Goal: Task Accomplishment & Management: Use online tool/utility

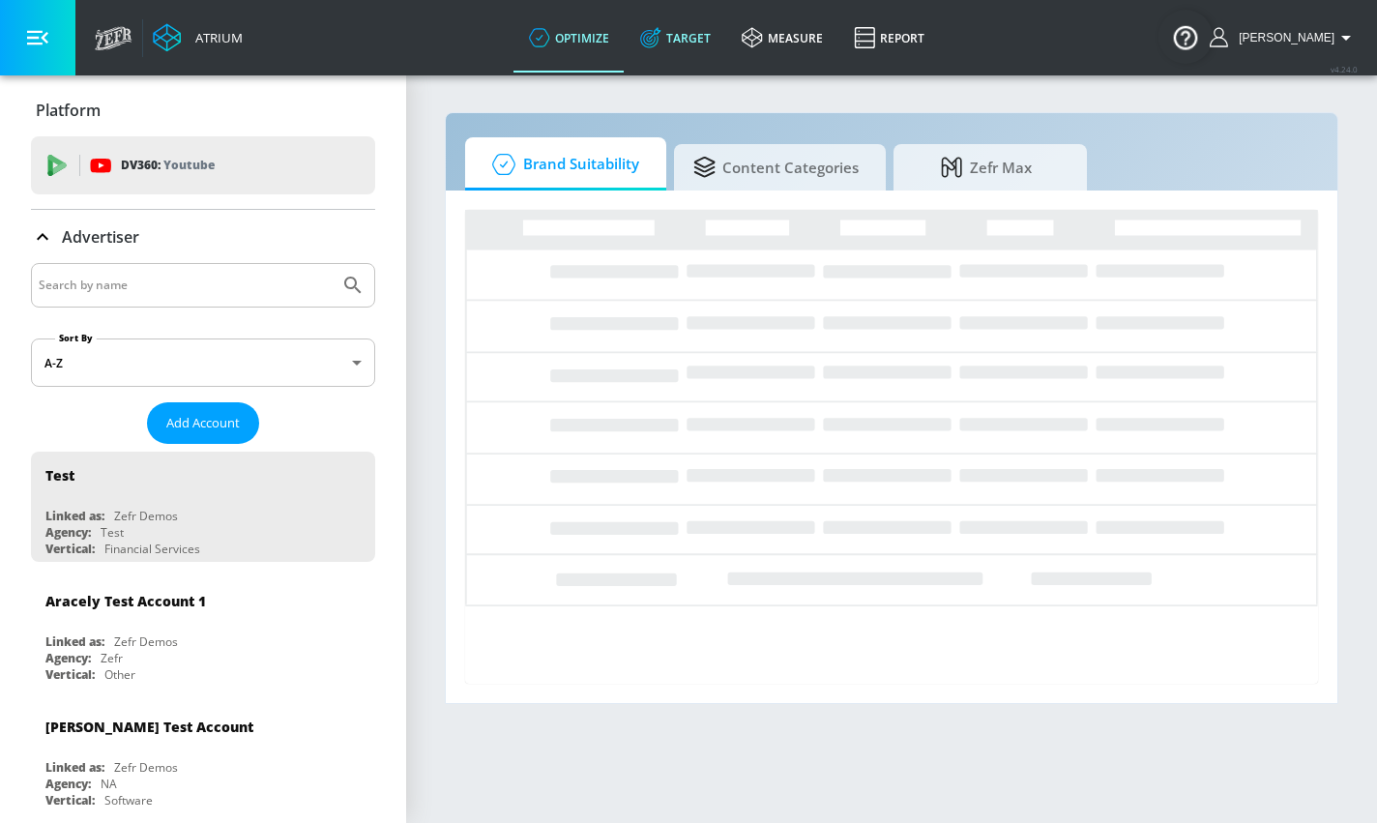
click at [726, 40] on link "Target" at bounding box center [676, 38] width 102 height 70
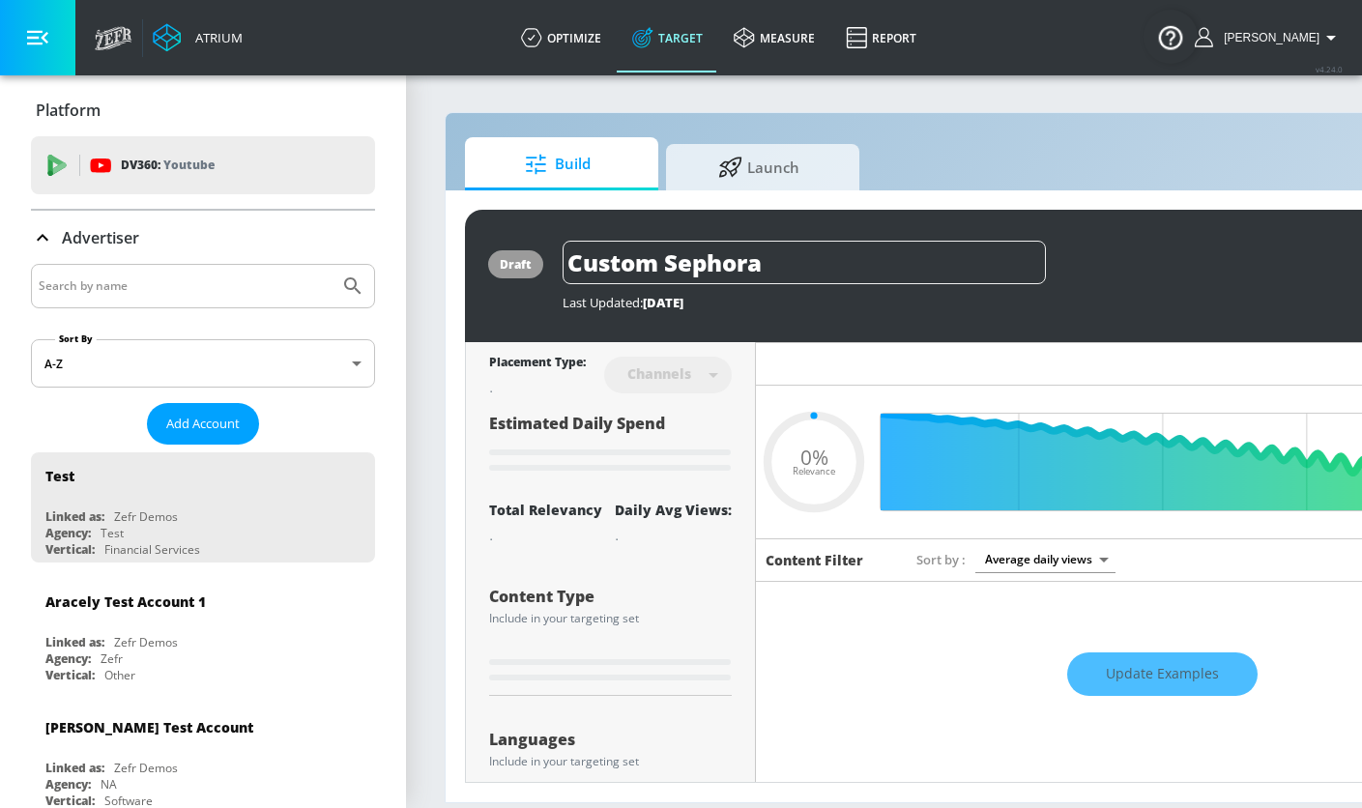
type input "0.05"
drag, startPoint x: 729, startPoint y: 164, endPoint x: 710, endPoint y: 153, distance: 22.6
click at [729, 164] on icon at bounding box center [730, 164] width 24 height 21
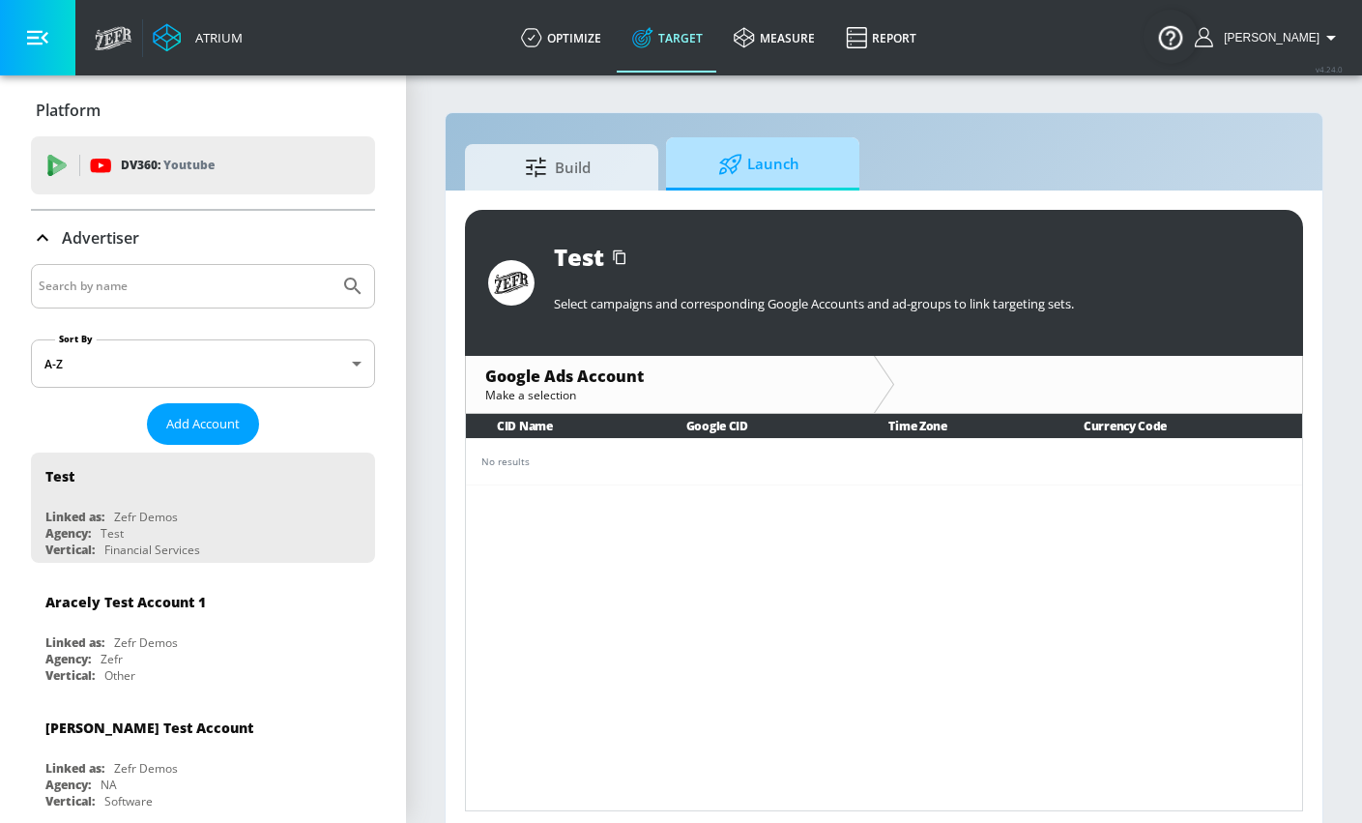
click at [761, 170] on span "Launch" at bounding box center [759, 164] width 147 height 46
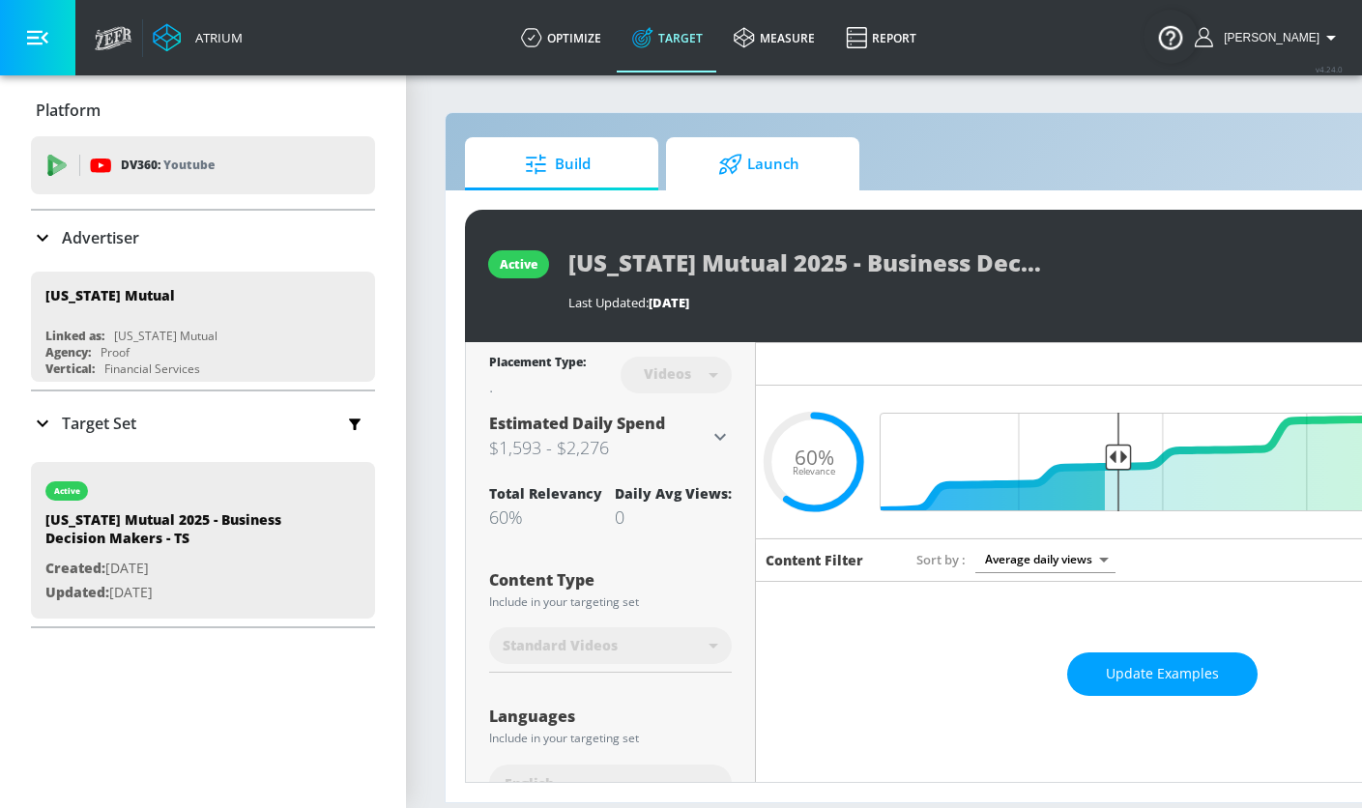
click at [773, 167] on span "Launch" at bounding box center [759, 164] width 147 height 46
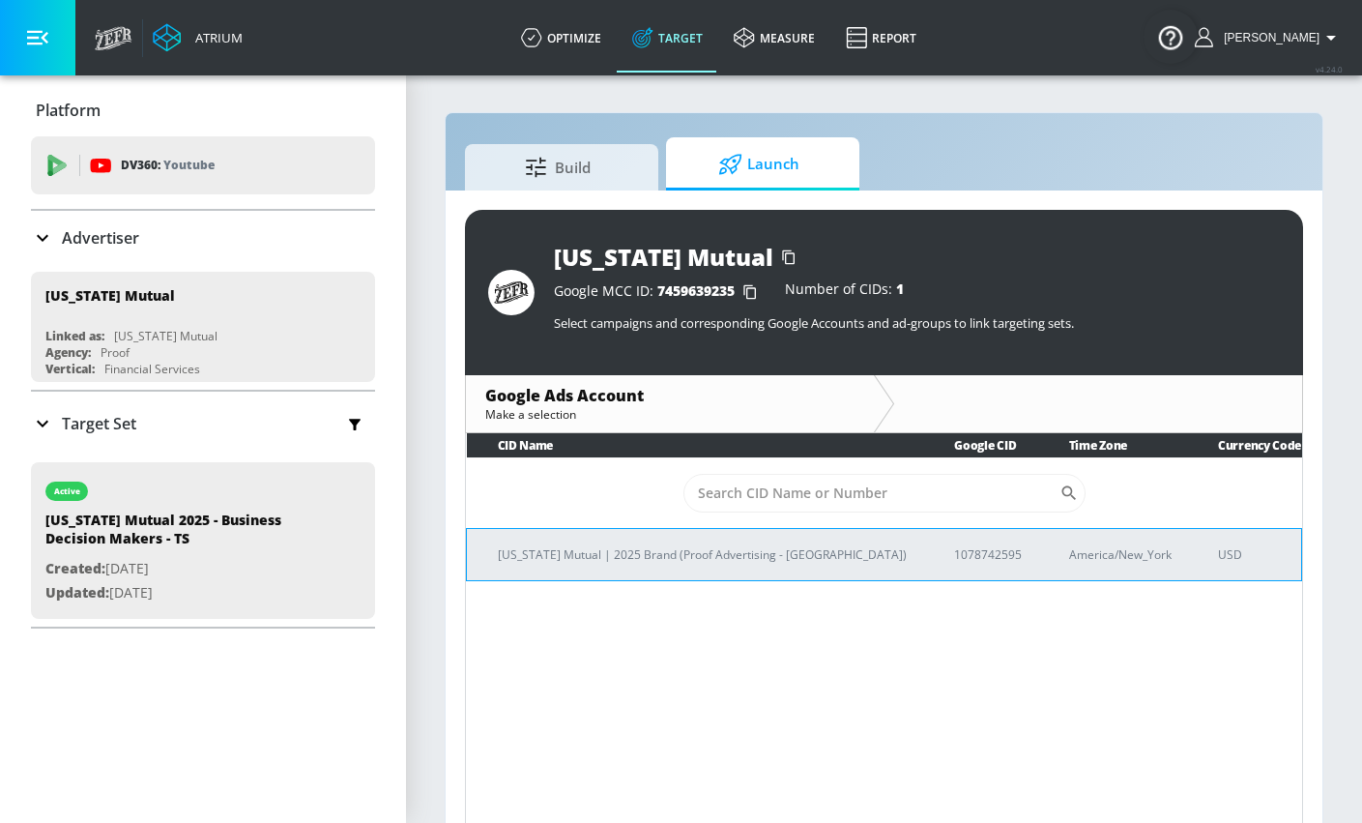
click at [711, 548] on p "[US_STATE] Mutual | 2025 Brand (Proof Advertising - [GEOGRAPHIC_DATA])" at bounding box center [703, 554] width 410 height 20
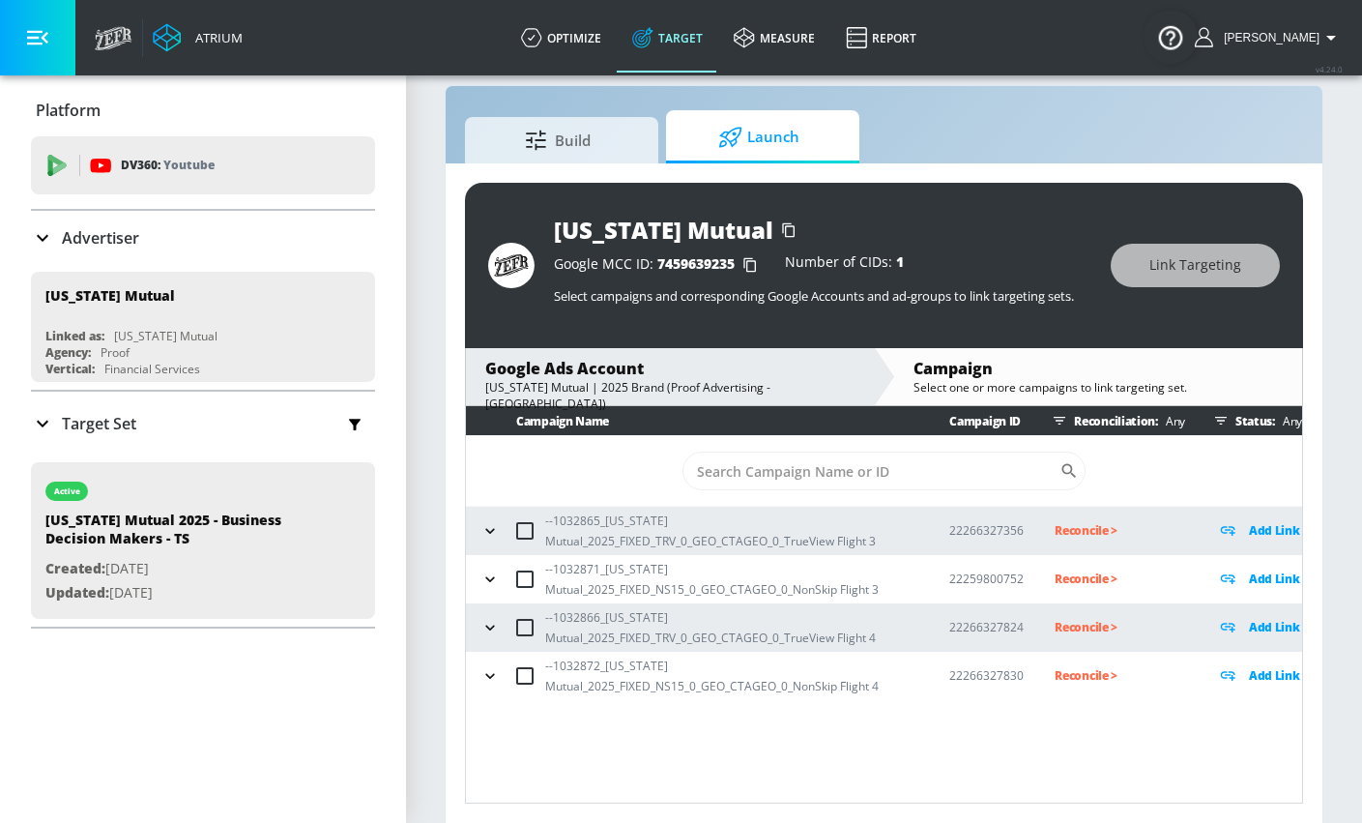
scroll to position [28, 0]
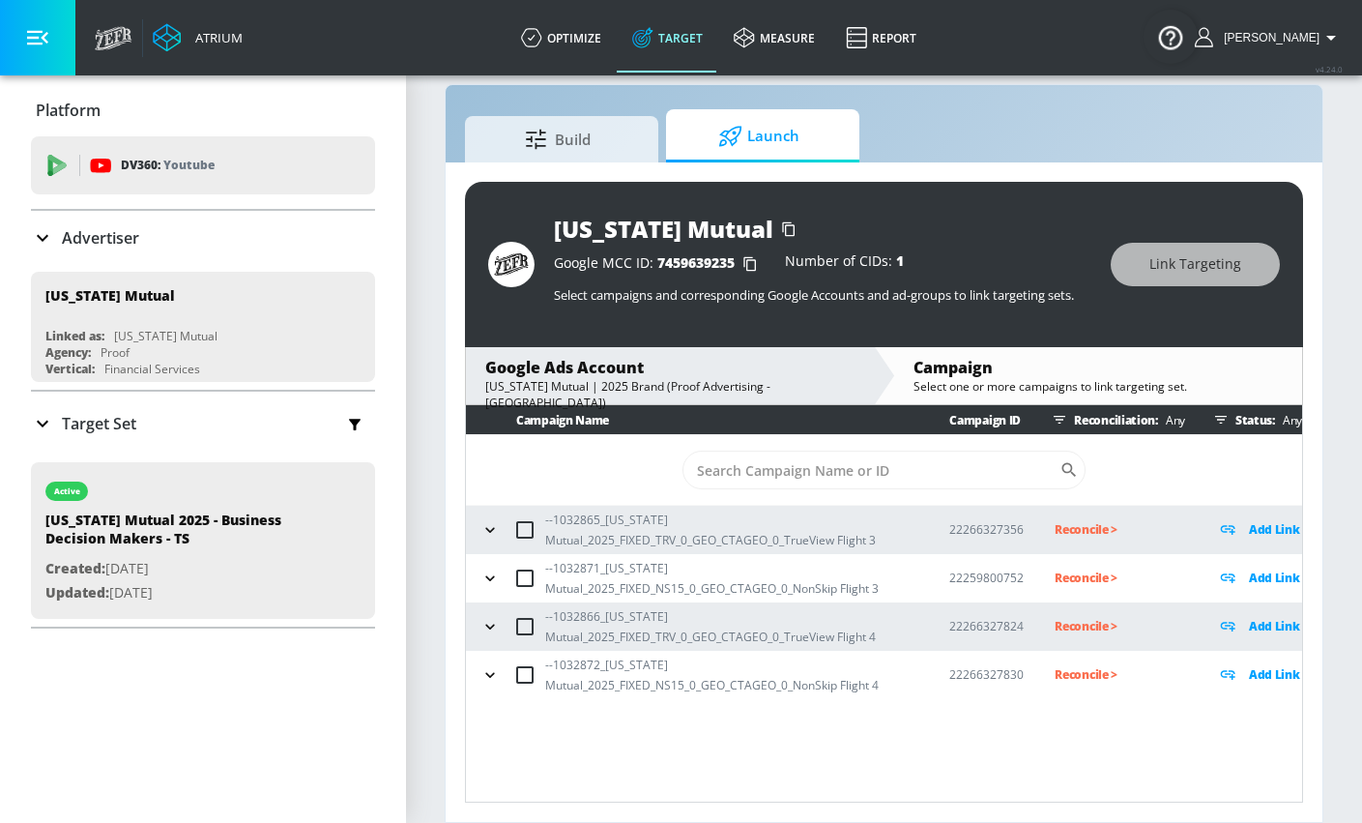
click at [491, 535] on icon "button" at bounding box center [490, 529] width 19 height 19
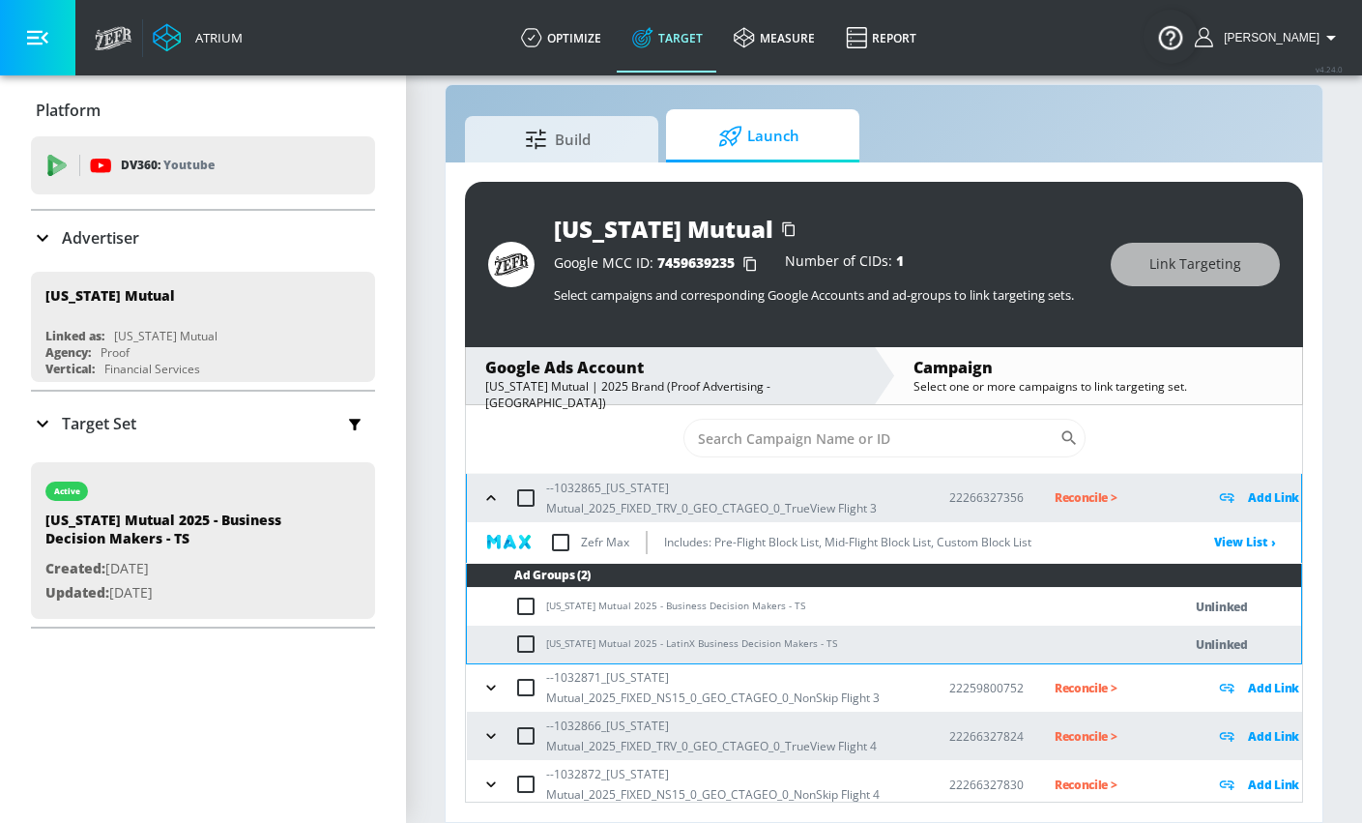
scroll to position [39, 0]
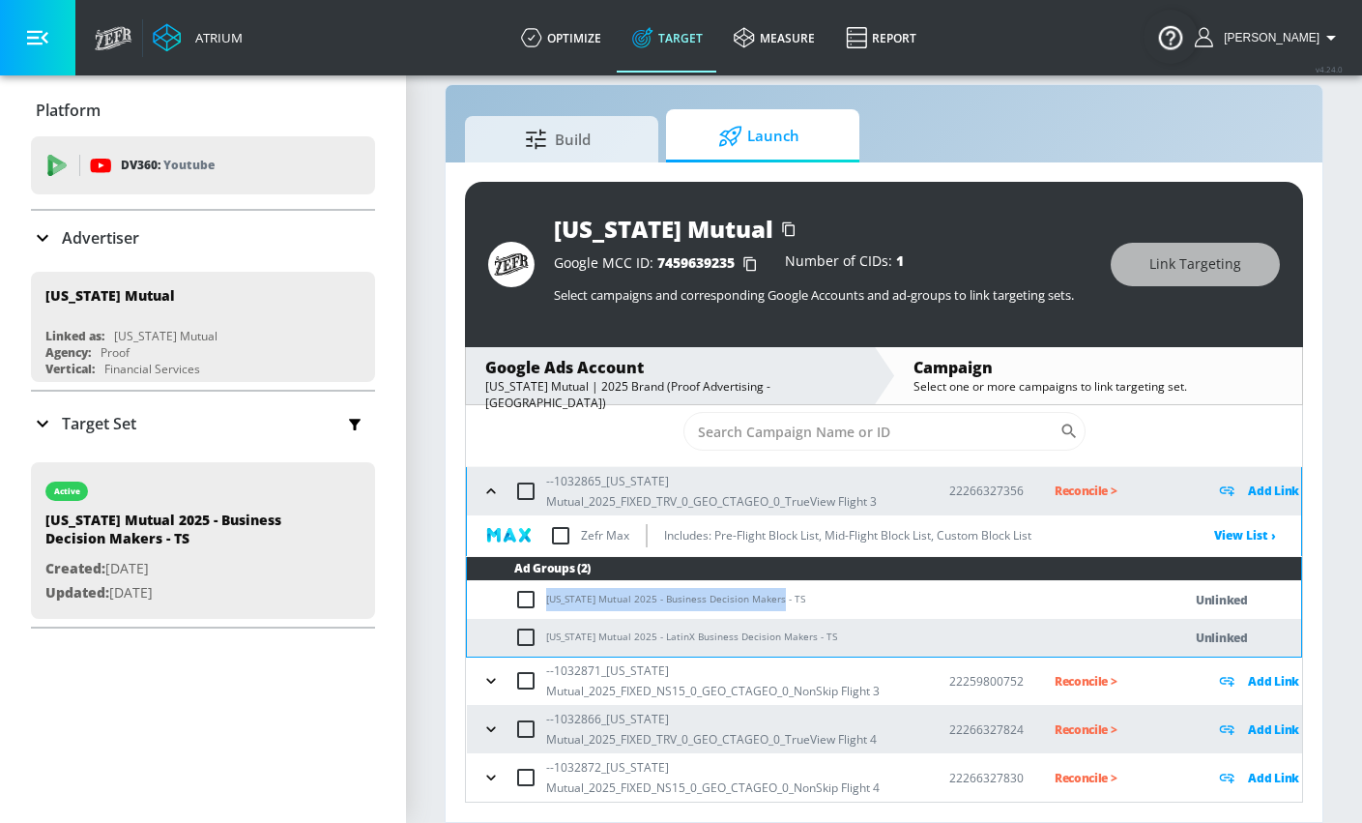
drag, startPoint x: 546, startPoint y: 599, endPoint x: 775, endPoint y: 598, distance: 228.2
click at [775, 598] on td "[US_STATE] Mutual 2025 - Business Decision Makers - TS" at bounding box center [805, 600] width 676 height 38
copy td "[US_STATE] Mutual 2025 - Business Decision Makers - TS"
click at [514, 601] on input "checkbox" at bounding box center [530, 599] width 32 height 23
checkbox input "true"
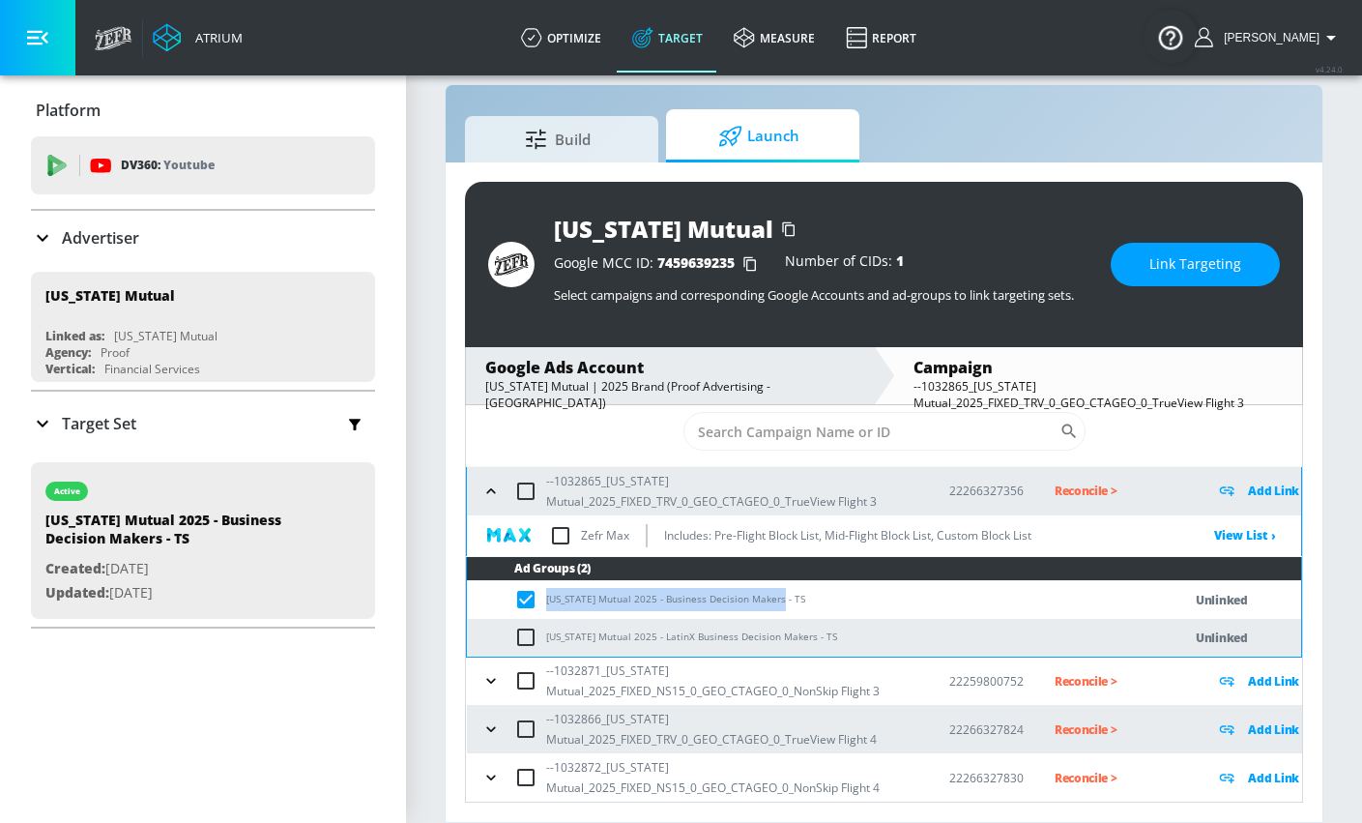
click at [1160, 261] on span "Link Targeting" at bounding box center [1196, 264] width 92 height 24
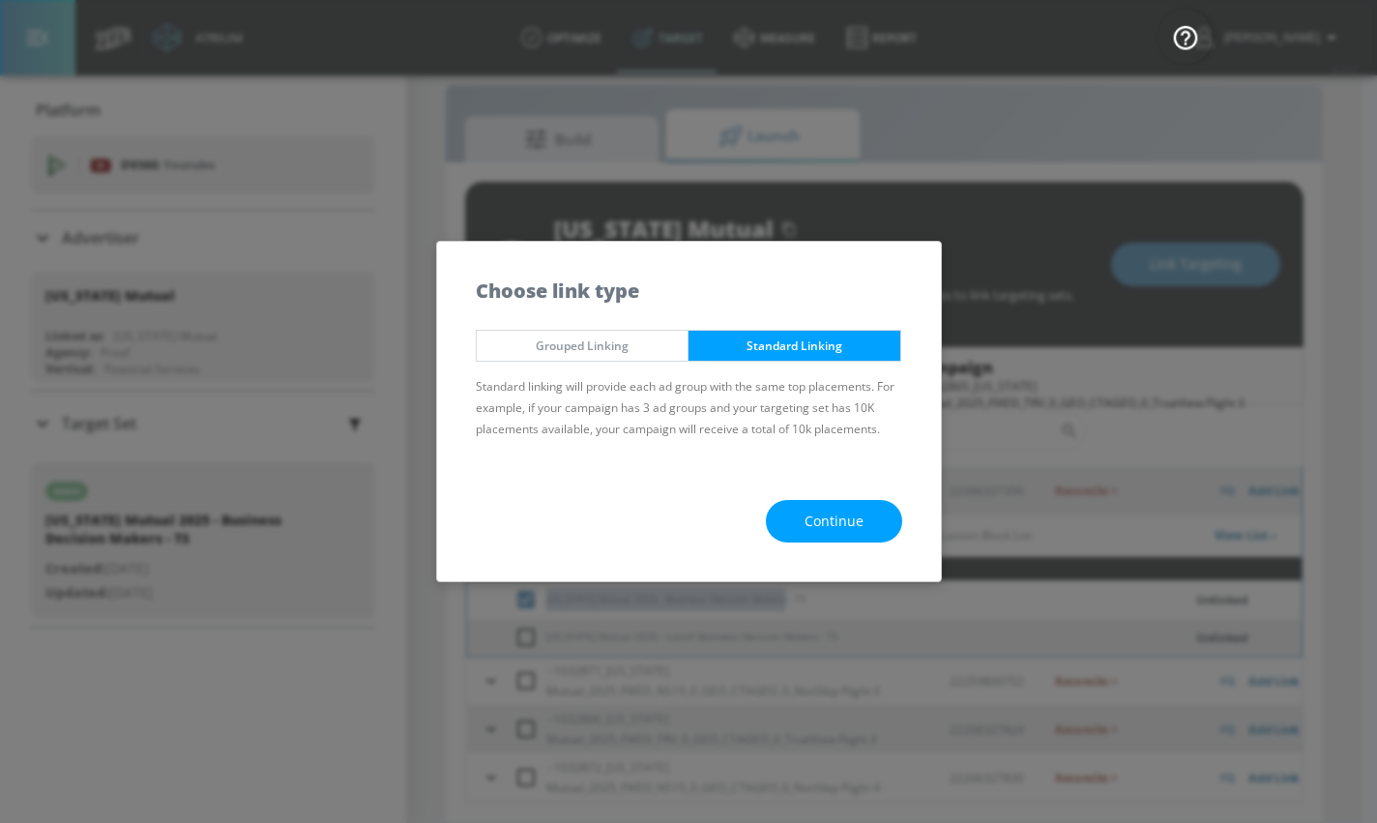
click at [819, 519] on span "Continue" at bounding box center [834, 522] width 59 height 24
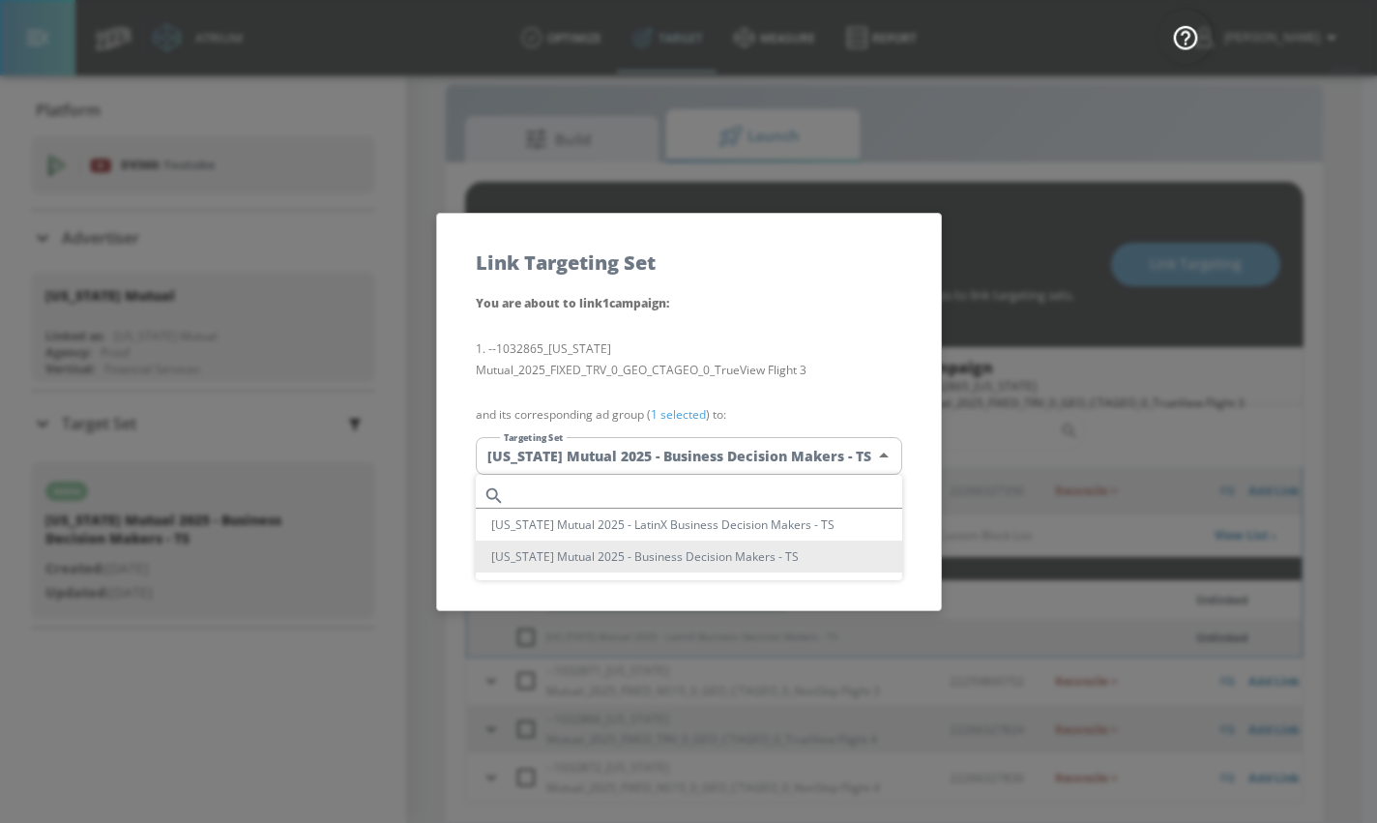
click at [614, 459] on body "Atrium optimize Target measure Report optimize Target measure Report v 4.24.0 […" at bounding box center [688, 397] width 1377 height 851
click at [589, 492] on input "text" at bounding box center [708, 496] width 390 height 26
paste input "[US_STATE] Mutual 2025 - Business Decision Makers - TS"
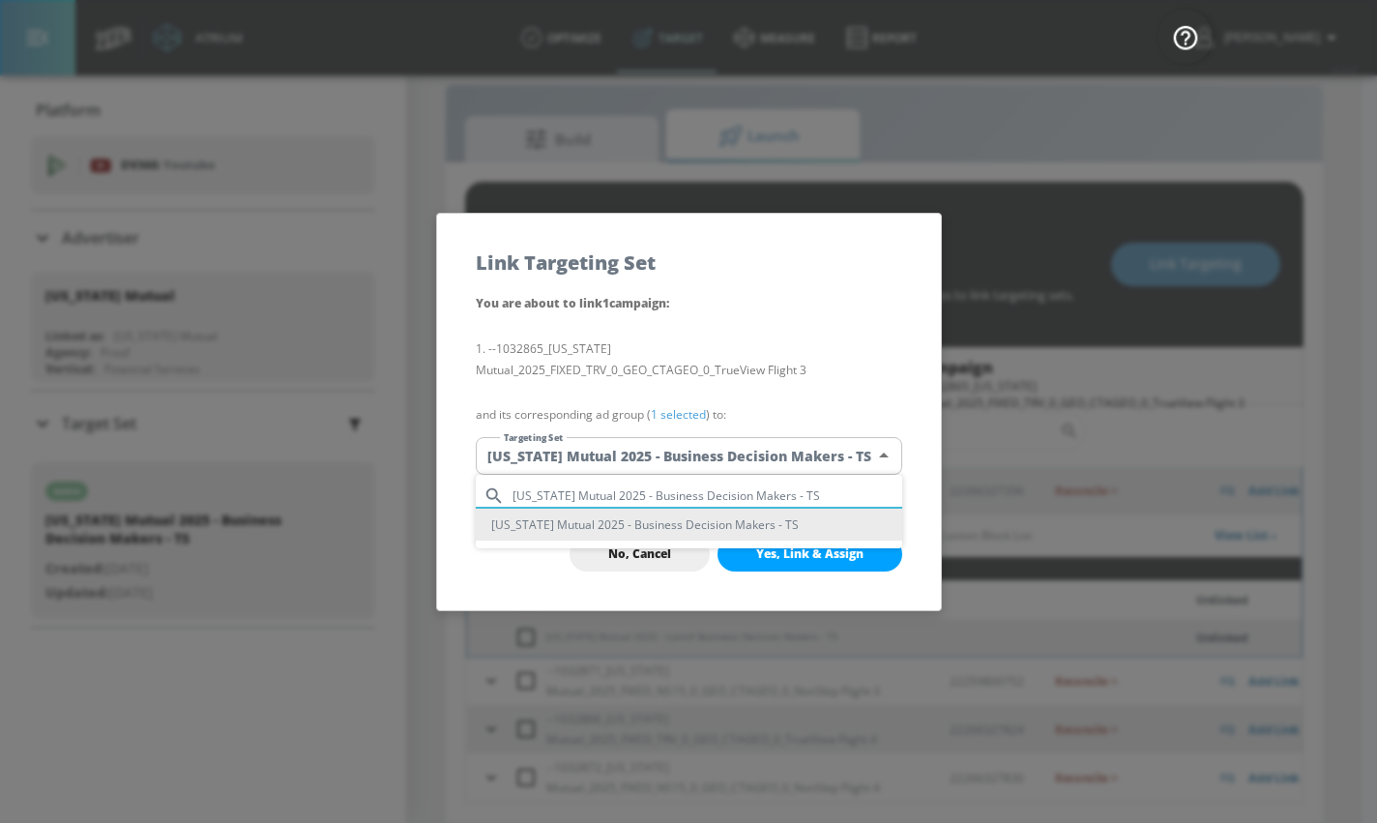
type input "[US_STATE] Mutual 2025 - Business Decision Makers - TS"
click at [598, 533] on li "[US_STATE] Mutual 2025 - Business Decision Makers - TS" at bounding box center [689, 525] width 426 height 32
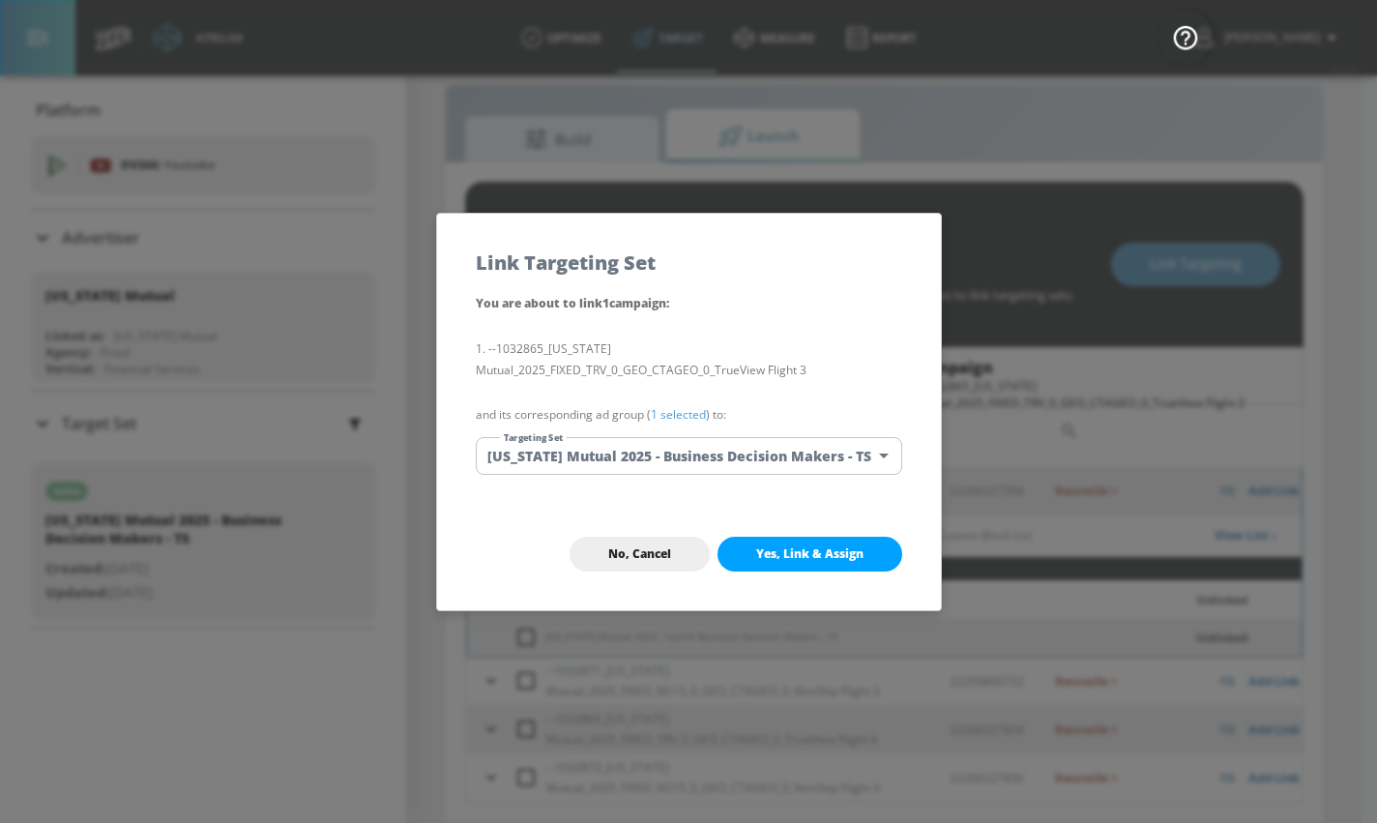
click at [758, 555] on span "Yes, Link & Assign" at bounding box center [809, 553] width 107 height 15
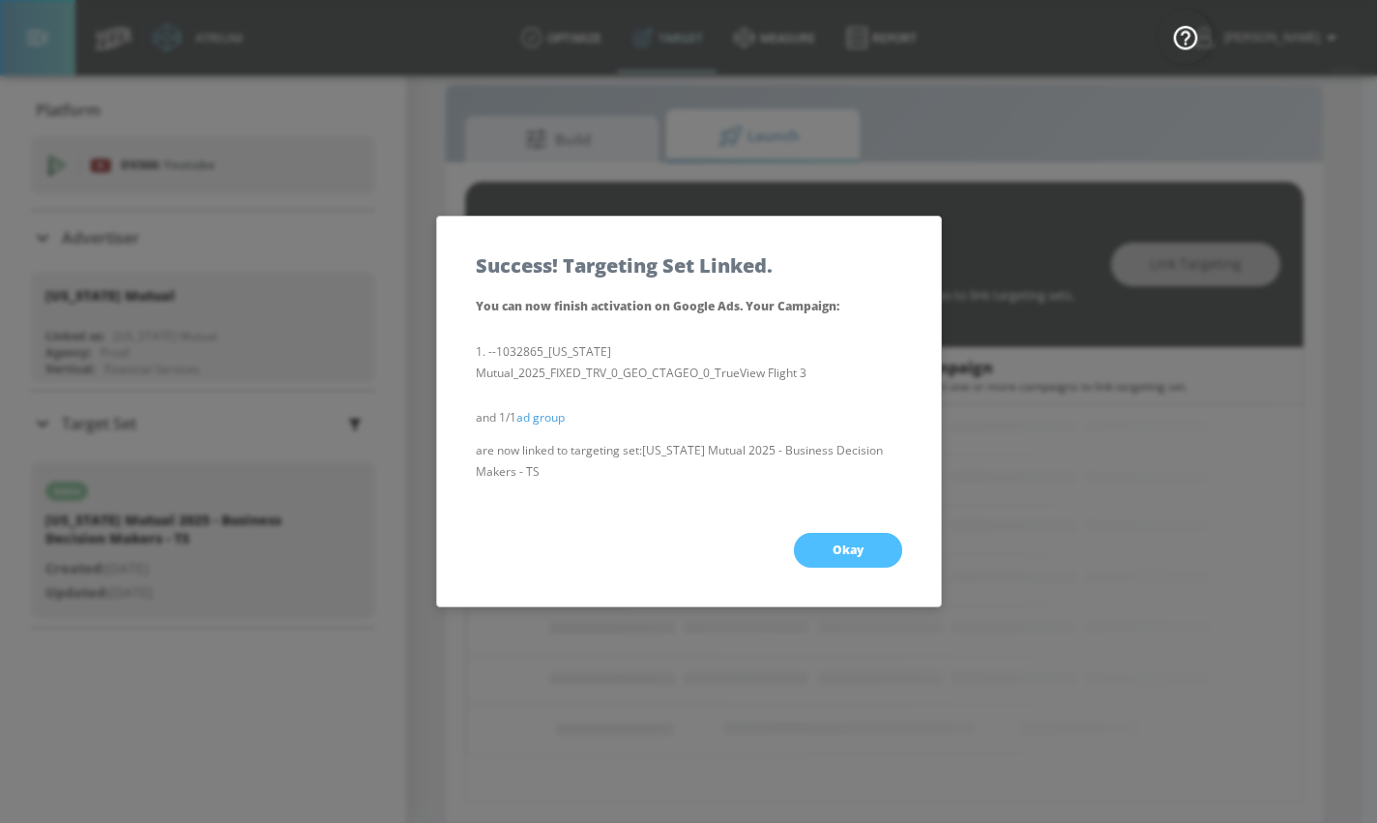
click at [809, 553] on button "Okay" at bounding box center [848, 550] width 108 height 35
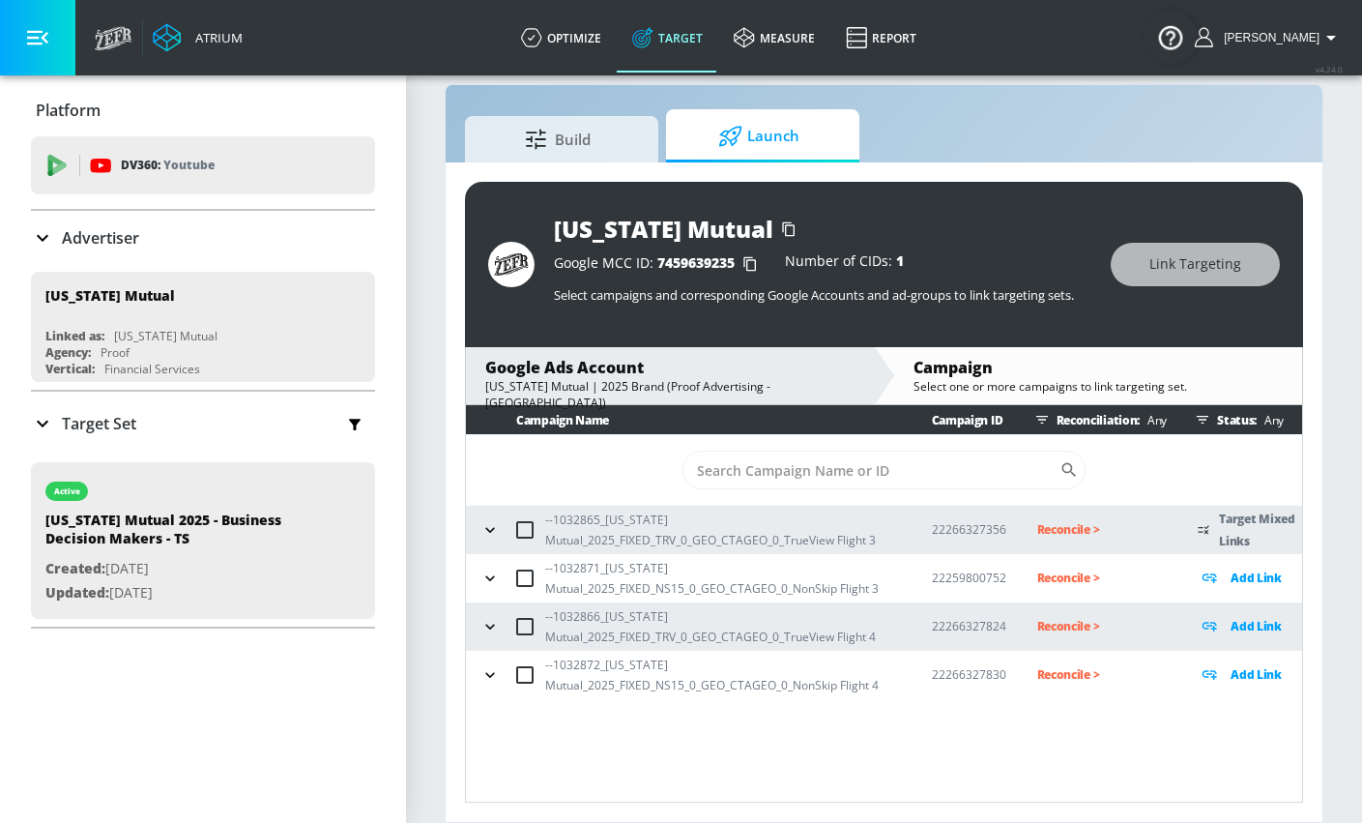
scroll to position [0, 0]
click at [496, 575] on icon "button" at bounding box center [490, 578] width 19 height 19
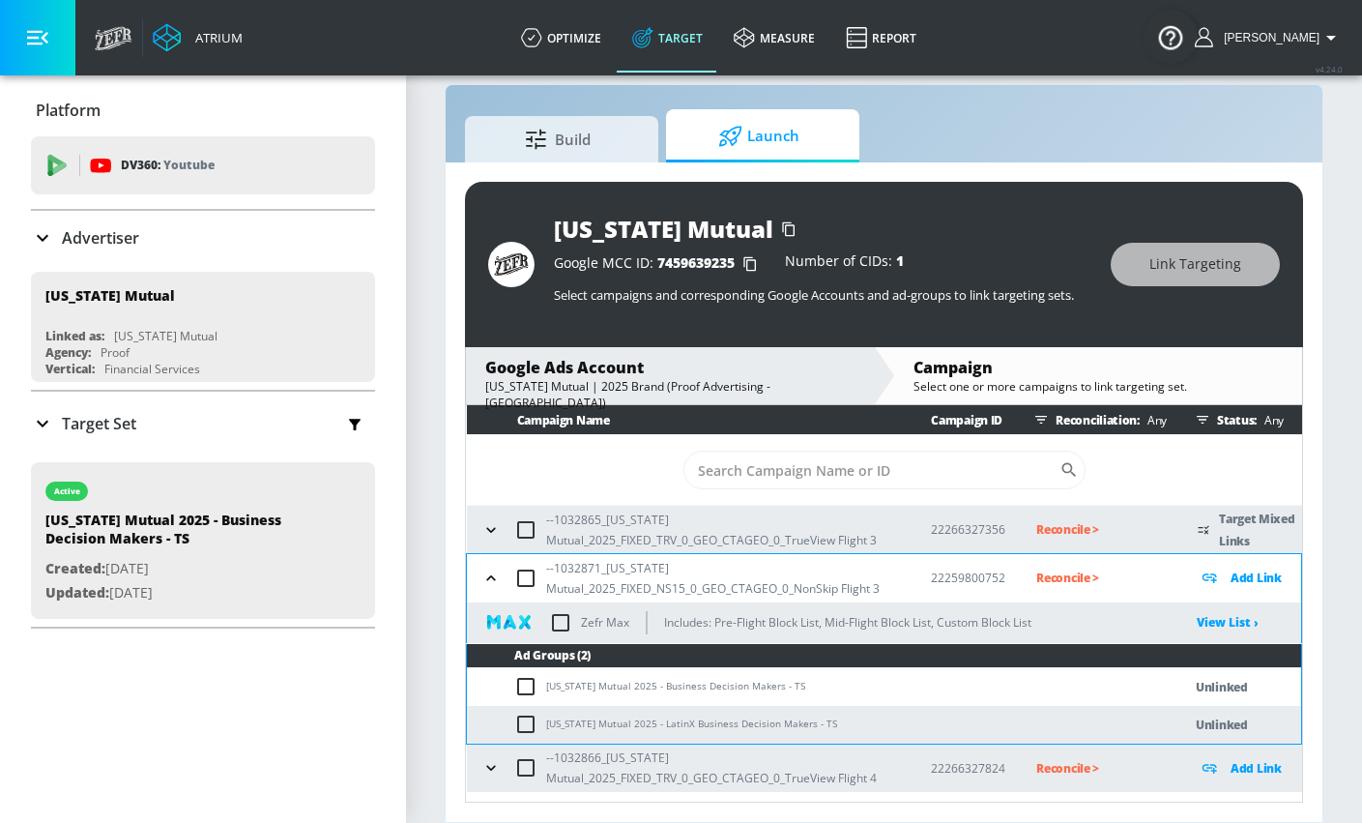
click at [525, 681] on input "checkbox" at bounding box center [530, 686] width 32 height 23
checkbox input "true"
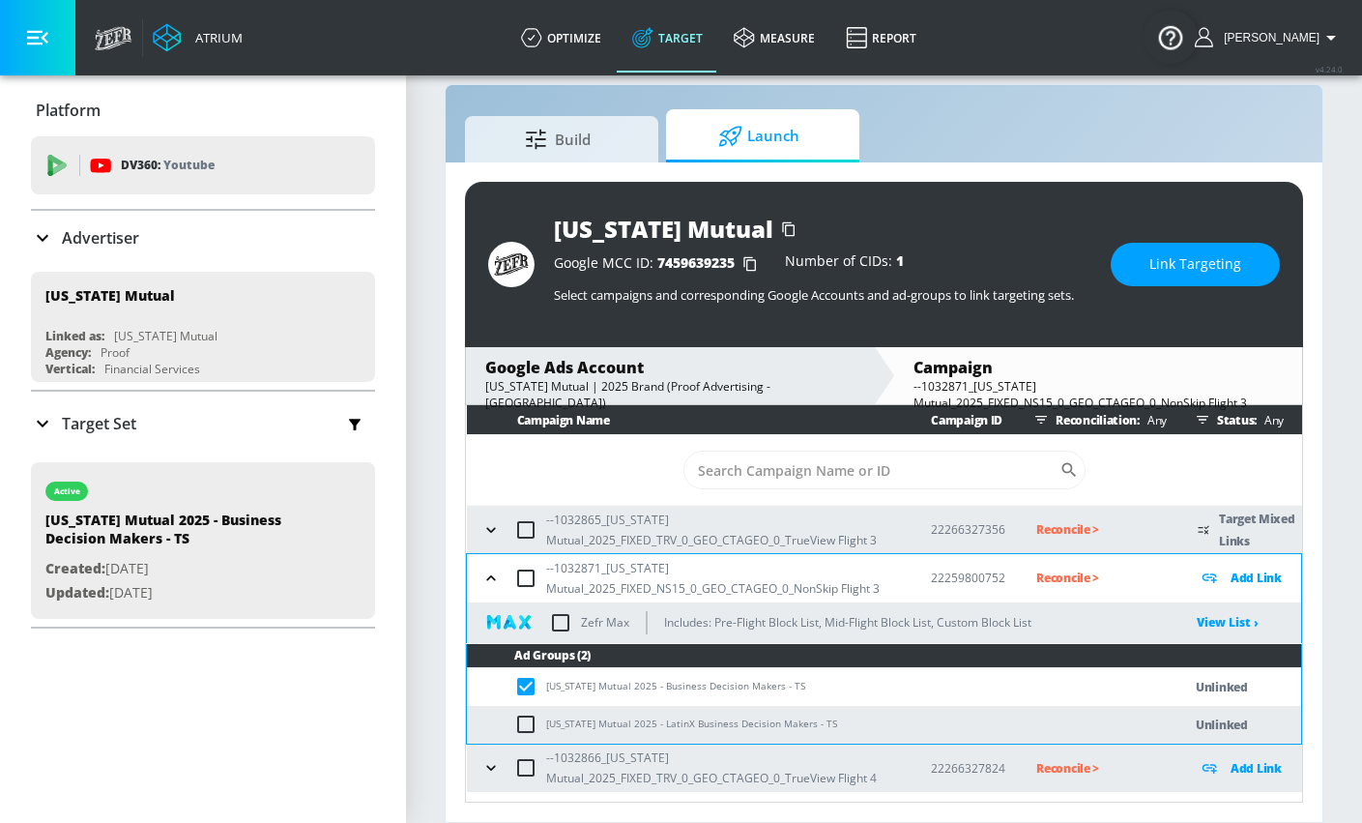
click at [1170, 256] on span "Link Targeting" at bounding box center [1196, 264] width 92 height 24
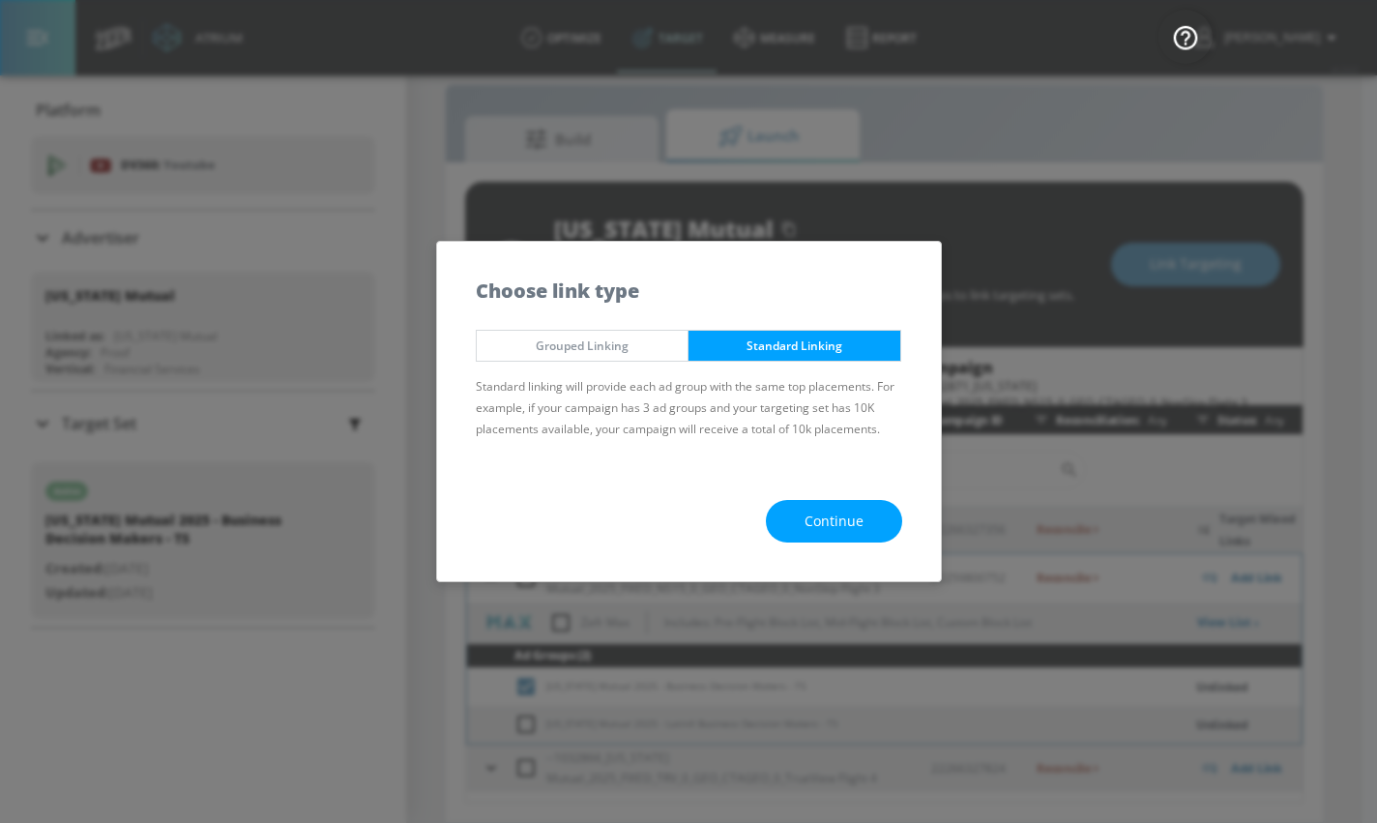
drag, startPoint x: 812, startPoint y: 526, endPoint x: 797, endPoint y: 513, distance: 20.6
click at [812, 526] on span "Continue" at bounding box center [834, 522] width 59 height 24
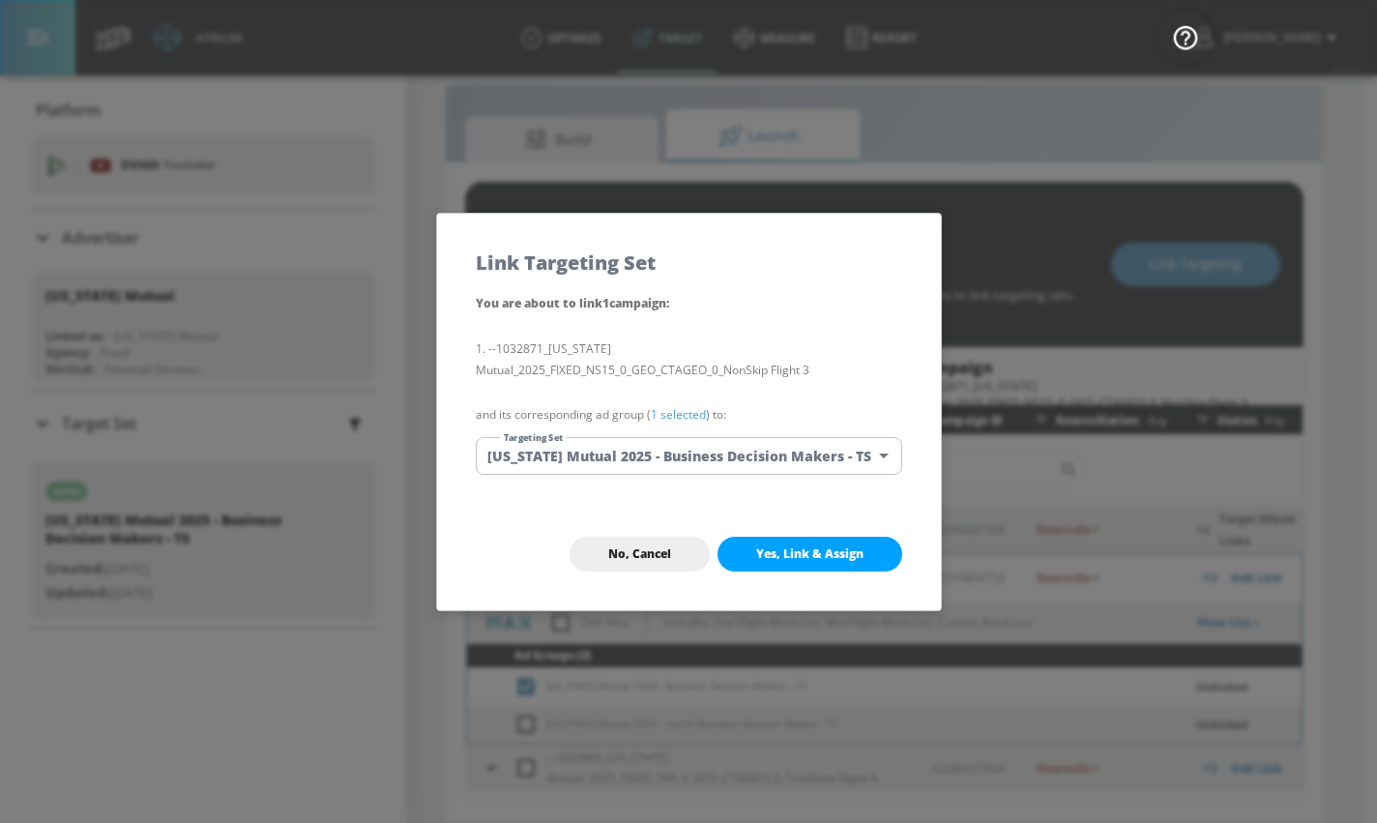
click at [669, 458] on body "Atrium optimize Target measure Report optimize Target measure Report v 4.24.0 […" at bounding box center [688, 397] width 1377 height 851
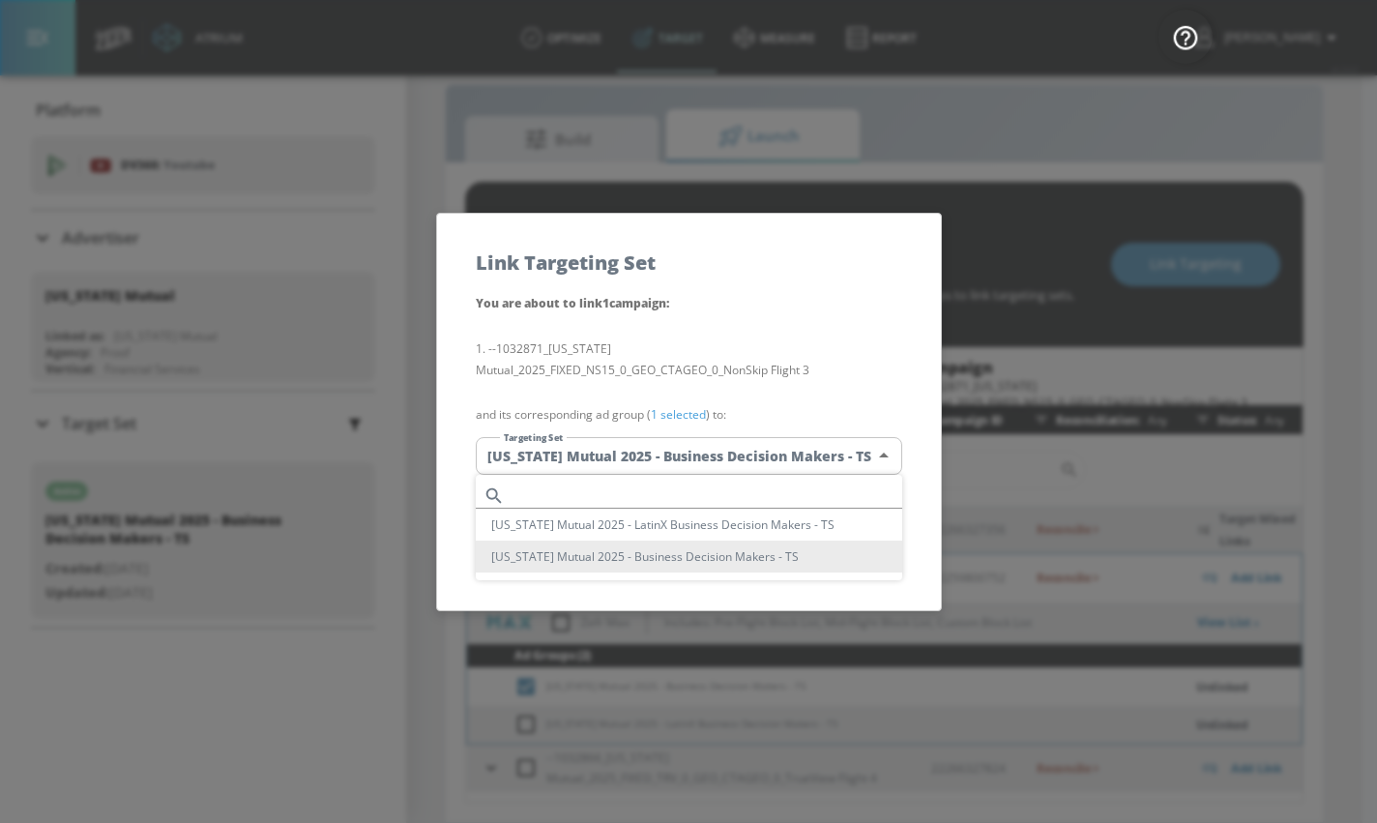
click at [635, 491] on input "text" at bounding box center [708, 496] width 390 height 26
paste input "[US_STATE] Mutual 2025 - Business Decision Makers - TS"
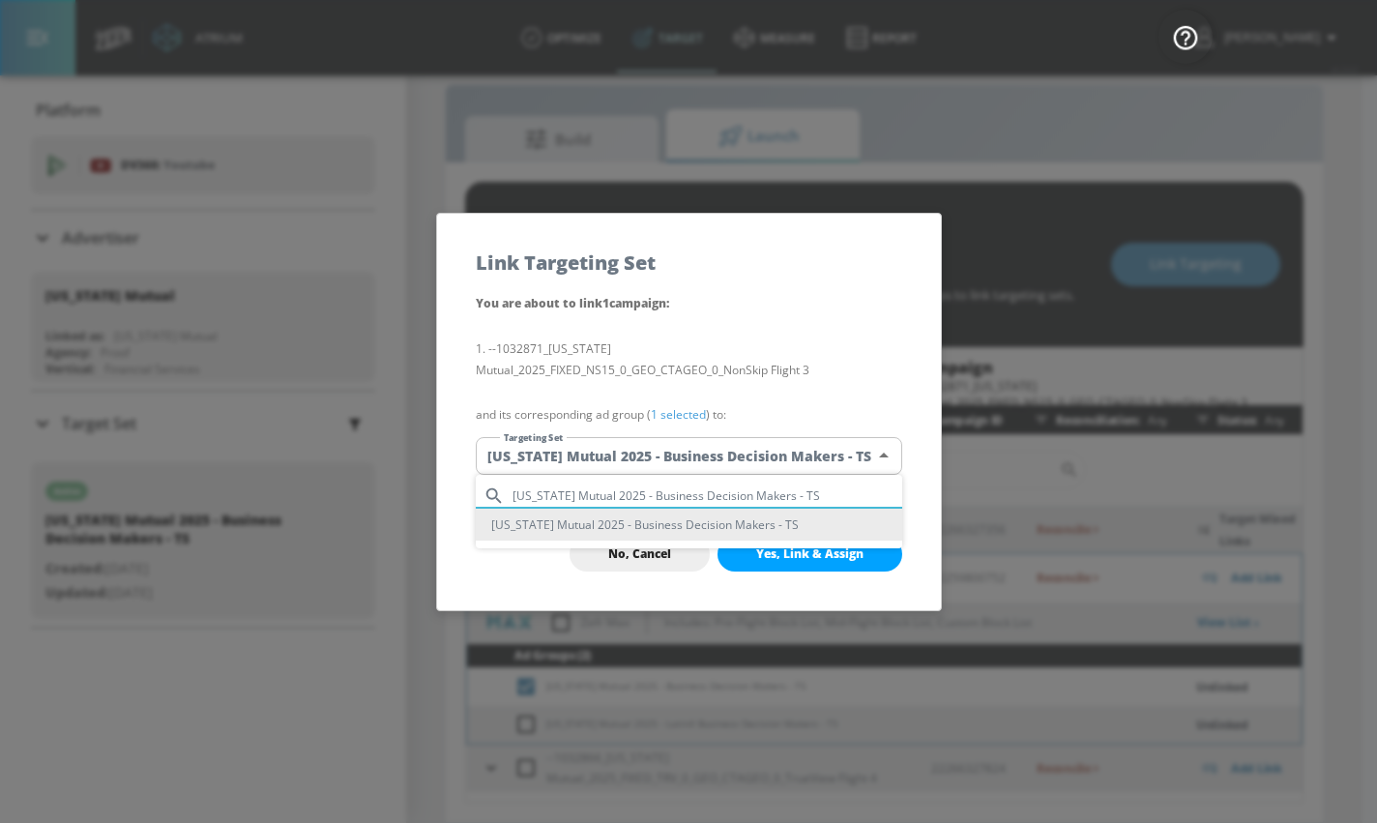
type input "[US_STATE] Mutual 2025 - Business Decision Makers - TS"
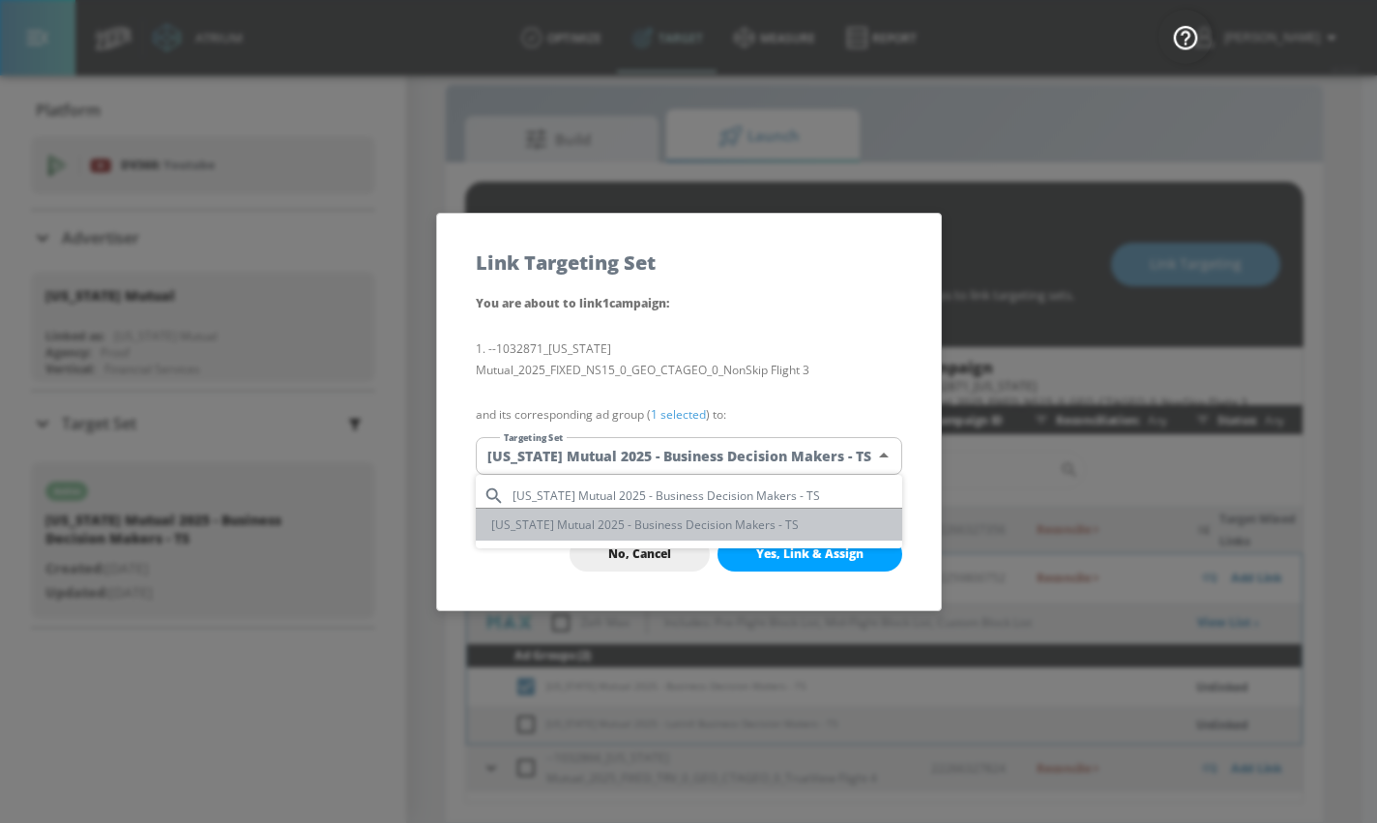
click at [631, 520] on li "[US_STATE] Mutual 2025 - Business Decision Makers - TS" at bounding box center [689, 525] width 426 height 32
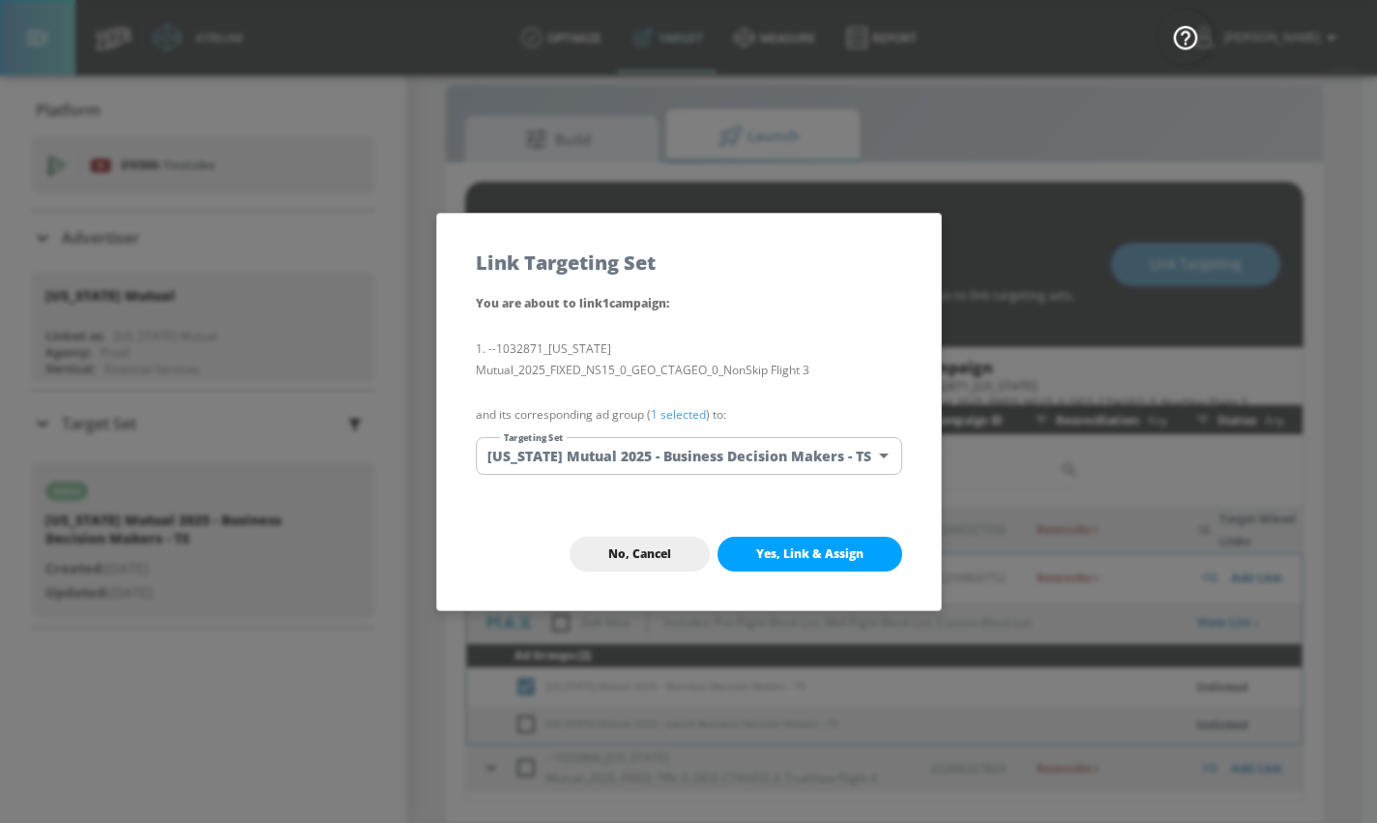
click at [750, 552] on button "Yes, Link & Assign" at bounding box center [810, 554] width 185 height 35
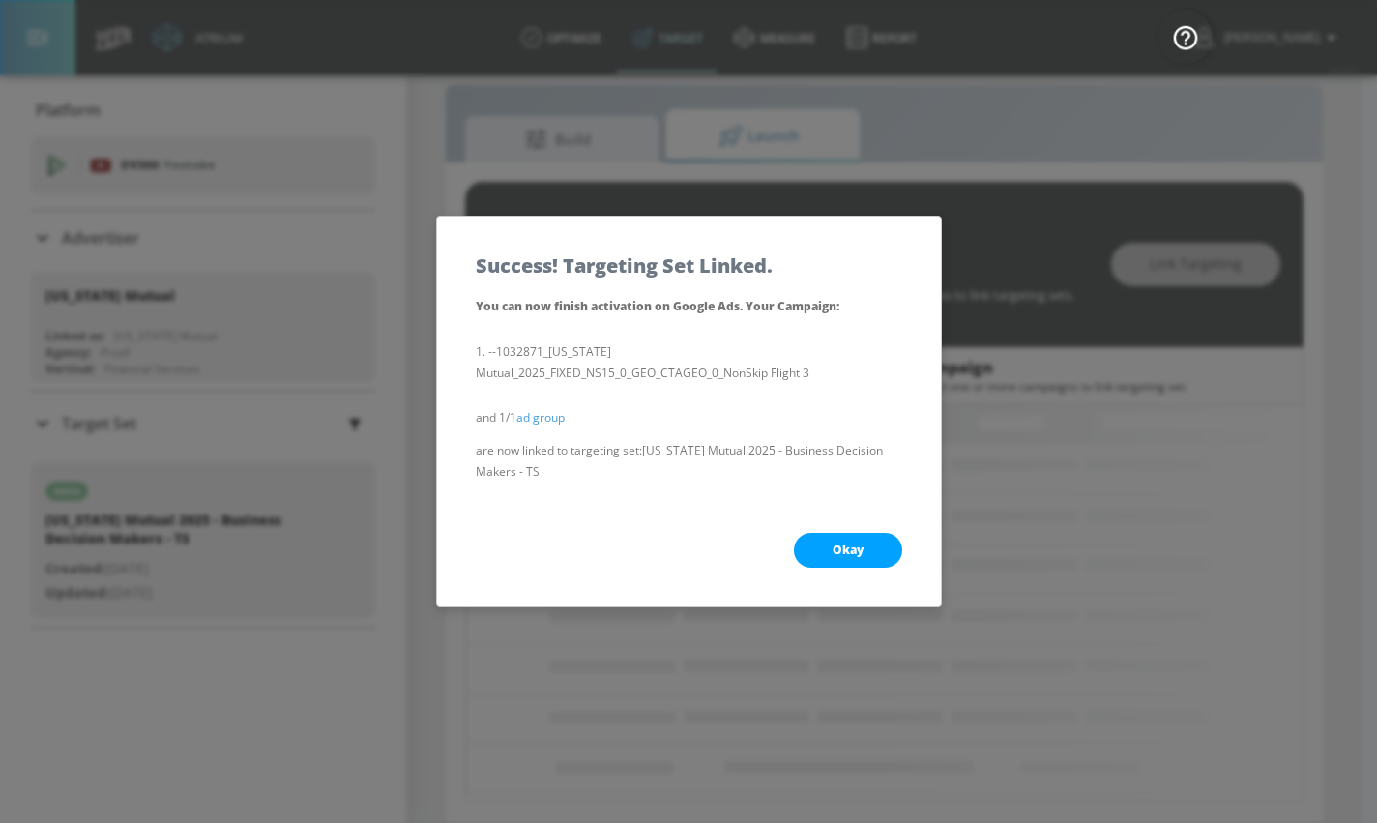
click at [821, 547] on button "Okay" at bounding box center [848, 550] width 108 height 35
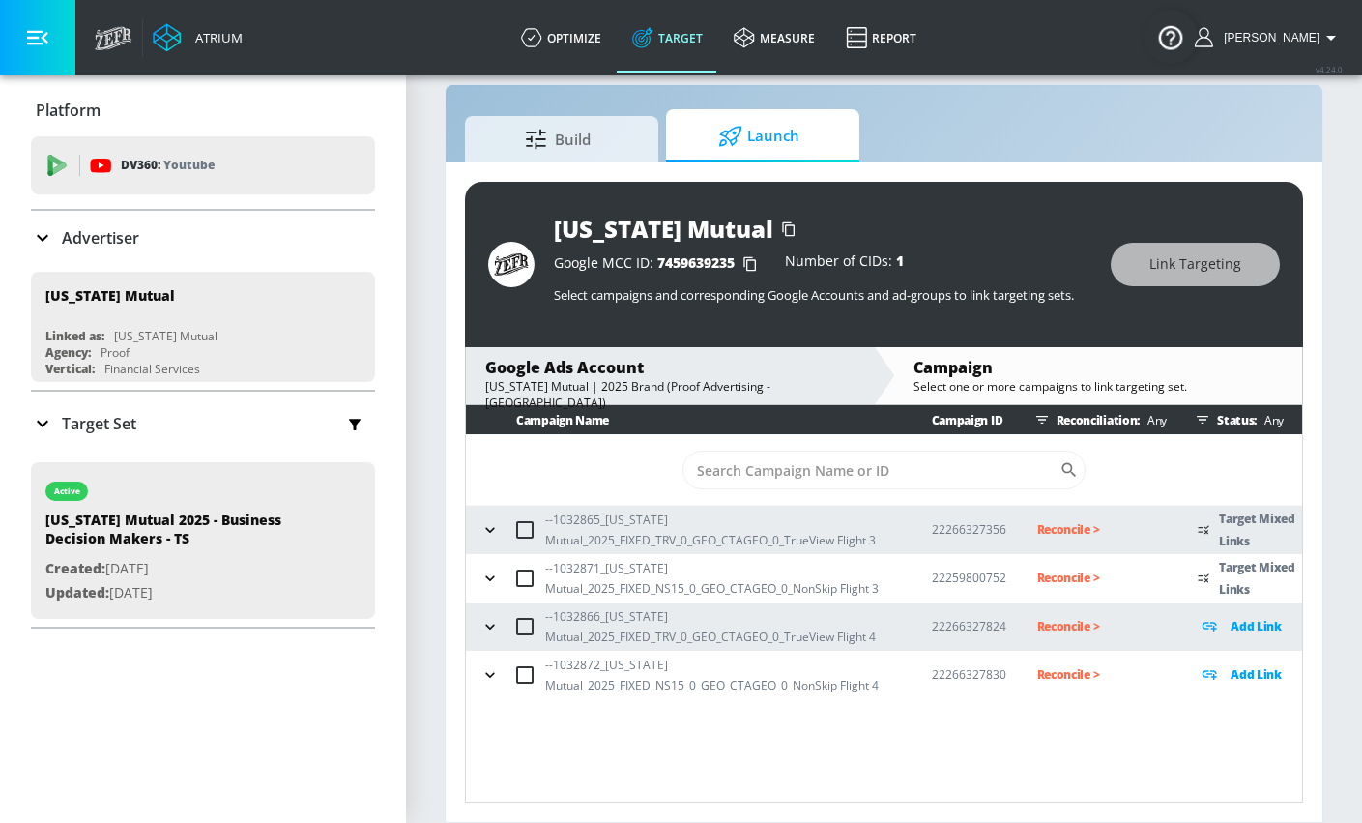
click at [484, 527] on icon "button" at bounding box center [490, 529] width 19 height 19
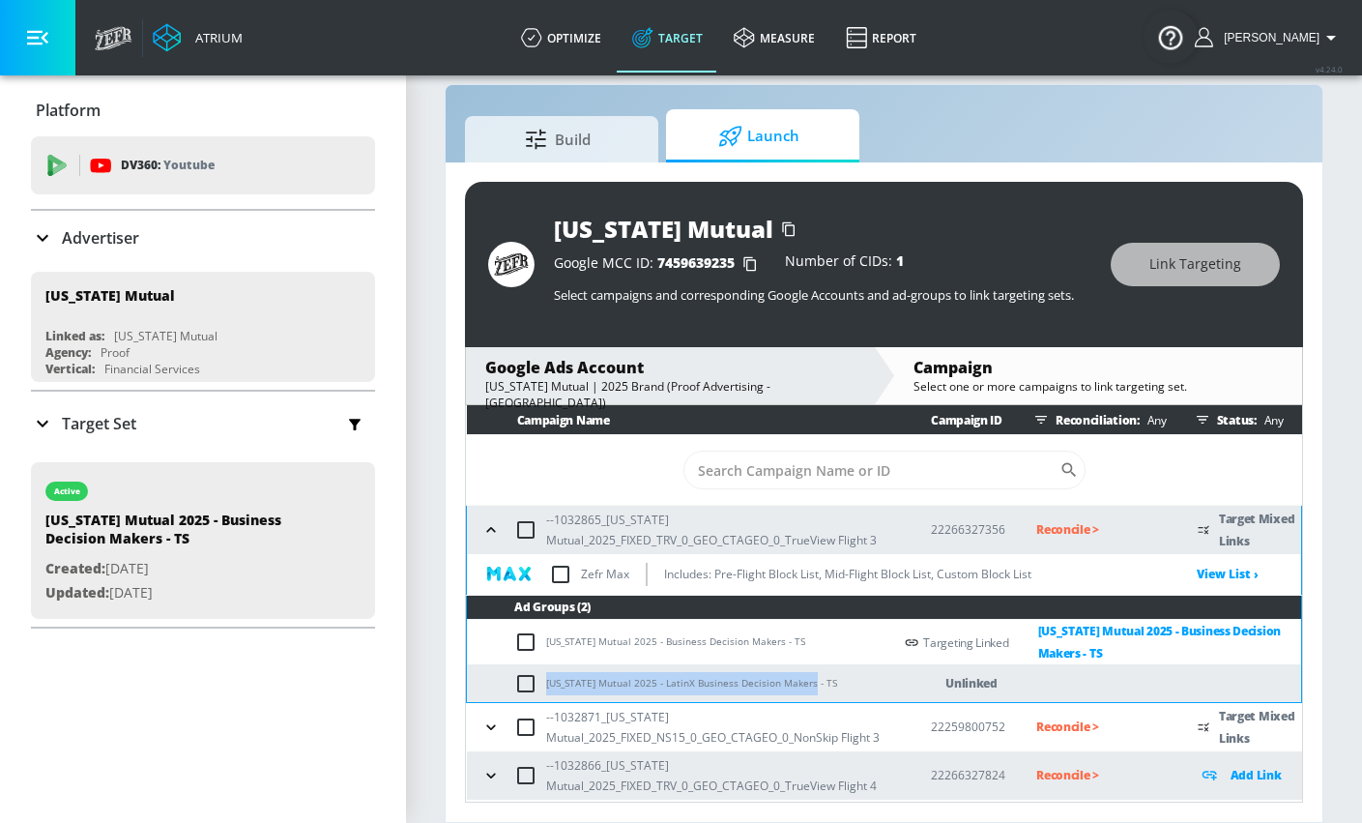
drag, startPoint x: 546, startPoint y: 682, endPoint x: 806, endPoint y: 686, distance: 260.1
click at [806, 686] on td "[US_STATE] Mutual 2025 - LatinX Business Decision Makers - TS" at bounding box center [679, 683] width 425 height 38
copy td "[US_STATE] Mutual 2025 - LatinX Business Decision Makers - TS"
click at [515, 672] on input "checkbox" at bounding box center [530, 683] width 32 height 23
checkbox input "true"
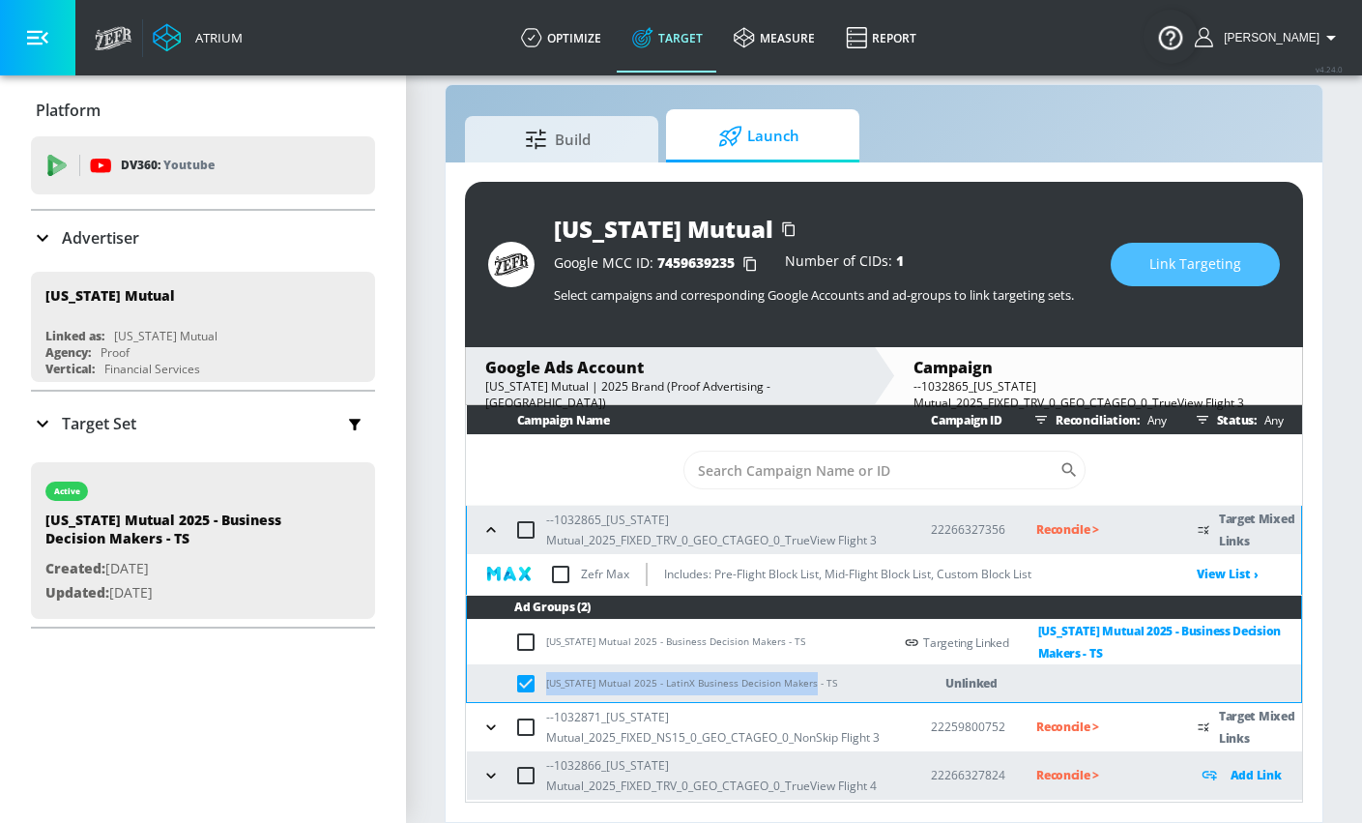
click at [1128, 264] on button "Link Targeting" at bounding box center [1195, 265] width 169 height 44
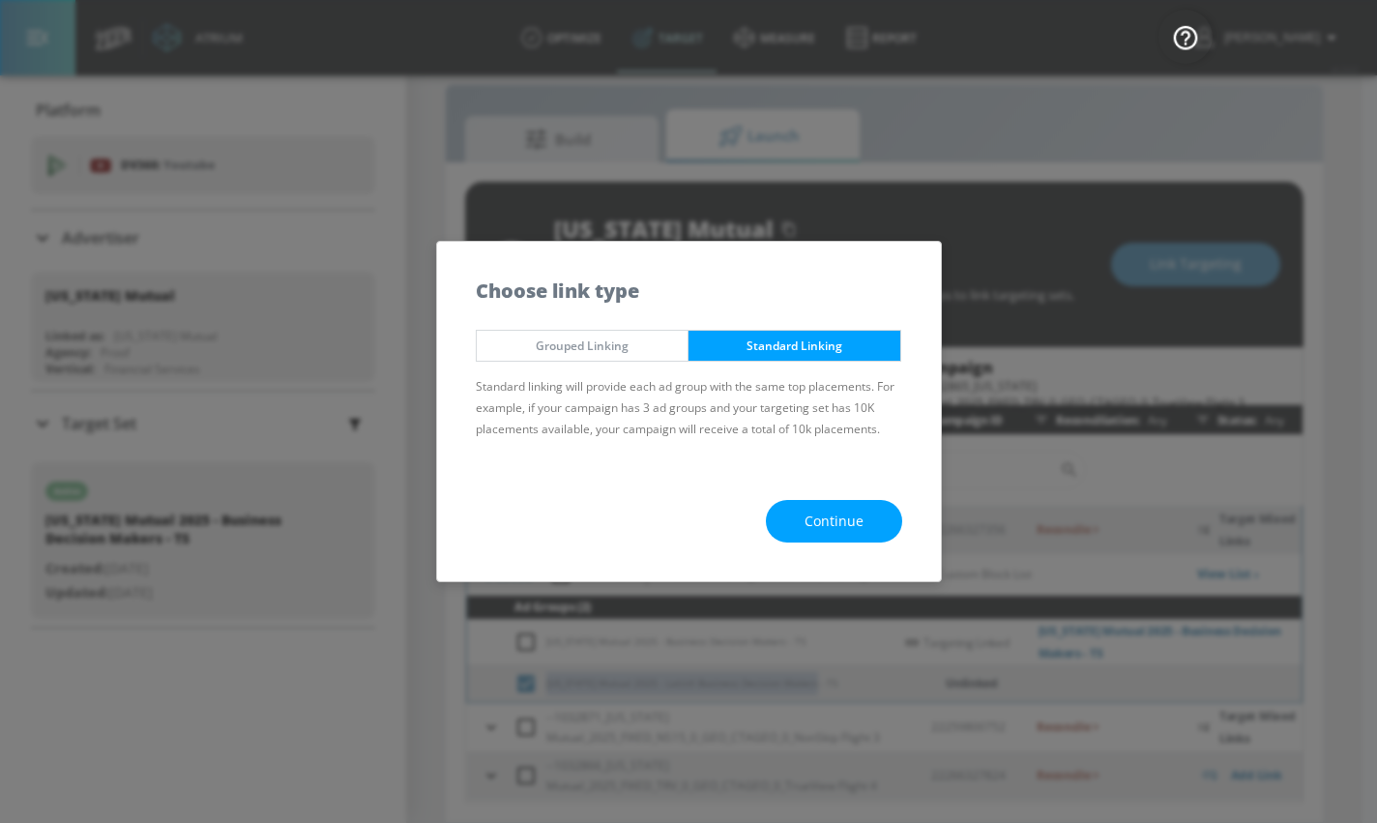
click at [846, 536] on button "Continue" at bounding box center [834, 522] width 136 height 44
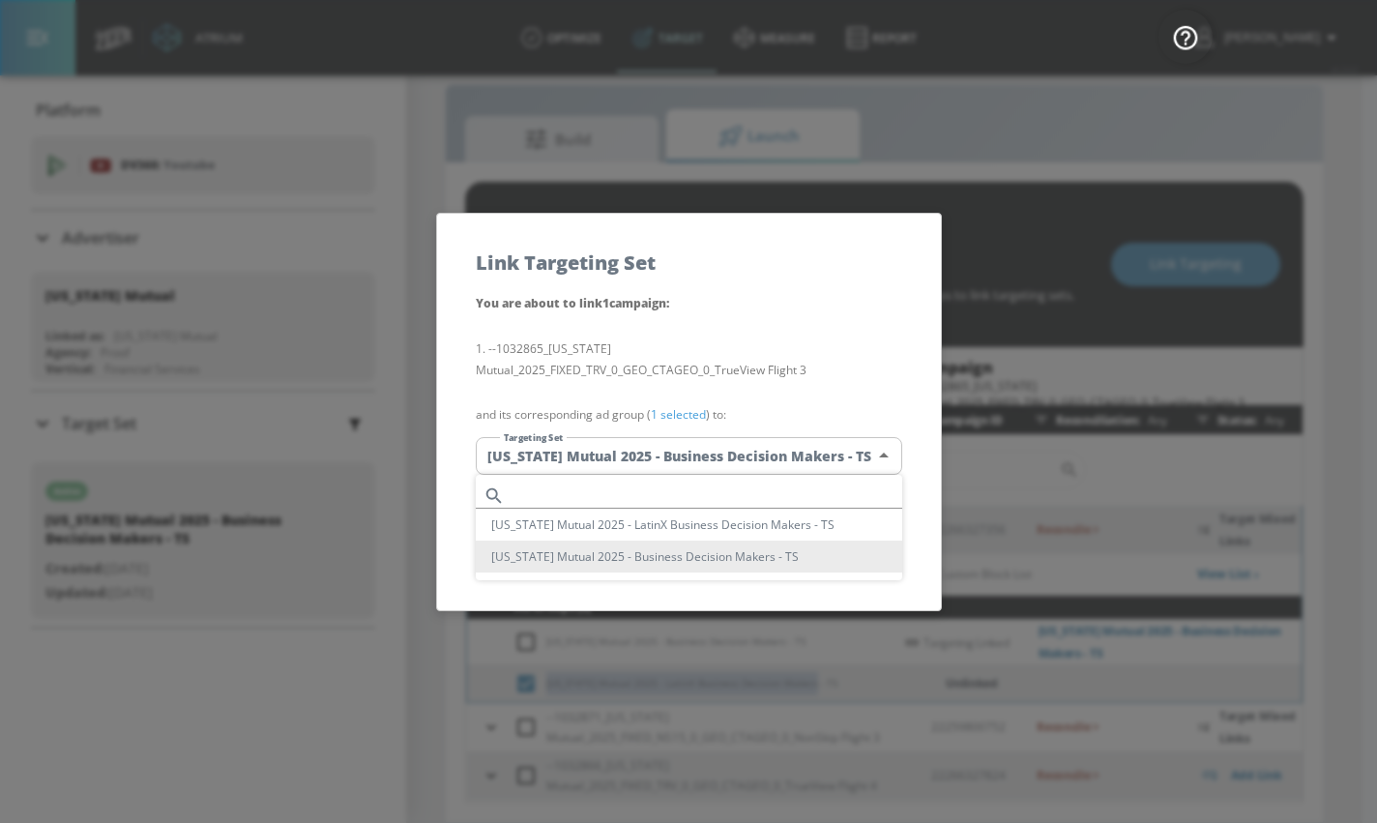
click at [680, 447] on body "Atrium optimize Target measure Report optimize Target measure Report v 4.24.0 […" at bounding box center [688, 397] width 1377 height 851
click at [659, 485] on input "text" at bounding box center [708, 496] width 390 height 26
paste input "[US_STATE] Mutual 2025 - LatinX Business Decision Makers - TS"
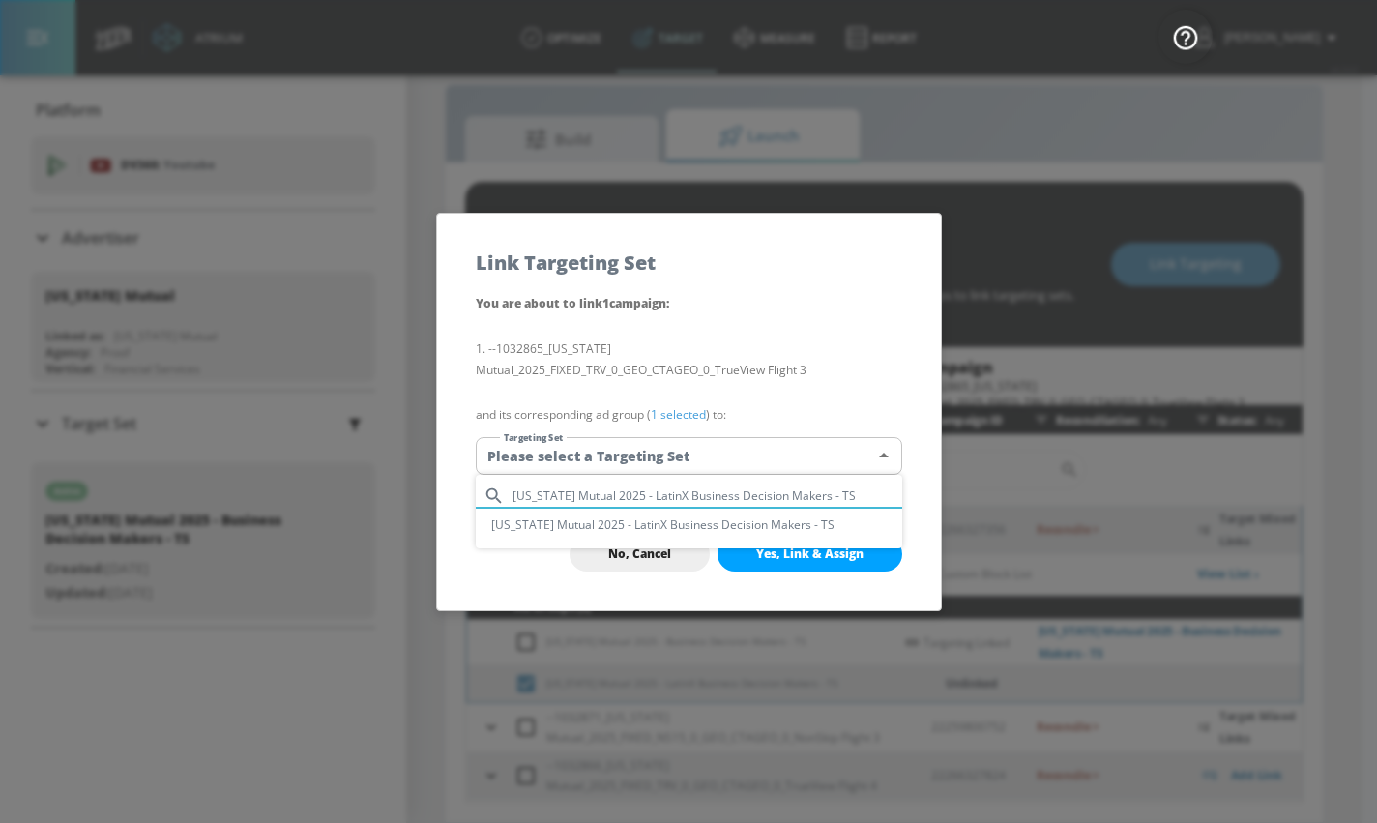
type input "[US_STATE] Mutual 2025 - LatinX Business Decision Makers - TS"
click at [650, 521] on li "[US_STATE] Mutual 2025 - LatinX Business Decision Makers - TS" at bounding box center [689, 525] width 426 height 32
type input "269fa8ab-9c5d-4b6d-a41b-8ce5936a3741"
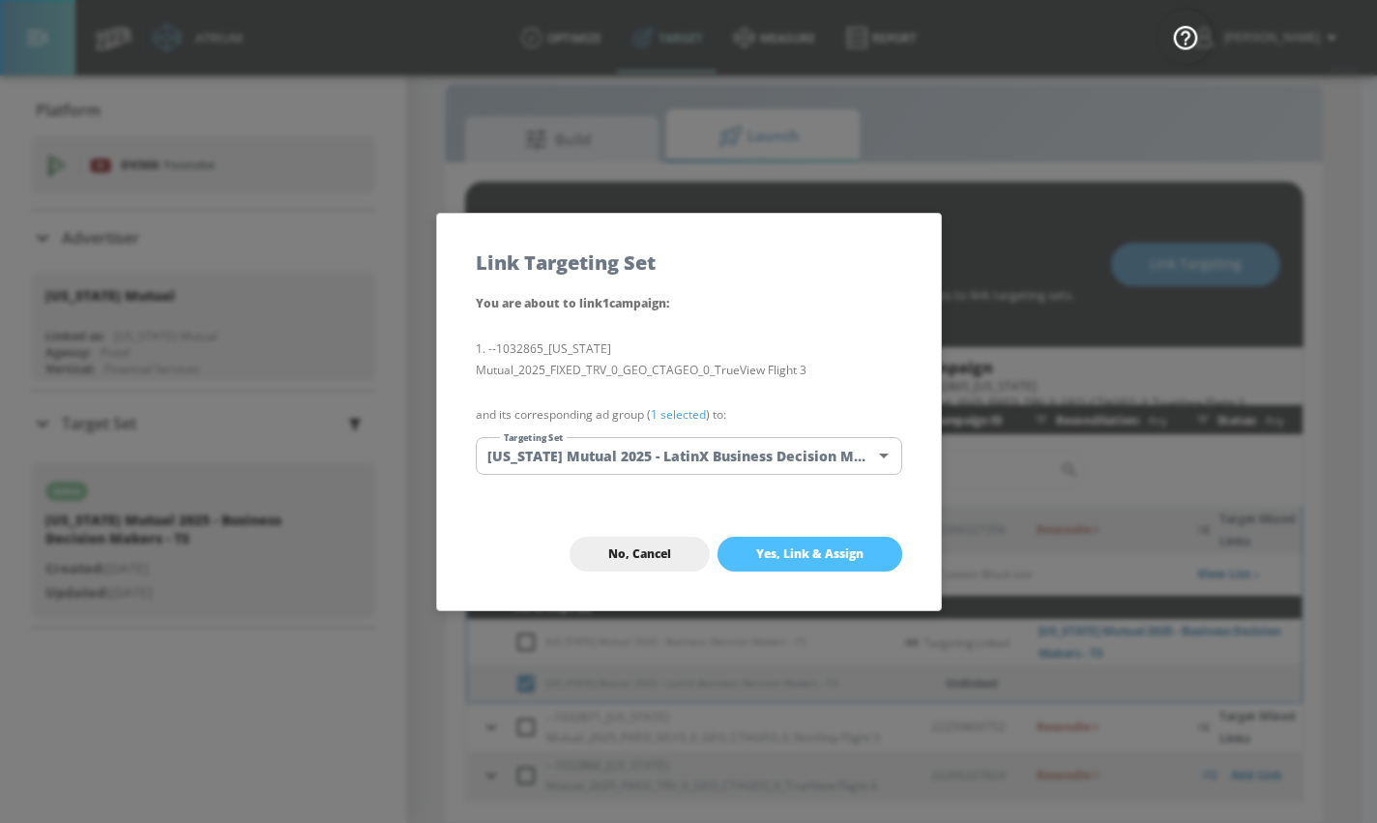
click at [815, 547] on span "Yes, Link & Assign" at bounding box center [809, 553] width 107 height 15
checkbox input "false"
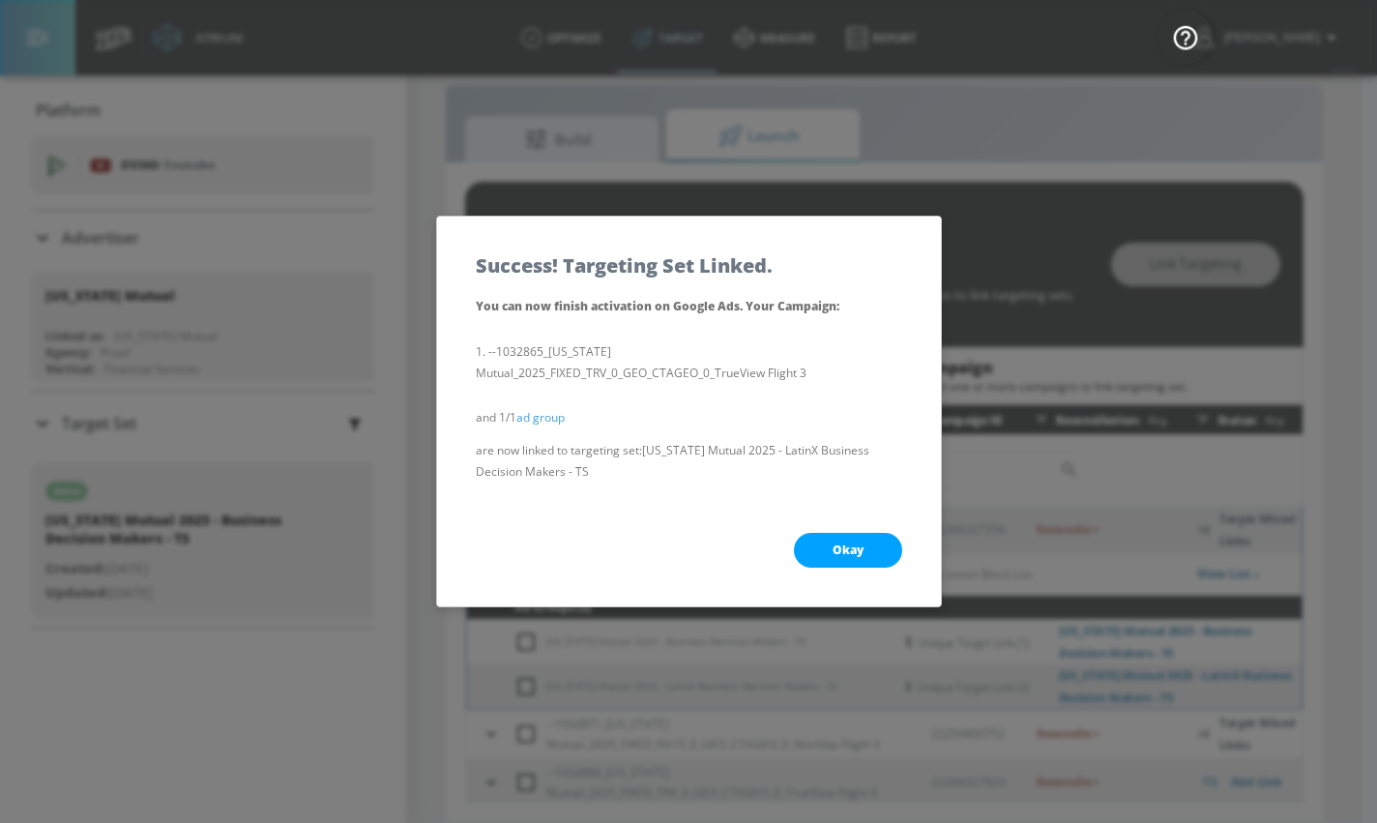
click at [815, 546] on button "Okay" at bounding box center [848, 550] width 108 height 35
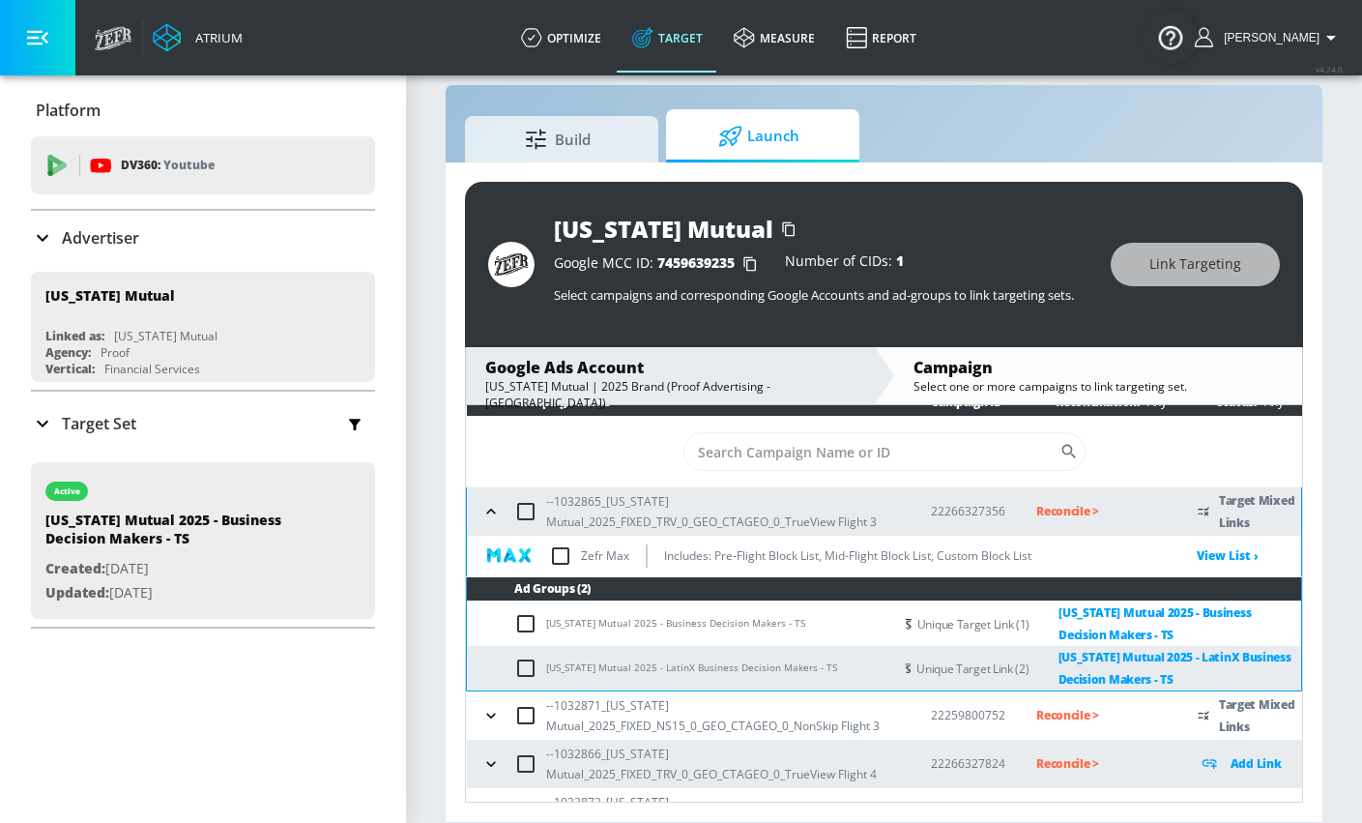
scroll to position [53, 0]
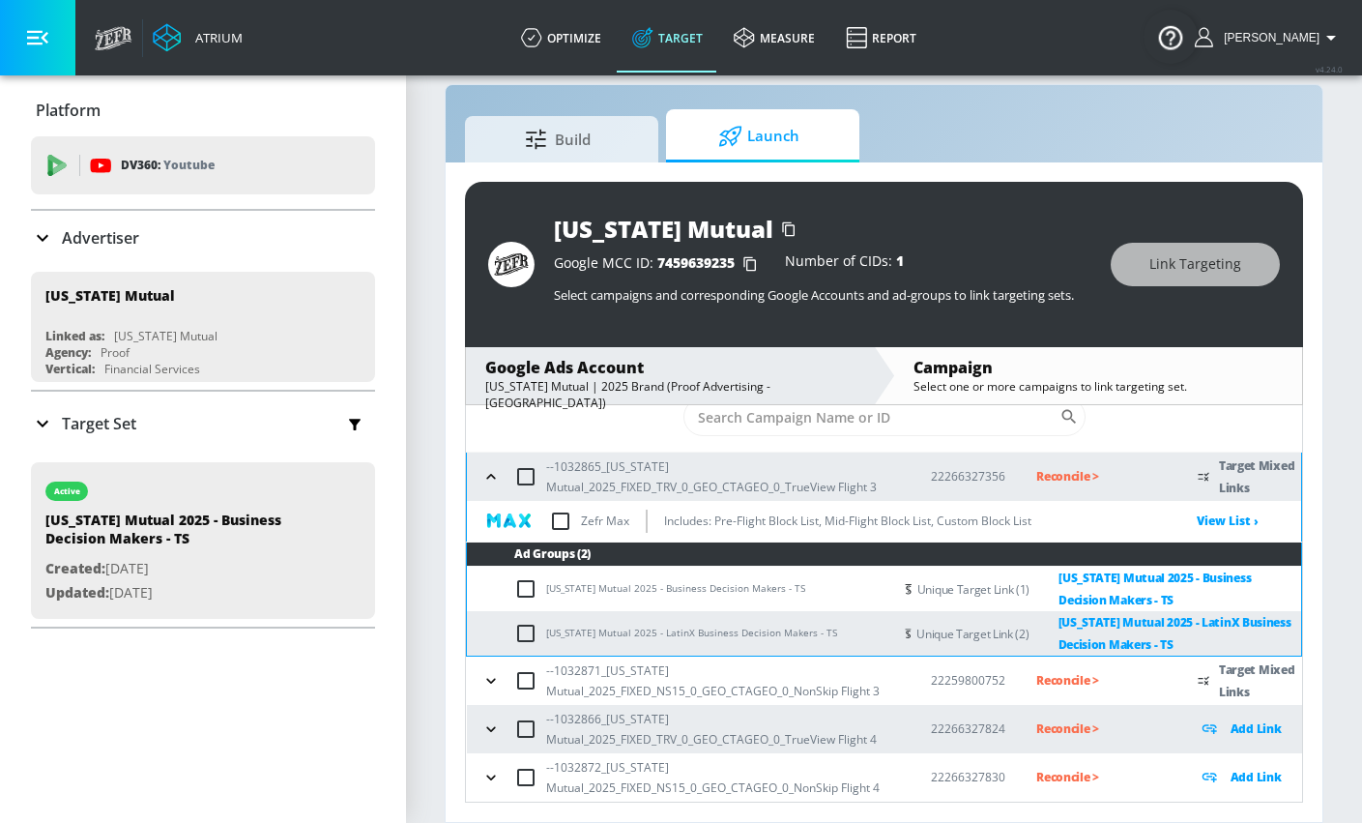
click at [564, 525] on input "checkbox" at bounding box center [561, 521] width 41 height 41
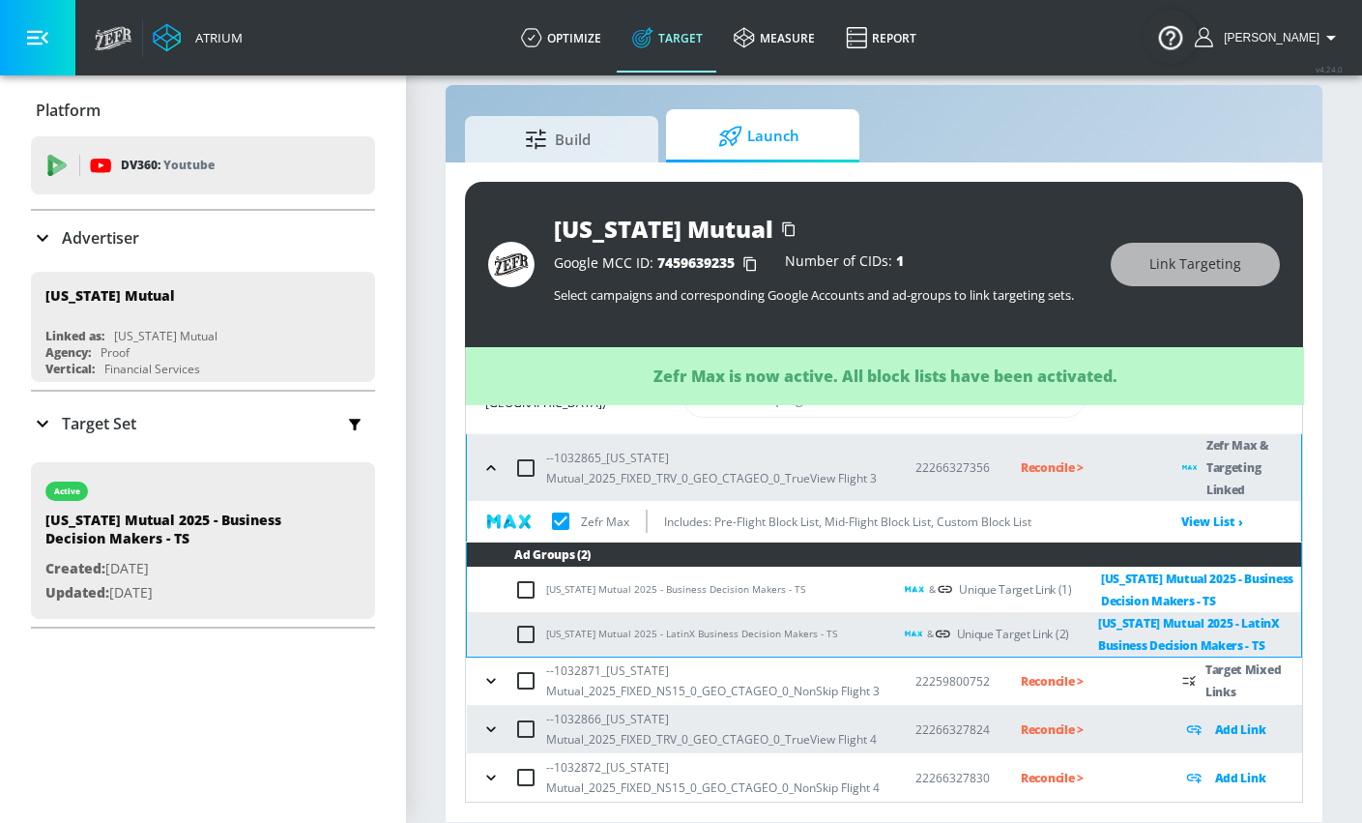
scroll to position [91, 0]
click at [496, 671] on icon "button" at bounding box center [491, 680] width 19 height 19
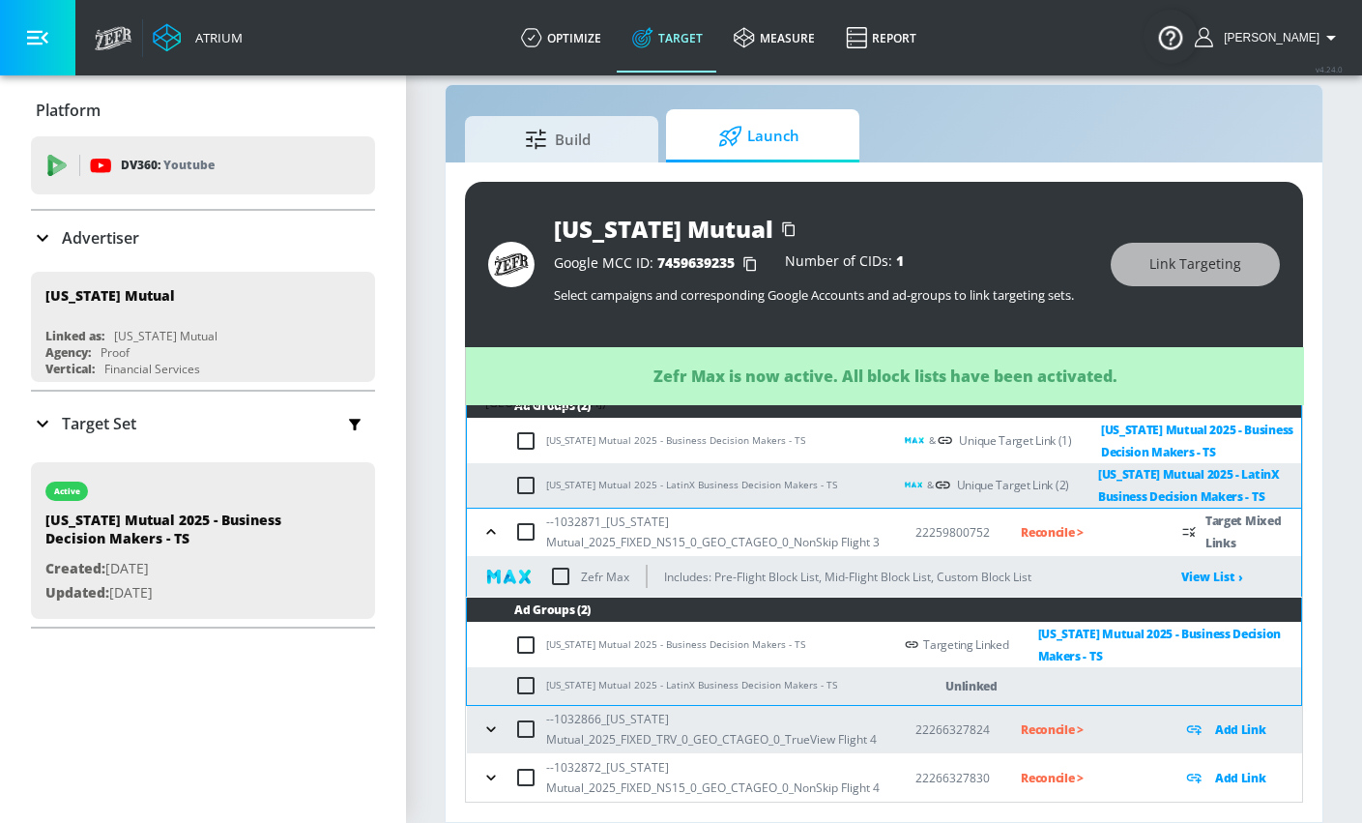
scroll to position [259, 0]
checkbox input "true"
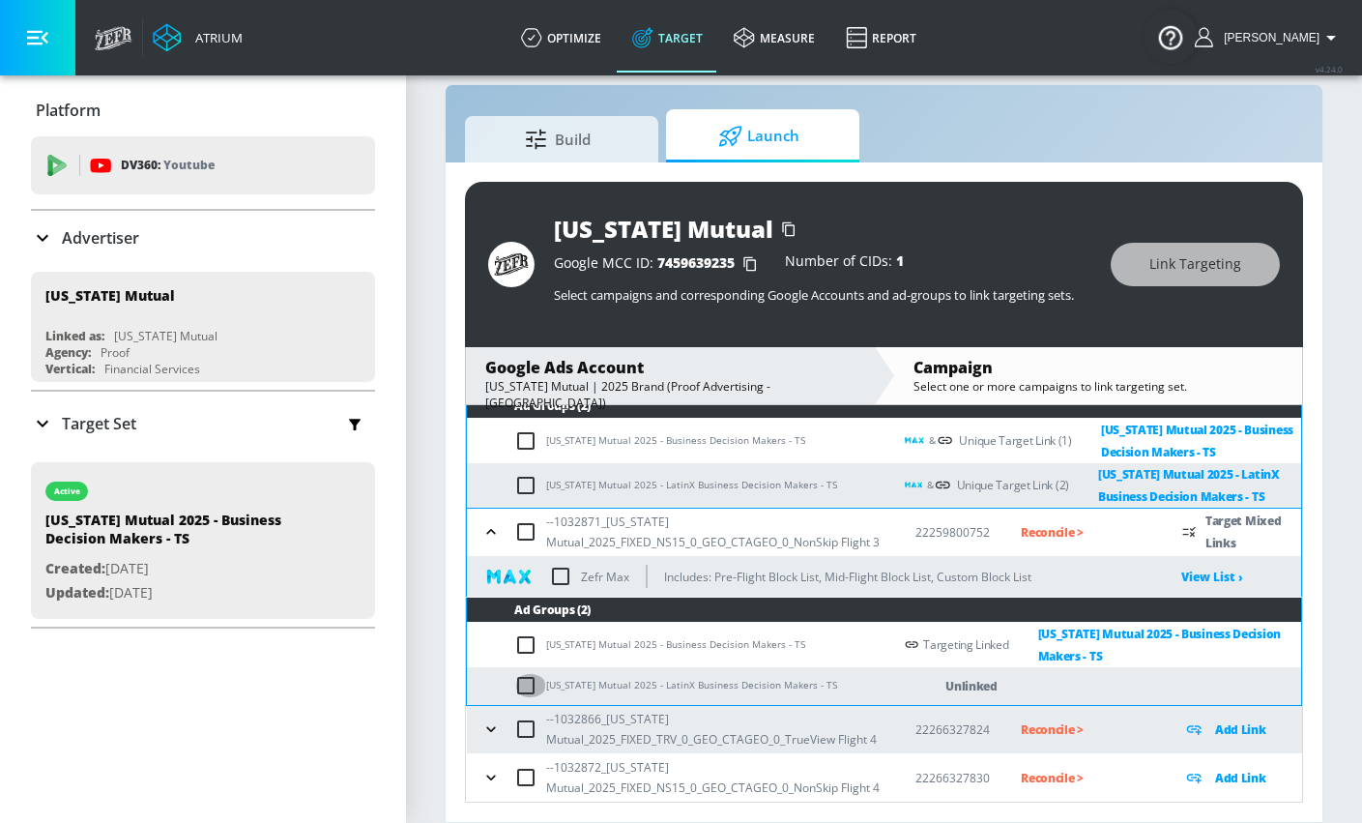
click at [528, 674] on input "checkbox" at bounding box center [530, 685] width 32 height 23
checkbox input "true"
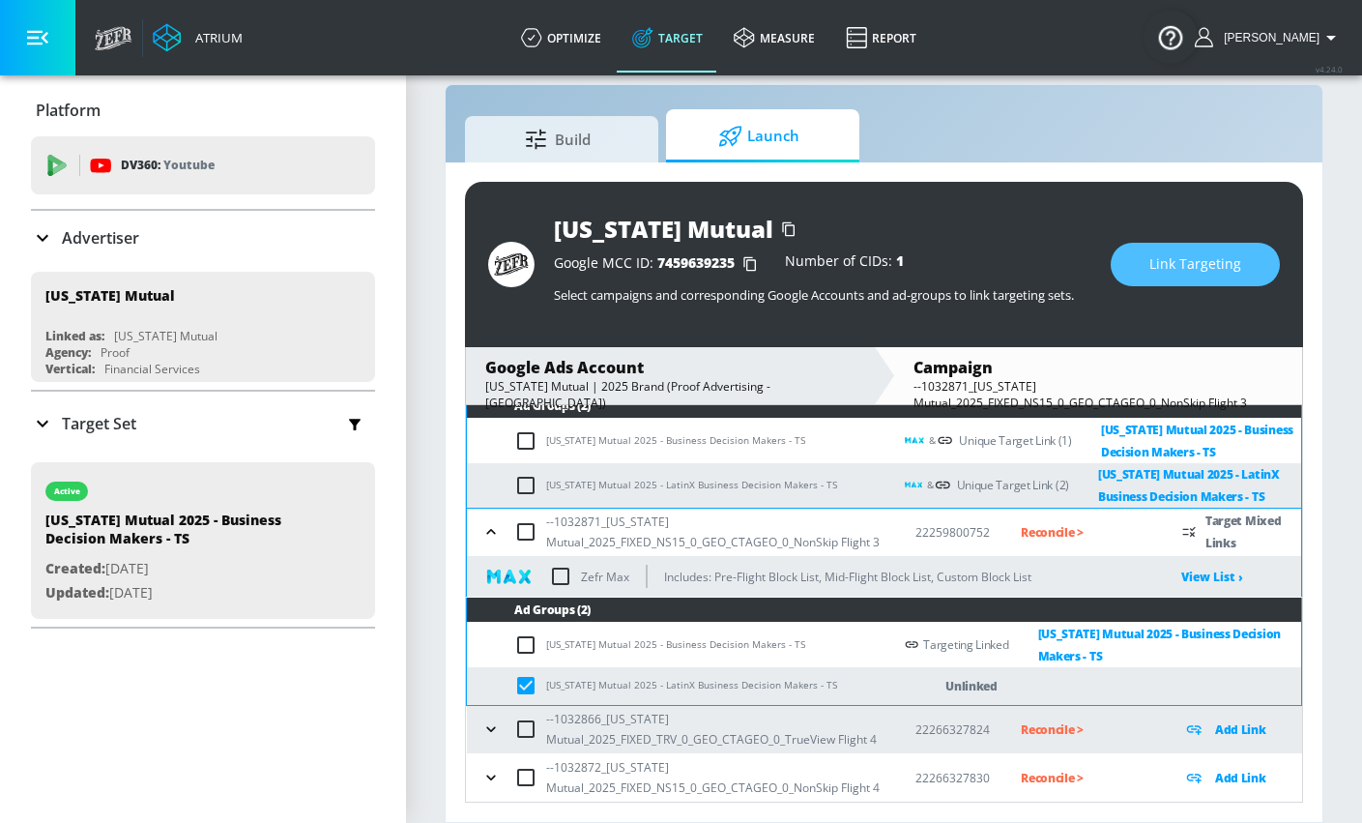
click at [1158, 261] on span "Link Targeting" at bounding box center [1196, 264] width 92 height 24
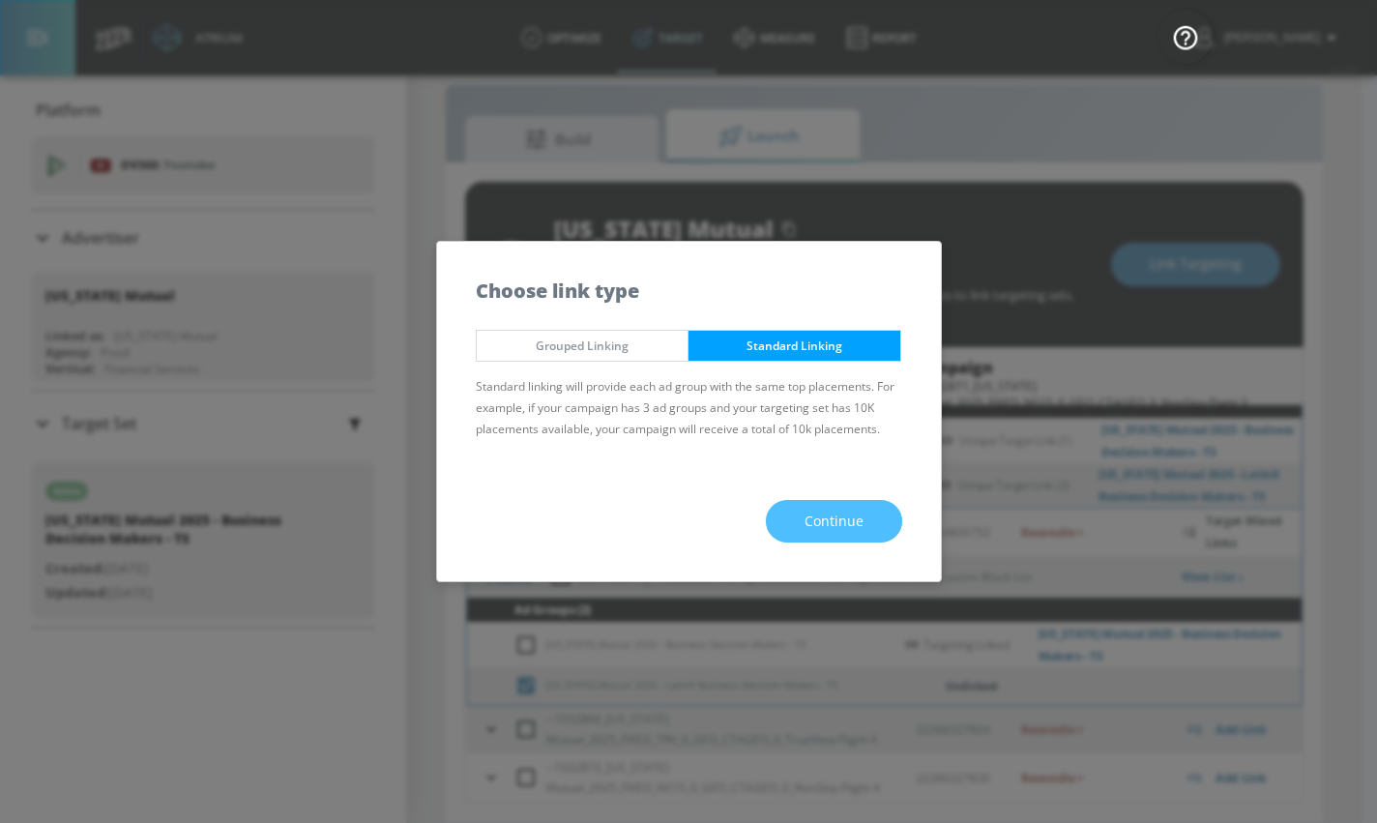
drag, startPoint x: 806, startPoint y: 520, endPoint x: 742, endPoint y: 474, distance: 78.9
click at [805, 520] on span "Continue" at bounding box center [834, 522] width 59 height 24
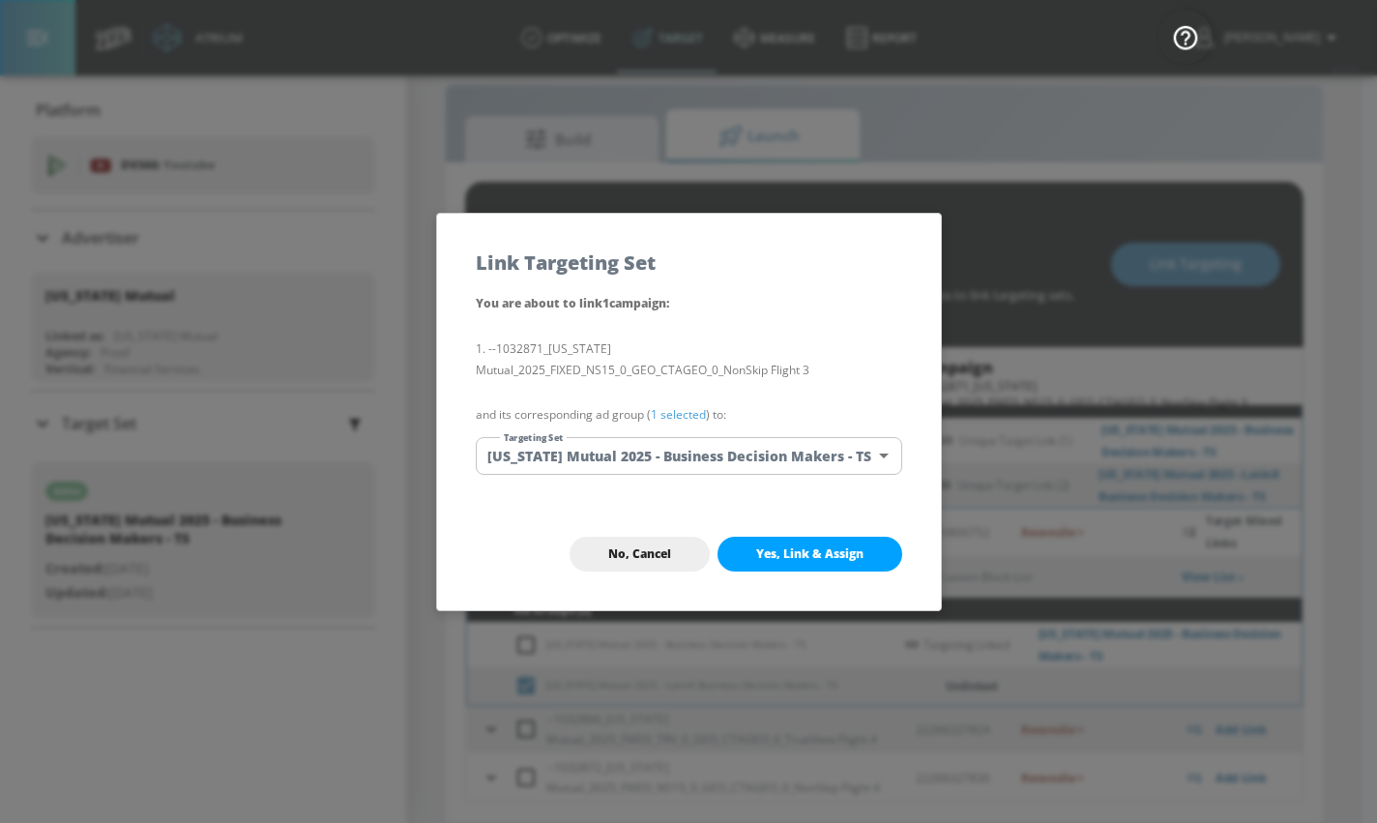
click at [672, 456] on body "Atrium optimize Target measure Report optimize Target measure Report v 4.24.0 […" at bounding box center [688, 397] width 1377 height 851
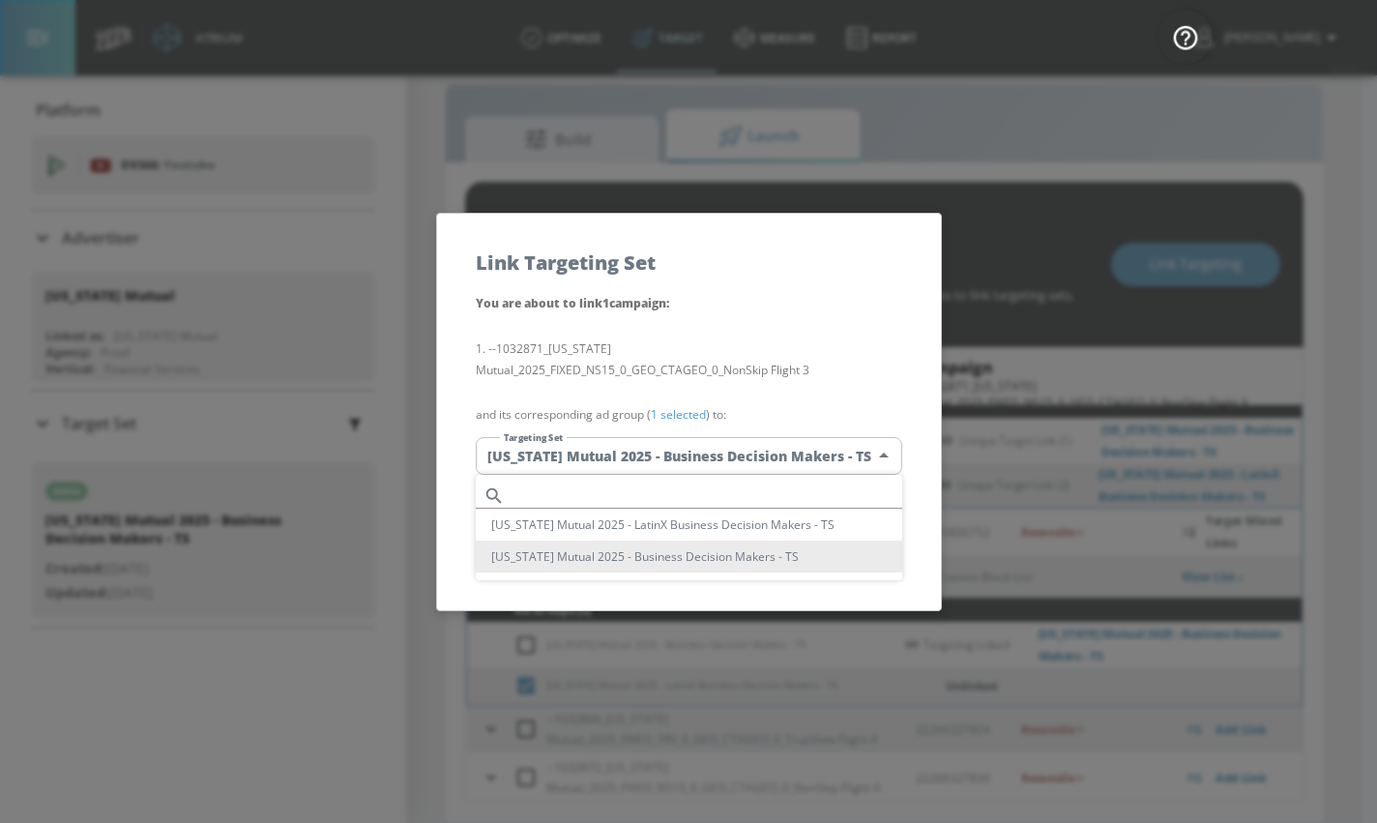
click at [640, 486] on input "text" at bounding box center [708, 496] width 390 height 26
paste input "[US_STATE] Mutual 2025 - LatinX Business Decision Makers - TS"
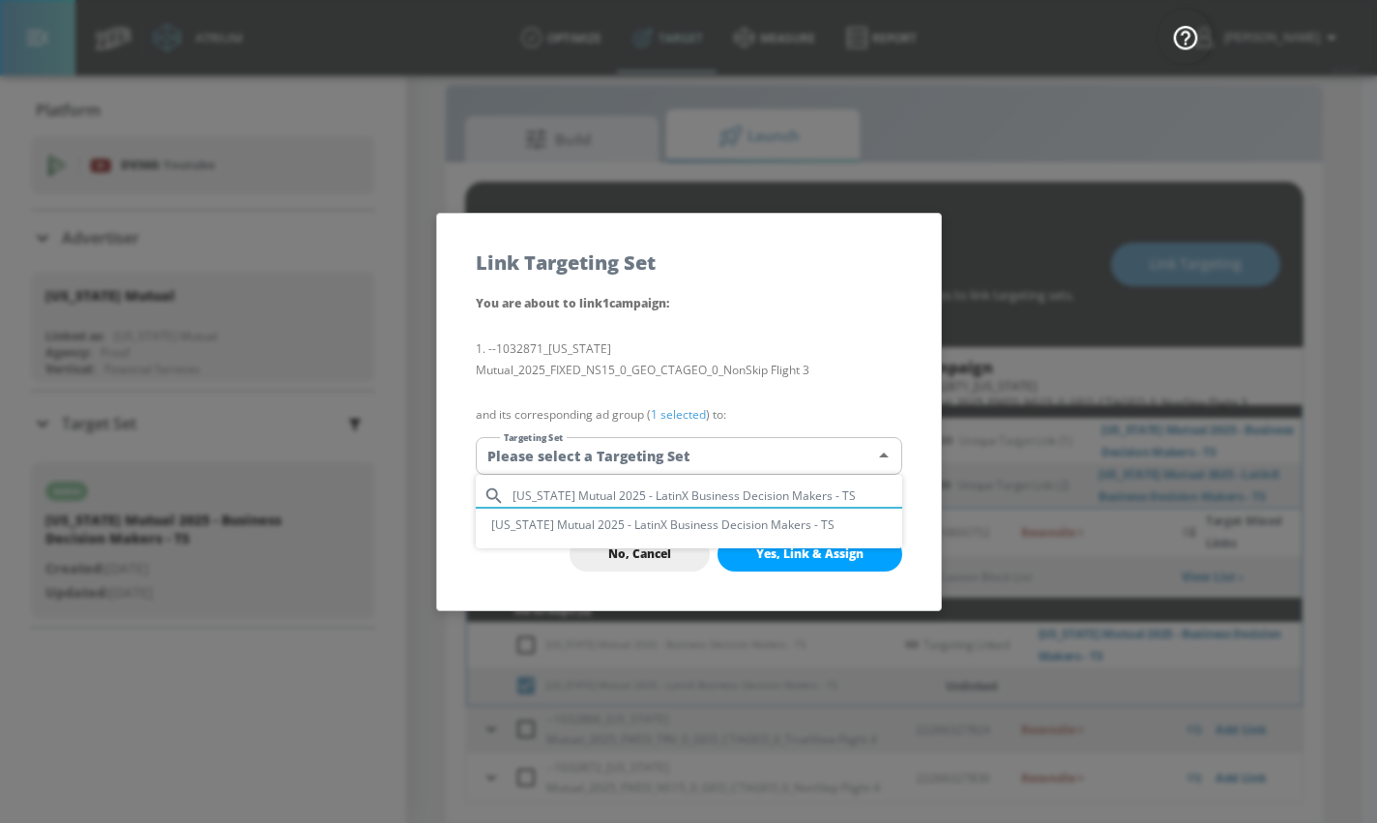
type input "[US_STATE] Mutual 2025 - LatinX Business Decision Makers - TS"
click at [635, 521] on li "[US_STATE] Mutual 2025 - LatinX Business Decision Makers - TS" at bounding box center [689, 525] width 426 height 32
type input "269fa8ab-9c5d-4b6d-a41b-8ce5936a3741"
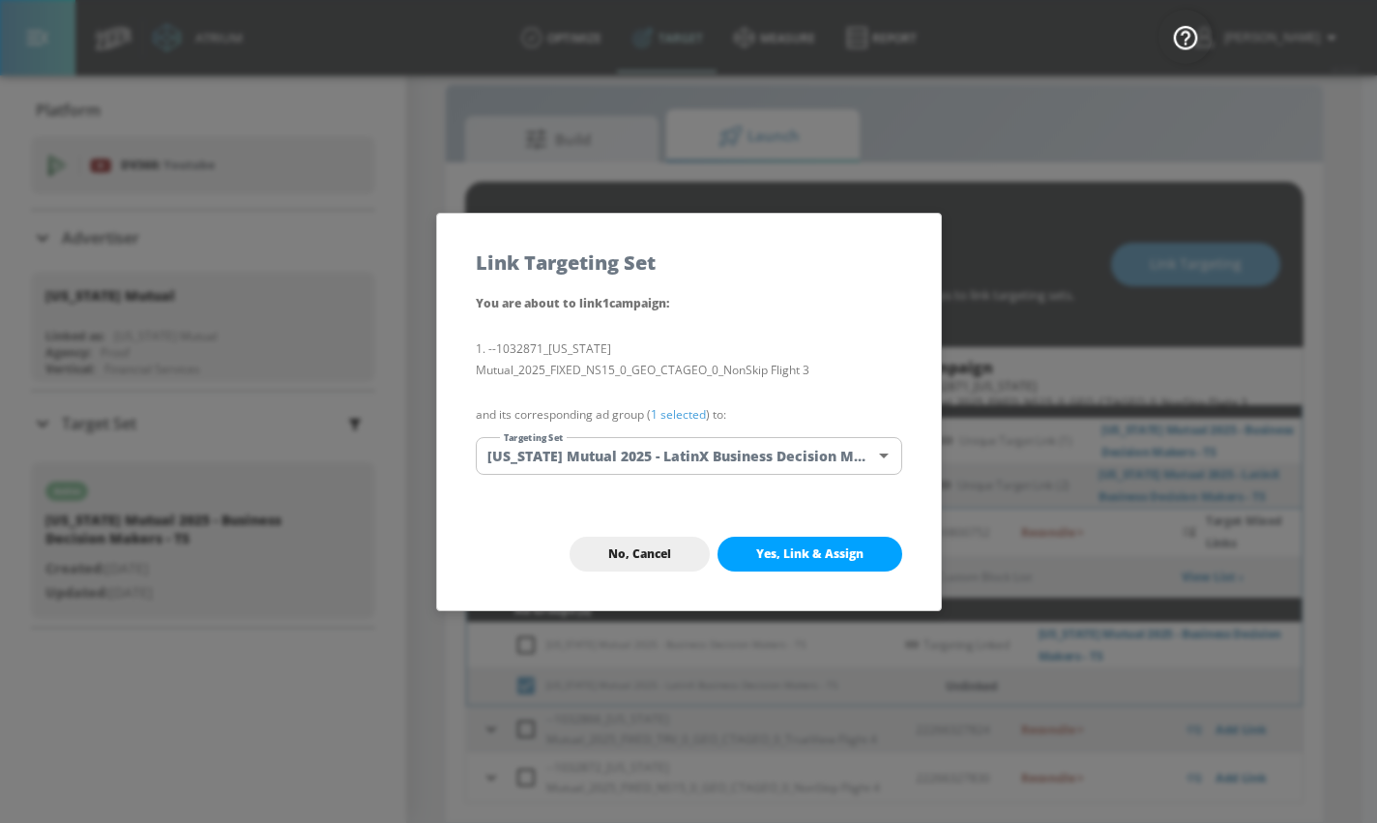
click at [778, 558] on span "Yes, Link & Assign" at bounding box center [809, 553] width 107 height 15
checkbox input "true"
checkbox input "false"
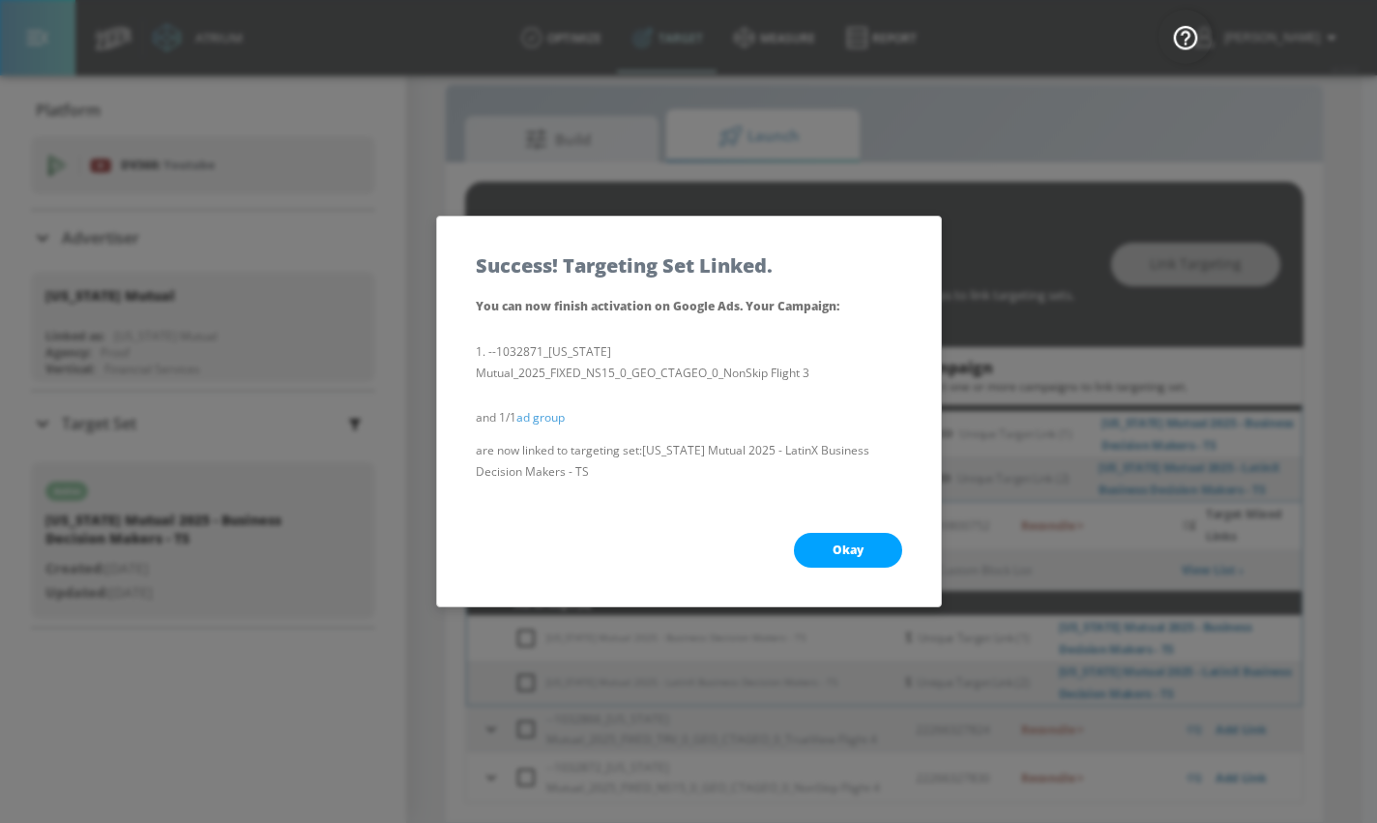
click at [852, 553] on span "Okay" at bounding box center [848, 549] width 31 height 15
checkbox input "true"
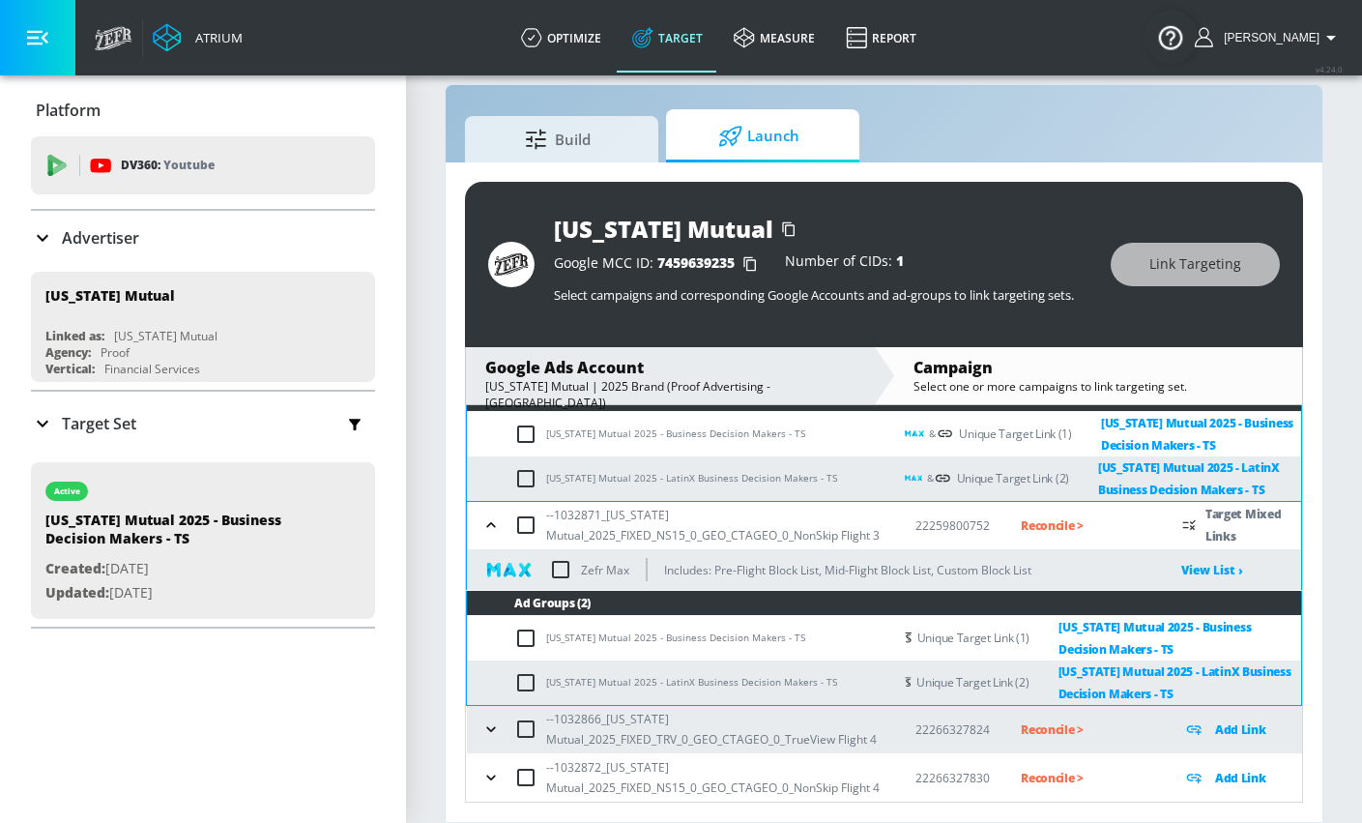
click at [555, 549] on input "checkbox" at bounding box center [561, 569] width 41 height 41
checkbox input "true"
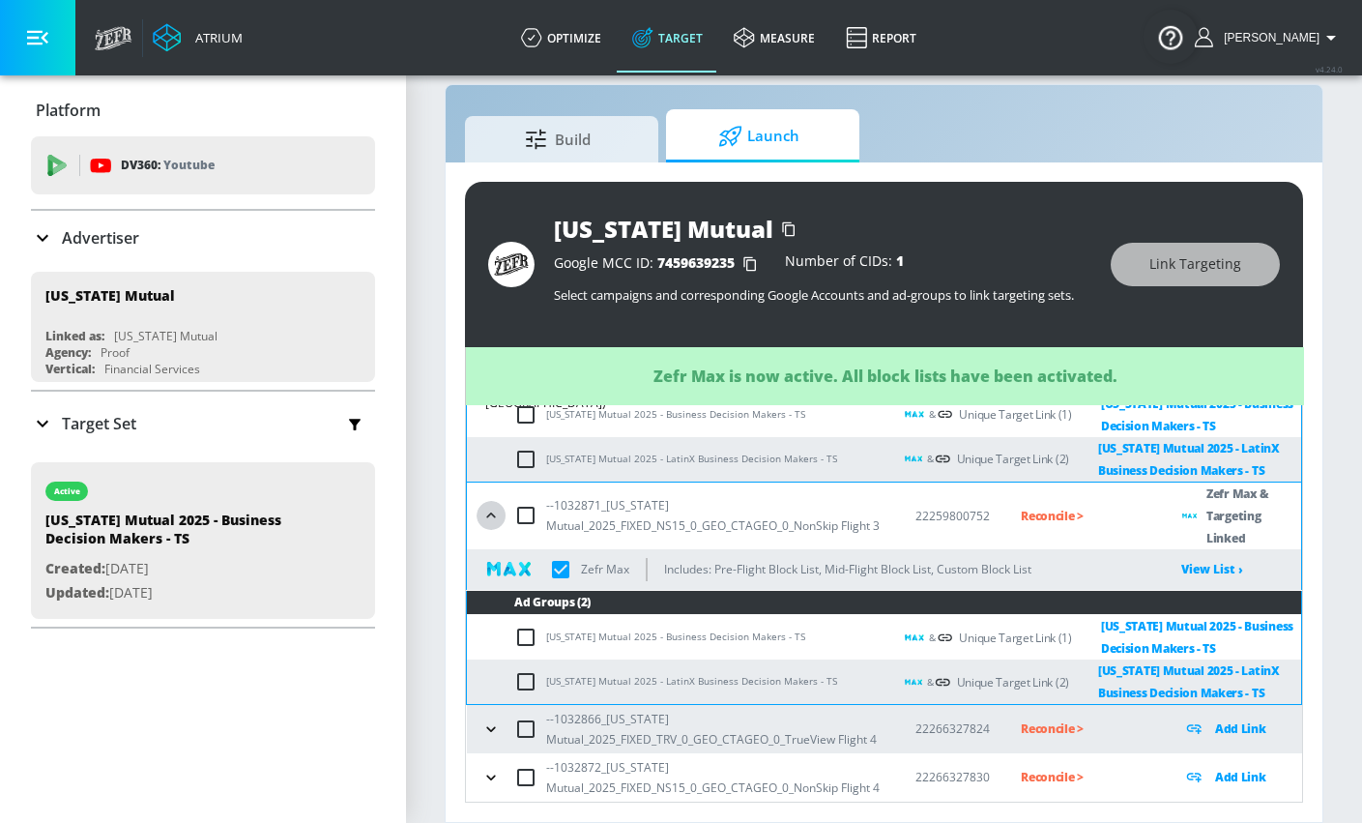
click at [489, 507] on icon "button" at bounding box center [491, 515] width 19 height 19
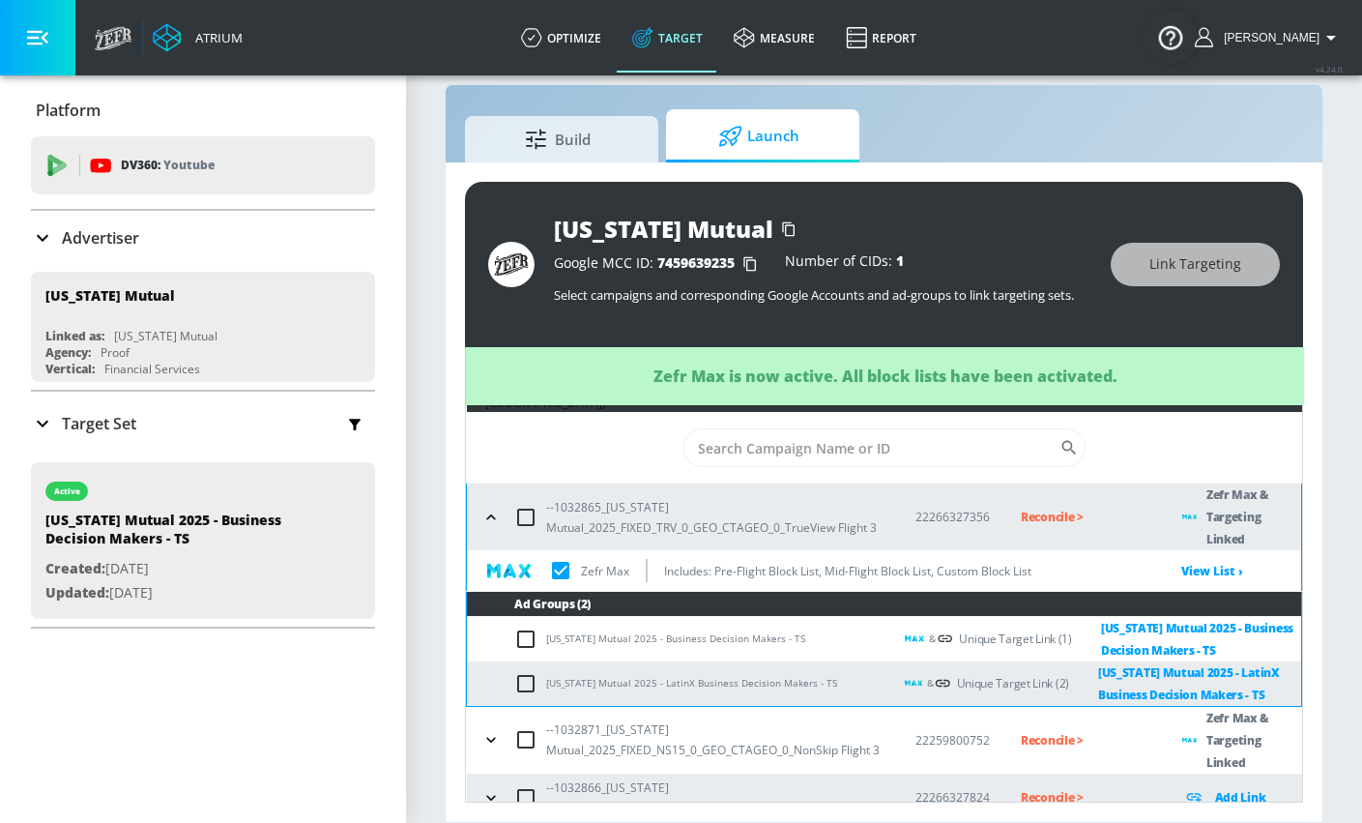
scroll to position [0, 0]
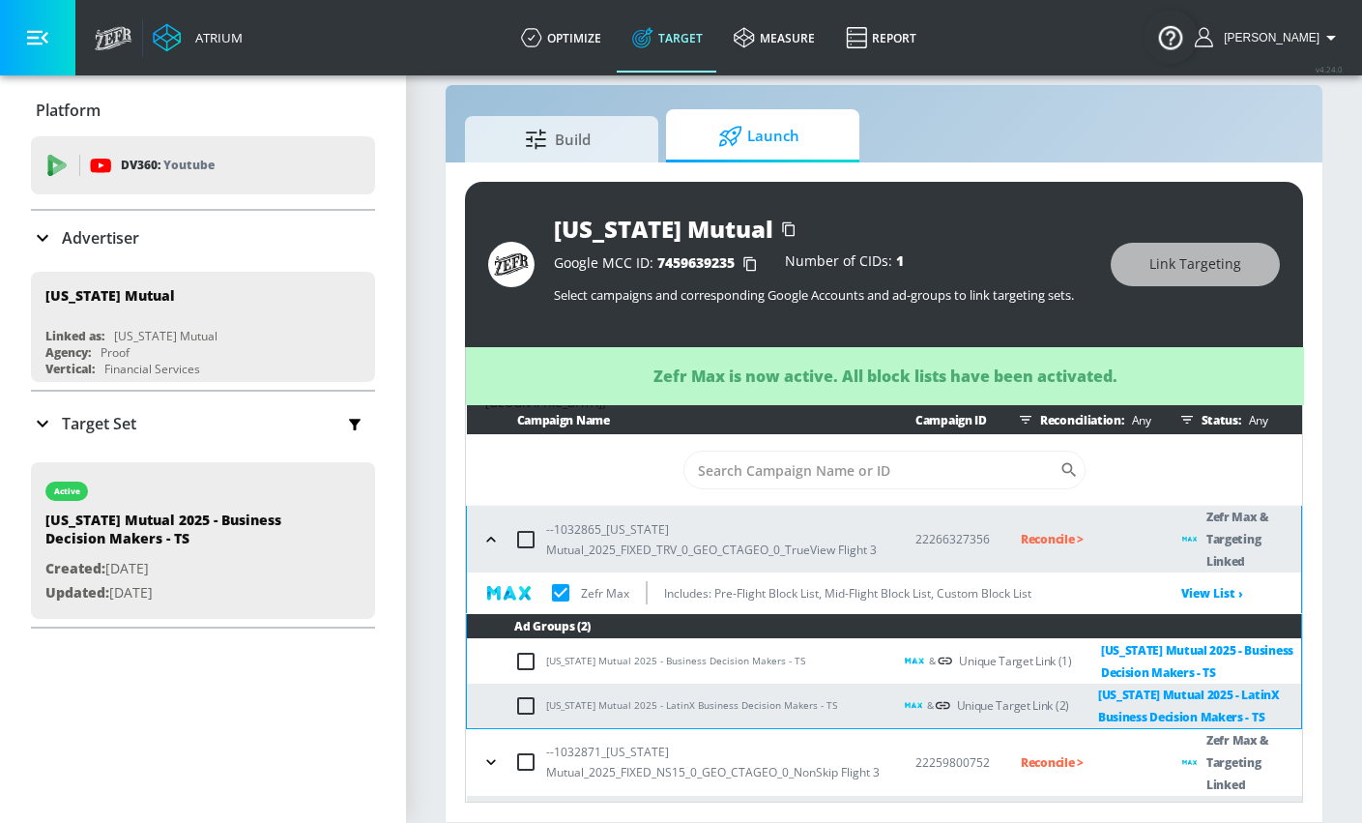
click at [493, 538] on icon "button" at bounding box center [491, 539] width 19 height 19
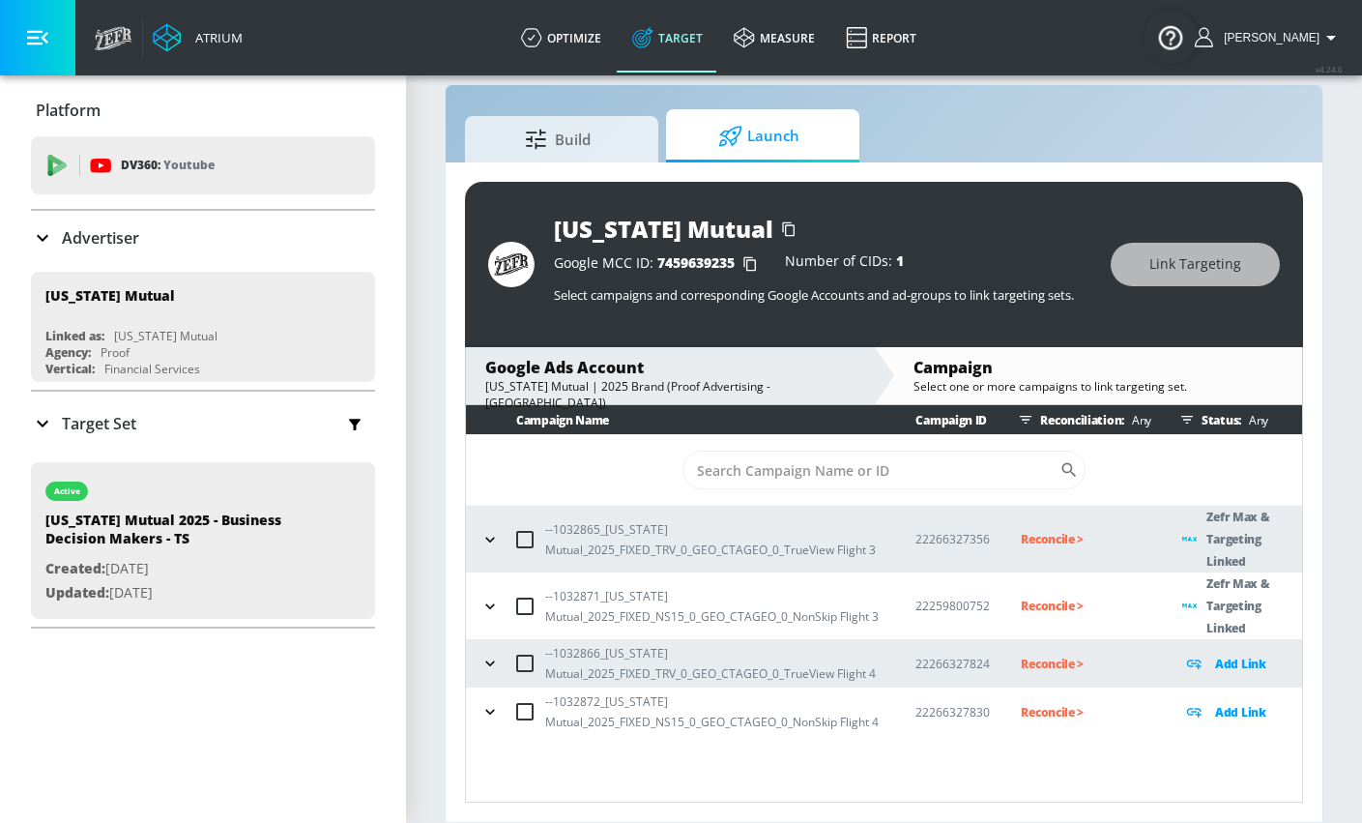
click at [1045, 530] on p "Reconcile >" at bounding box center [1086, 539] width 131 height 22
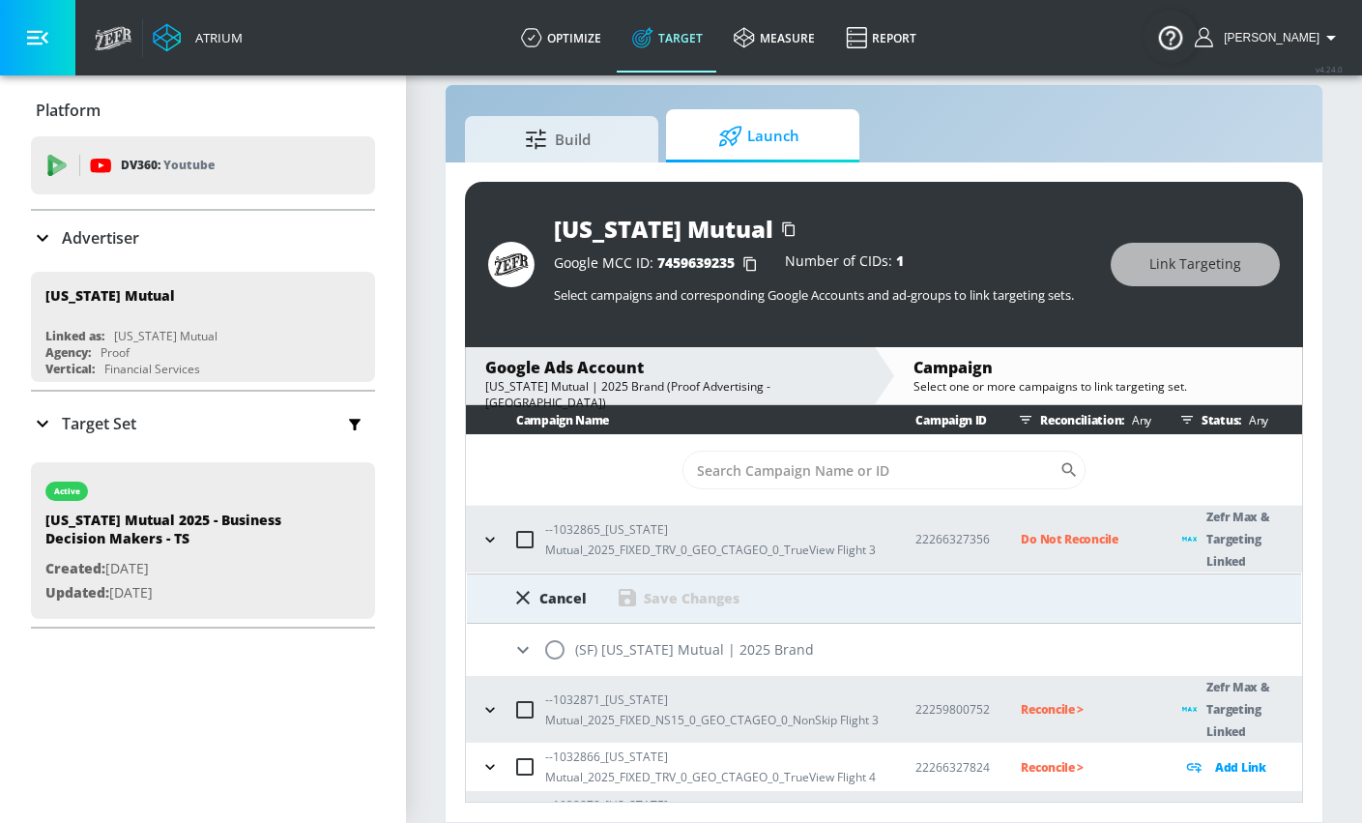
click at [551, 651] on input "radio" at bounding box center [555, 650] width 41 height 41
radio input "true"
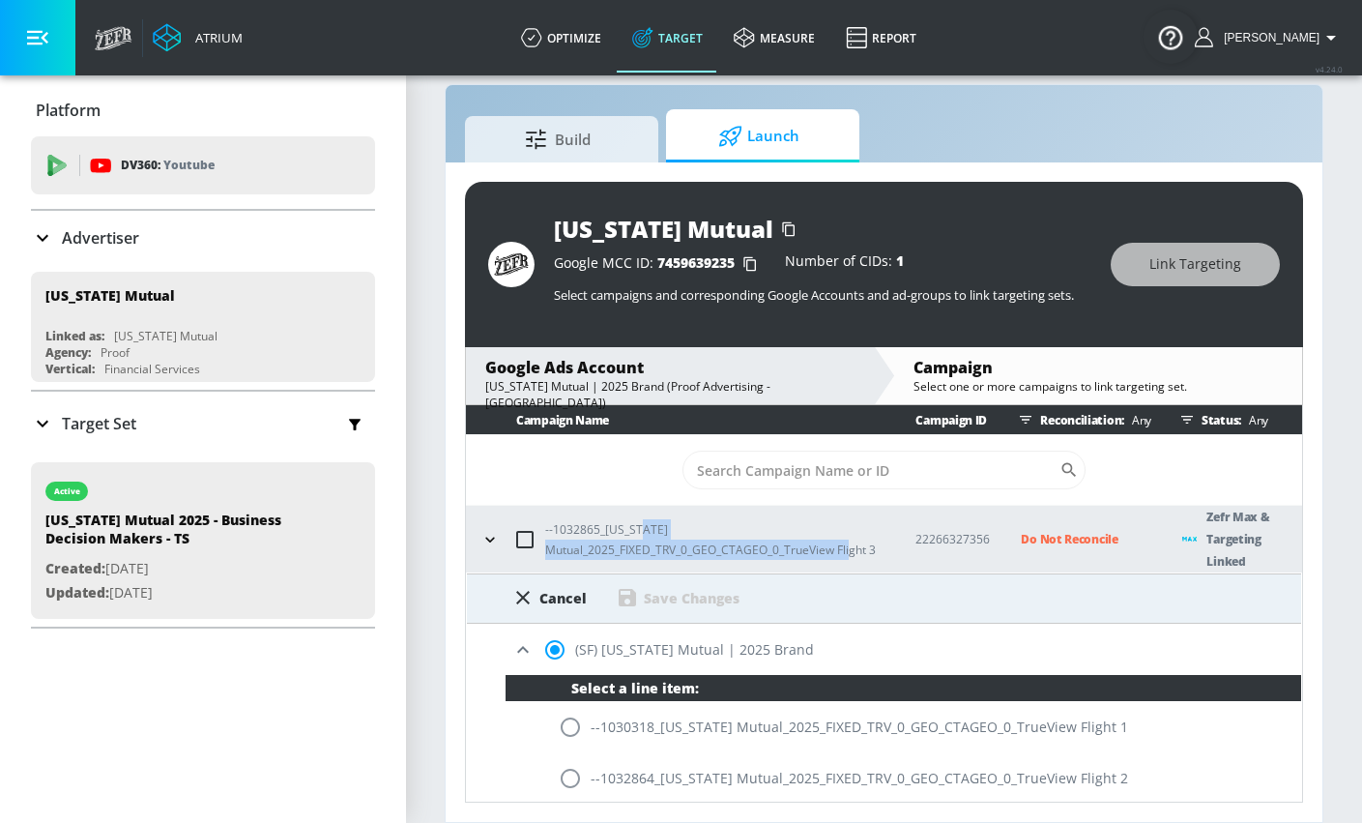
drag, startPoint x: 547, startPoint y: 541, endPoint x: 554, endPoint y: 552, distance: 13.4
click at [556, 552] on p "--1032865_[US_STATE] Mutual_2025_FIXED_TRV_0_GEO_CTAGEO_0_TrueView Flight 3" at bounding box center [714, 539] width 339 height 41
copy p "Mutual_2025_FIXED_TRV_0_GEO_CTAGEO_0_TrueView Flight 3"
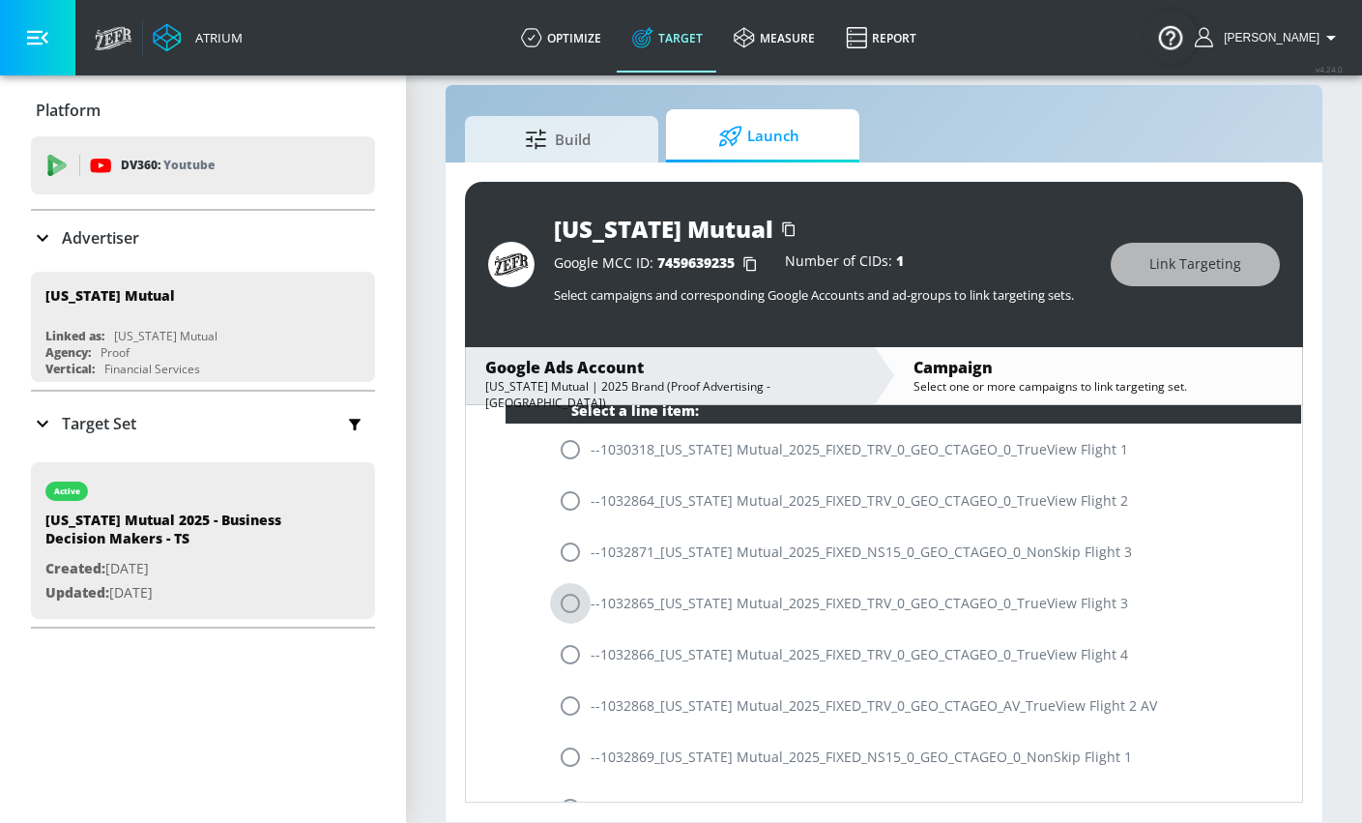
click at [574, 599] on input "radio" at bounding box center [570, 603] width 41 height 41
radio input "true"
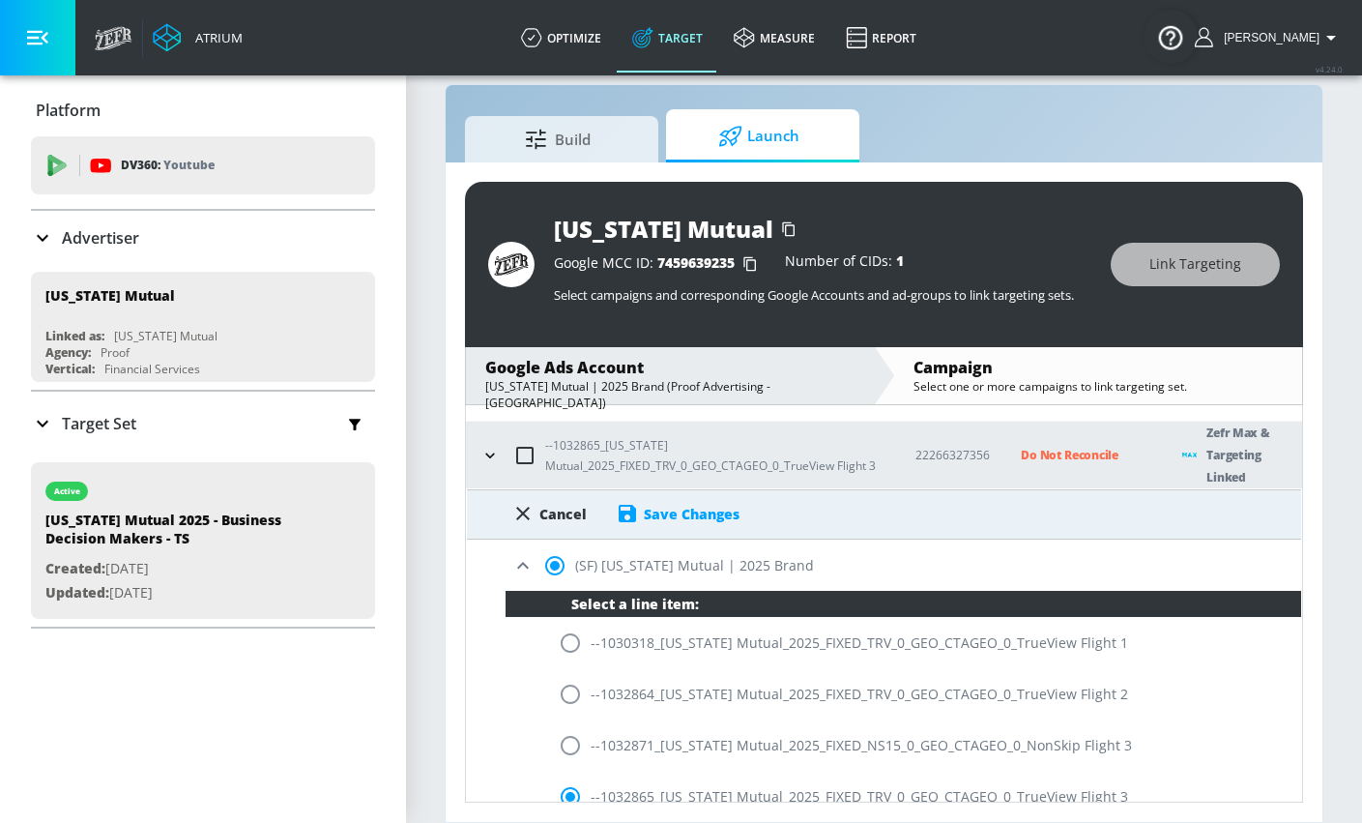
scroll to position [80, 0]
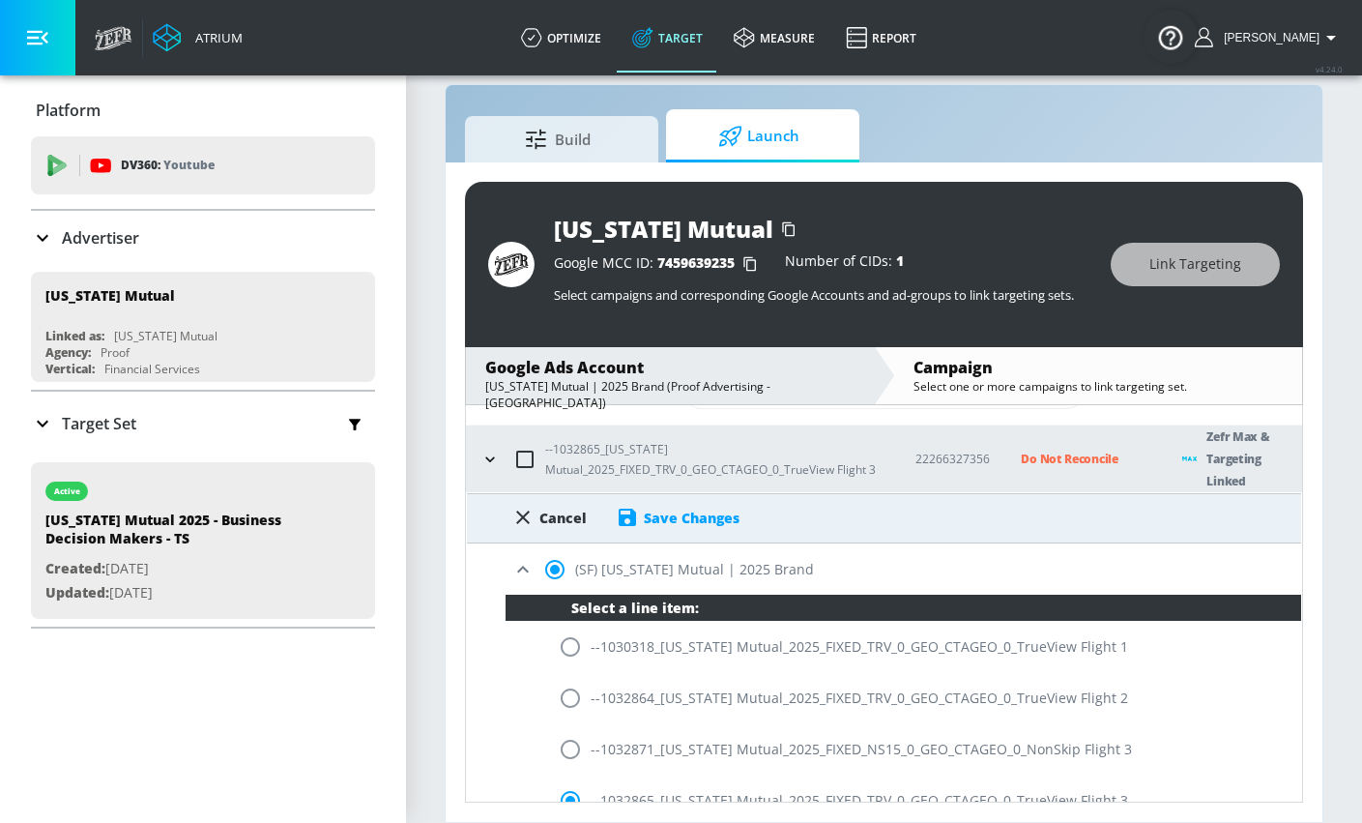
click at [664, 524] on div "Save Changes" at bounding box center [692, 518] width 96 height 18
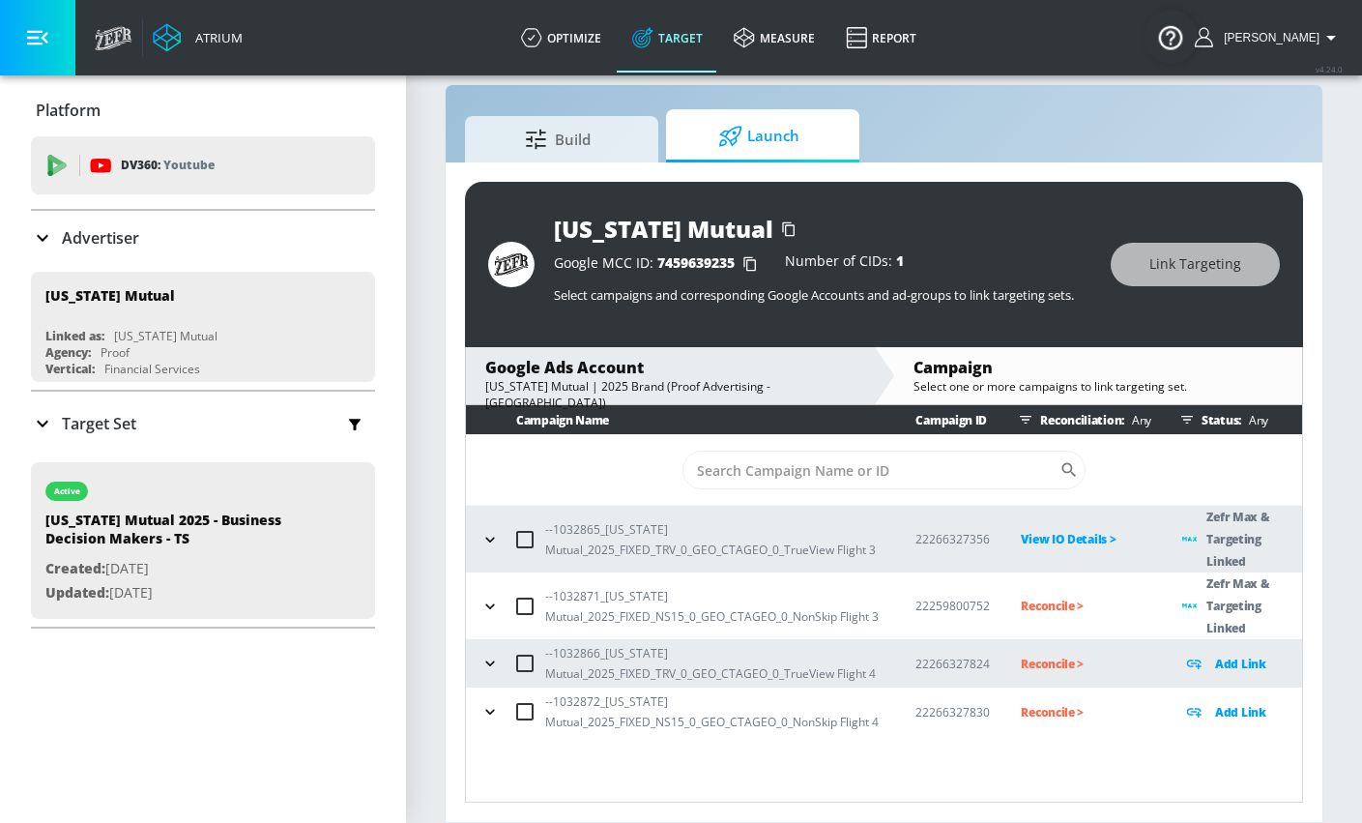
scroll to position [0, 0]
drag, startPoint x: 1035, startPoint y: 579, endPoint x: 974, endPoint y: 576, distance: 61.0
click at [1035, 595] on p "Reconcile >" at bounding box center [1086, 606] width 131 height 22
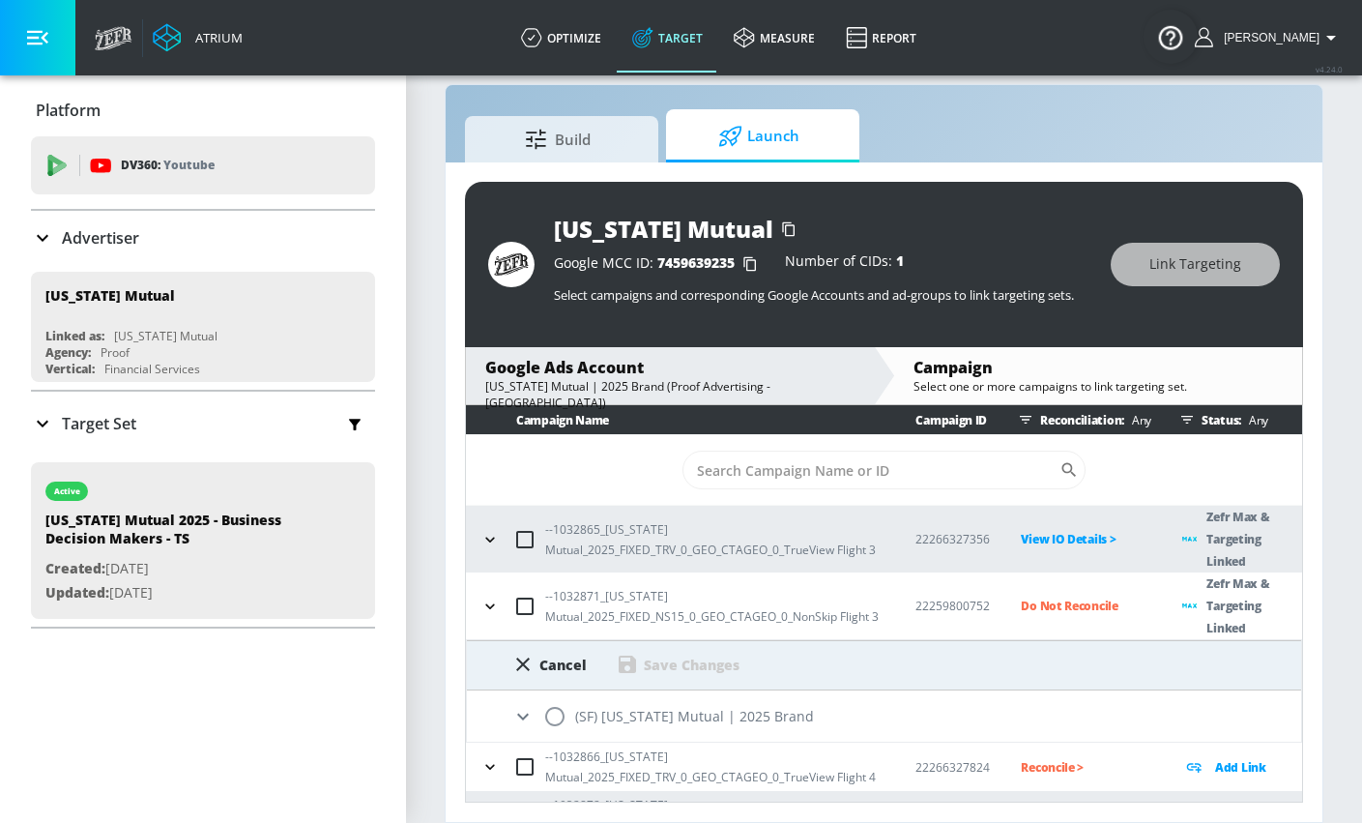
scroll to position [40, 0]
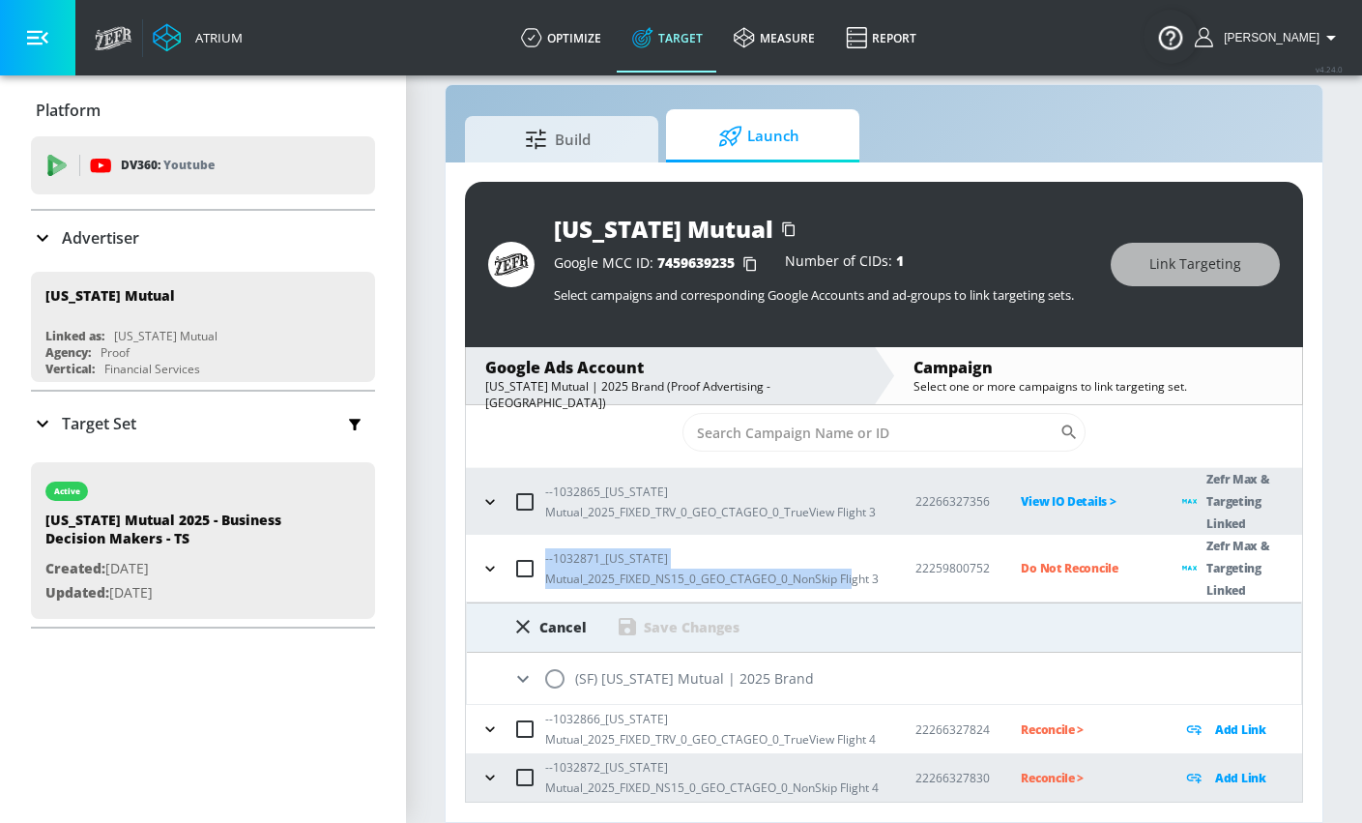
drag, startPoint x: 546, startPoint y: 547, endPoint x: 559, endPoint y: 583, distance: 37.9
click at [559, 583] on p "--1032871_[US_STATE] Mutual_2025_FIXED_NS15_0_GEO_CTAGEO_0_NonSkip Flight 3" at bounding box center [714, 568] width 339 height 41
copy p "--1032871_[US_STATE] Mutual_2025_FIXED_NS15_0_GEO_CTAGEO_0_NonSkip Flight 3"
click at [523, 675] on icon at bounding box center [523, 678] width 12 height 7
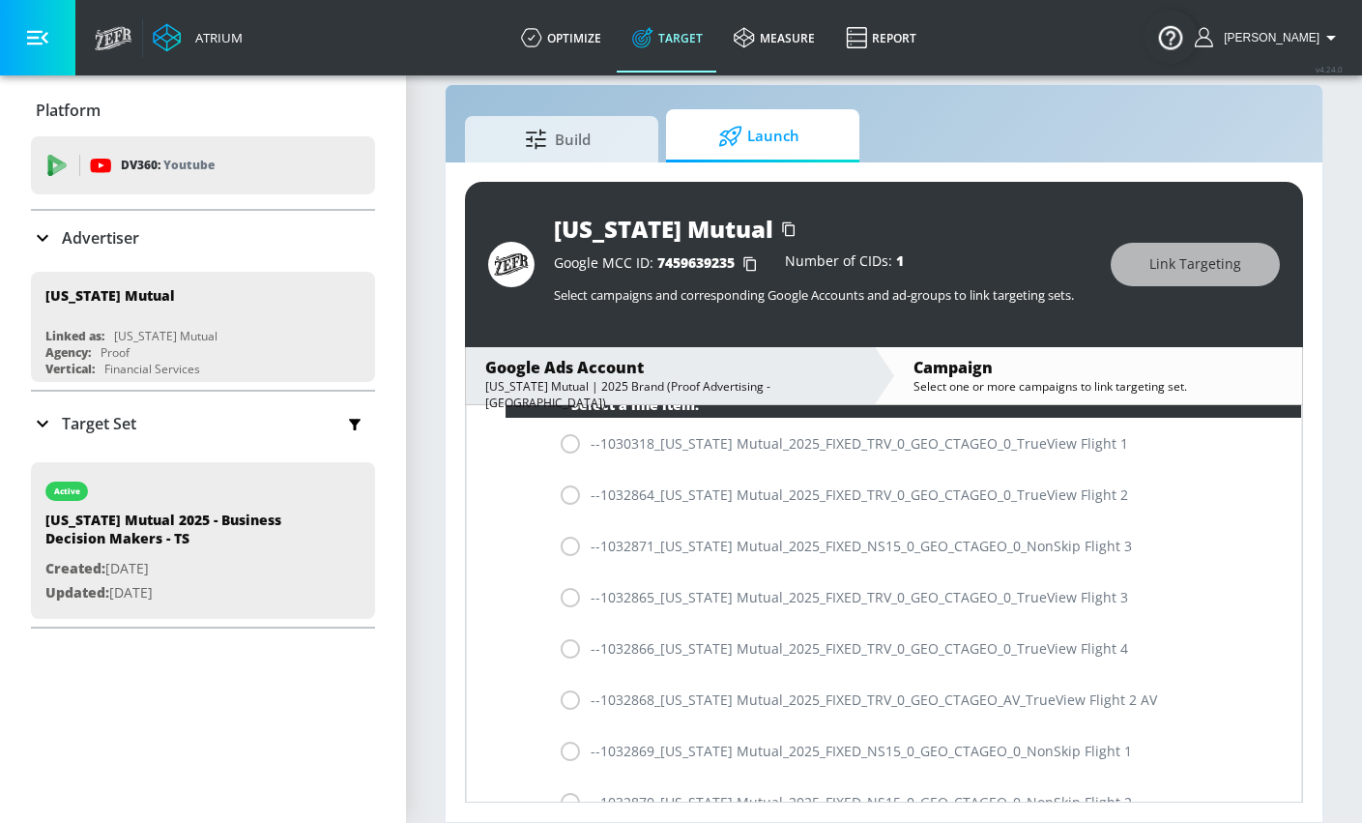
scroll to position [349, 0]
click at [571, 542] on div "--1032871_[US_STATE] Mutual_2025_FIXED_NS15_0_GEO_CTAGEO_0_NonSkip Flight 3" at bounding box center [904, 546] width 796 height 51
click at [566, 545] on div "--1032871_[US_STATE] Mutual_2025_FIXED_NS15_0_GEO_CTAGEO_0_NonSkip Flight 3" at bounding box center [904, 546] width 796 height 51
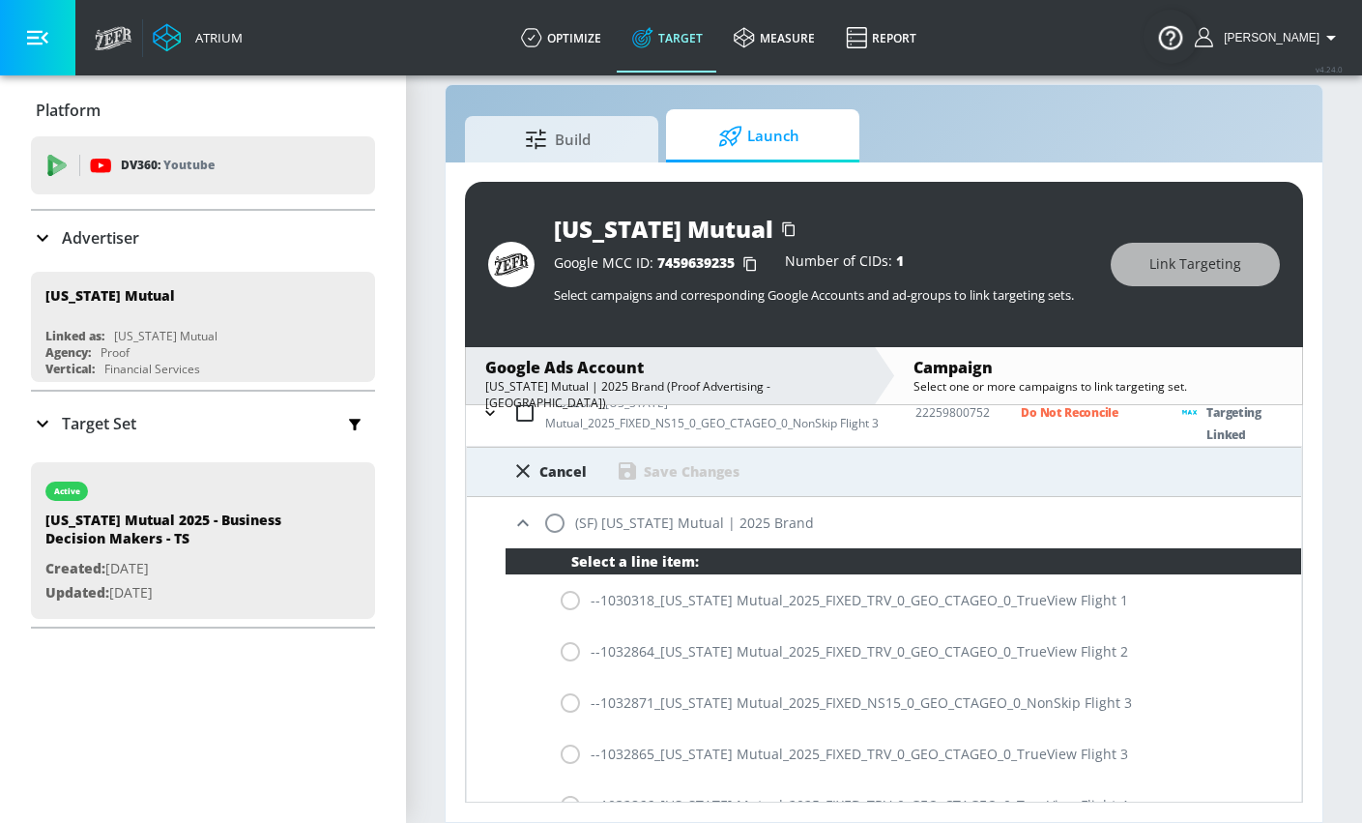
scroll to position [137, 0]
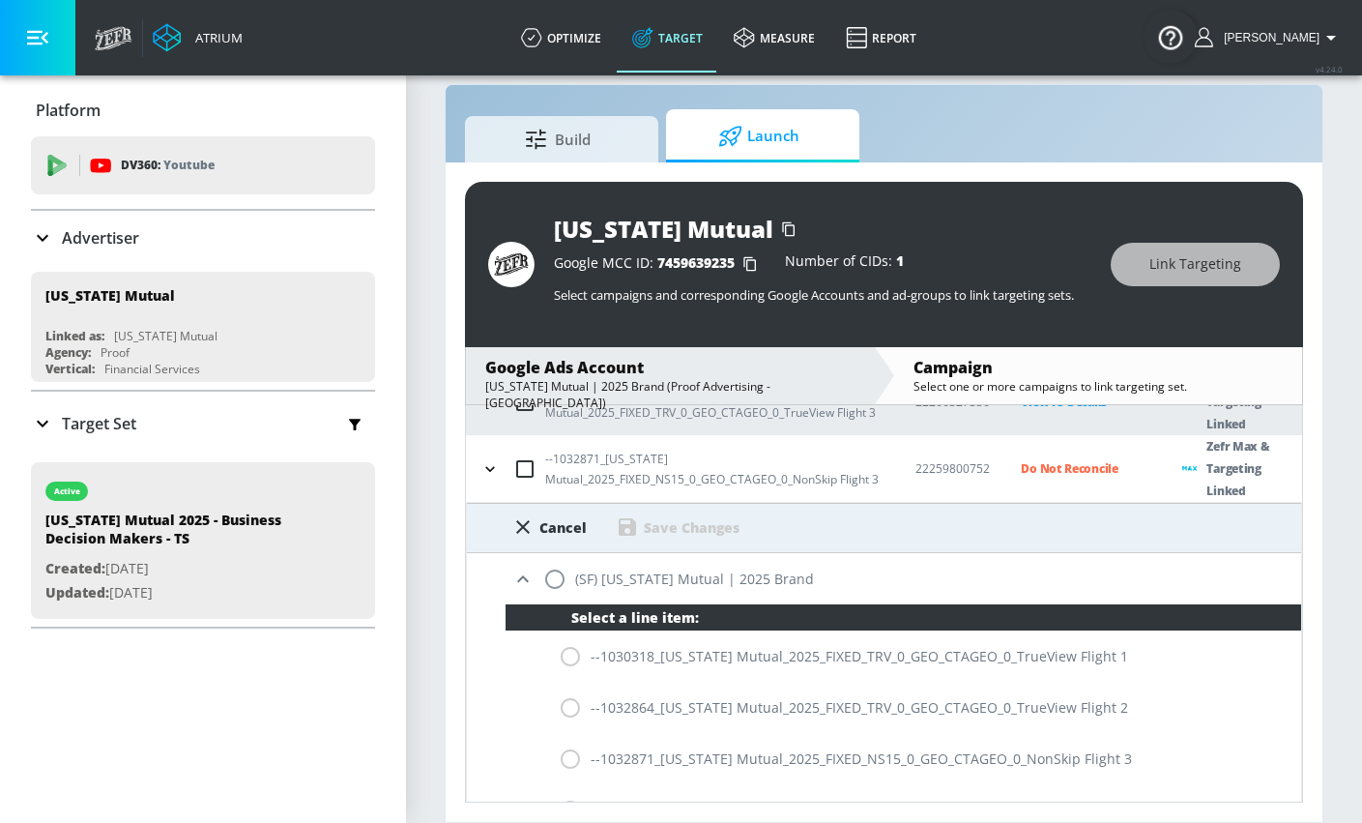
click at [554, 580] on input "radio" at bounding box center [555, 579] width 41 height 41
radio input "true"
click at [572, 760] on input "radio" at bounding box center [570, 759] width 41 height 41
radio input "true"
click at [681, 534] on div "Save Changes" at bounding box center [692, 527] width 96 height 18
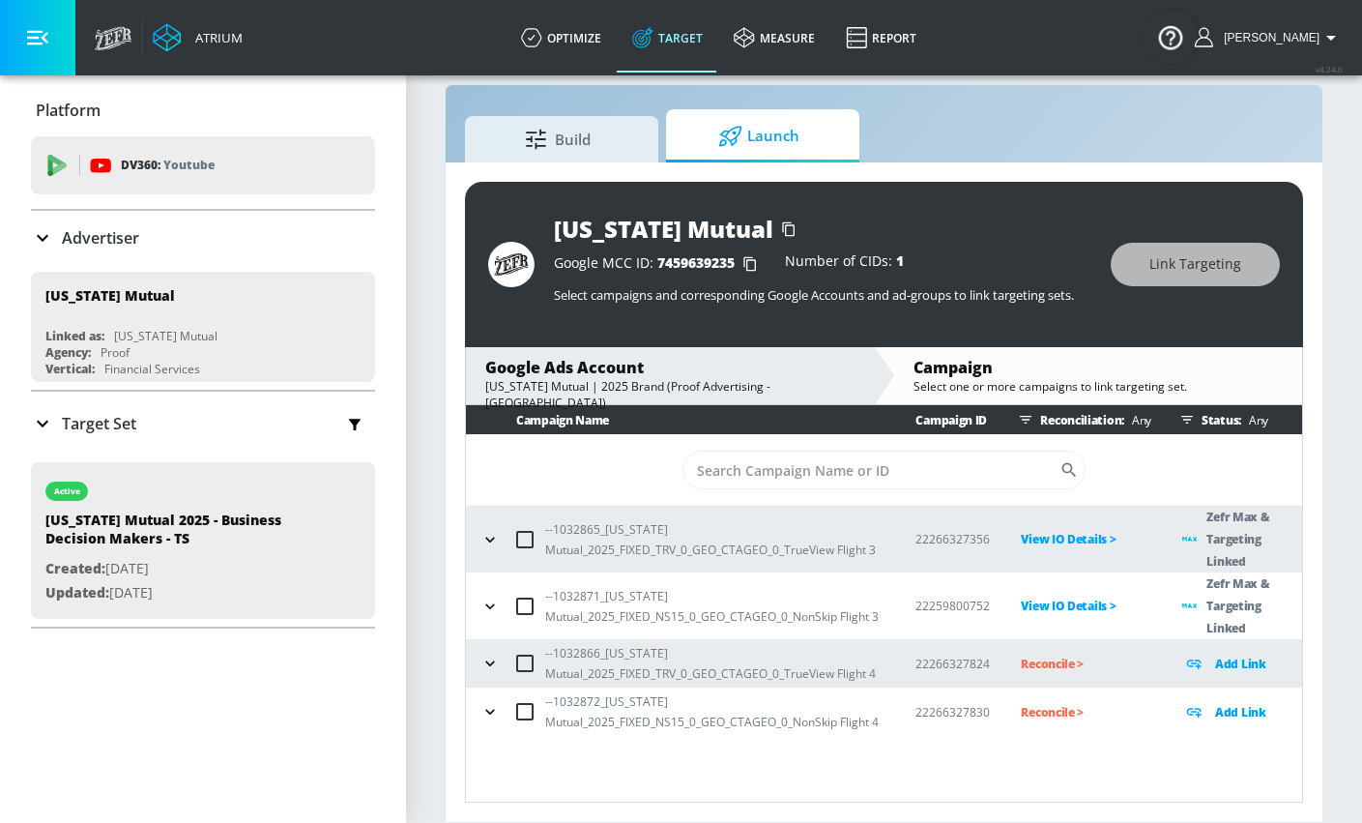
scroll to position [0, 0]
click at [494, 530] on icon "button" at bounding box center [490, 539] width 19 height 19
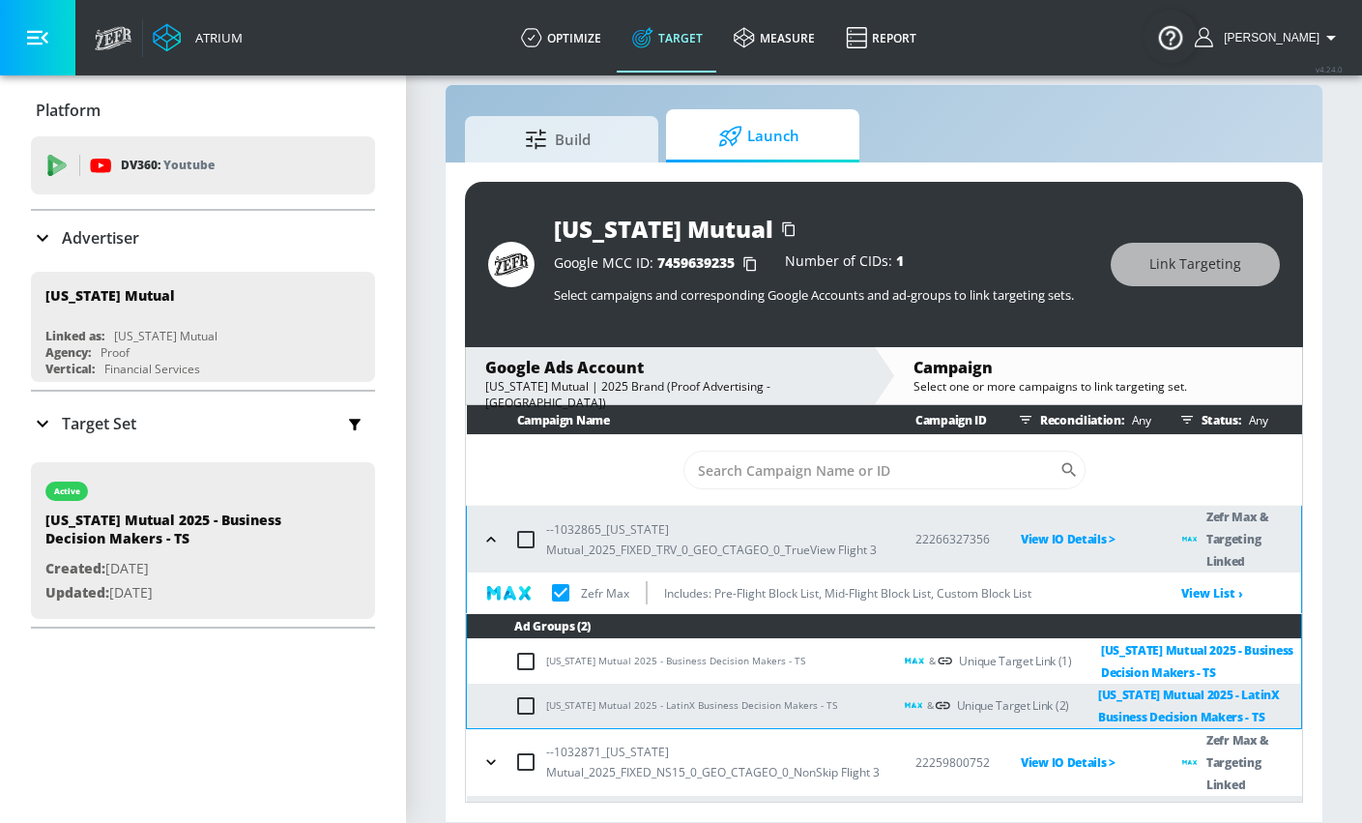
click at [493, 530] on icon "button" at bounding box center [491, 539] width 19 height 19
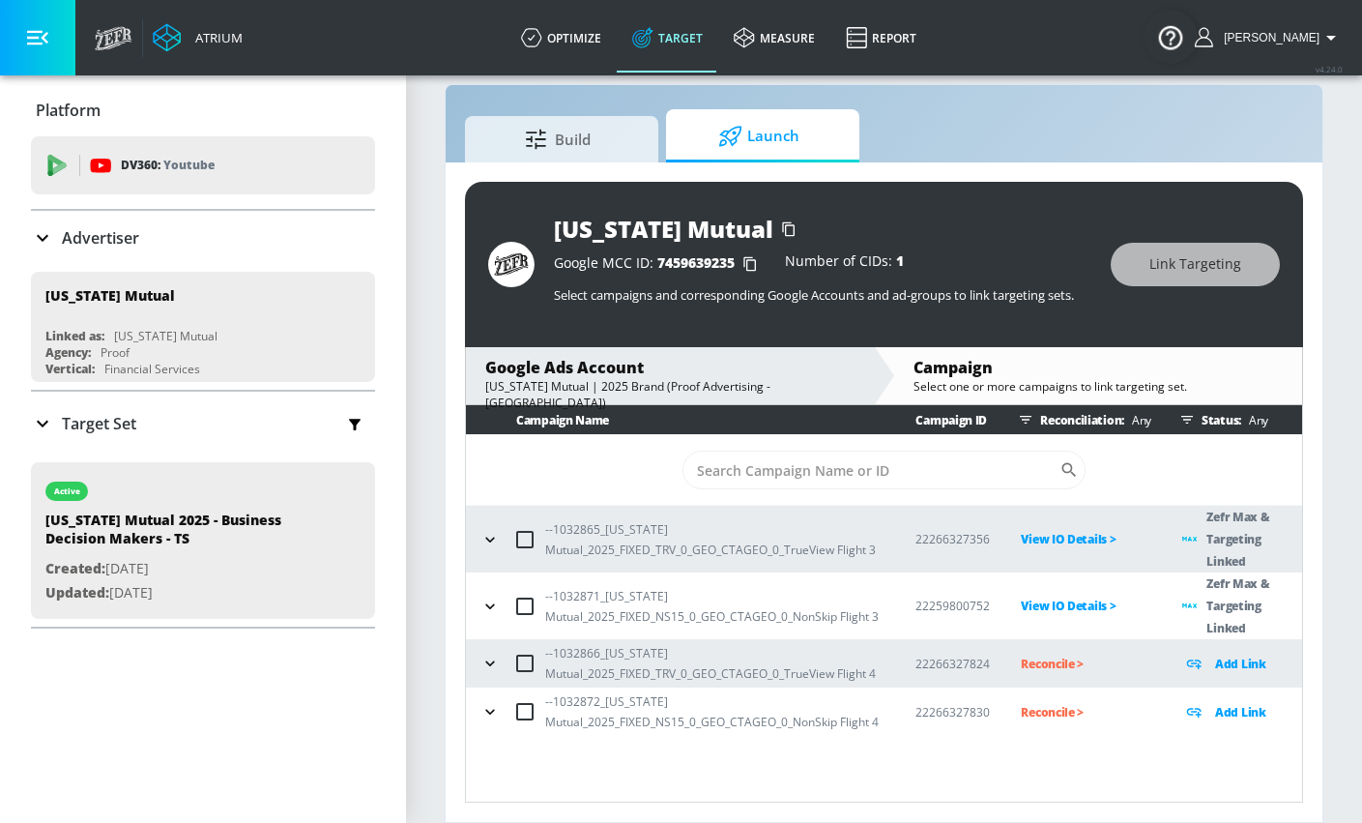
click at [488, 597] on icon "button" at bounding box center [490, 606] width 19 height 19
